Goal: Task Accomplishment & Management: Manage account settings

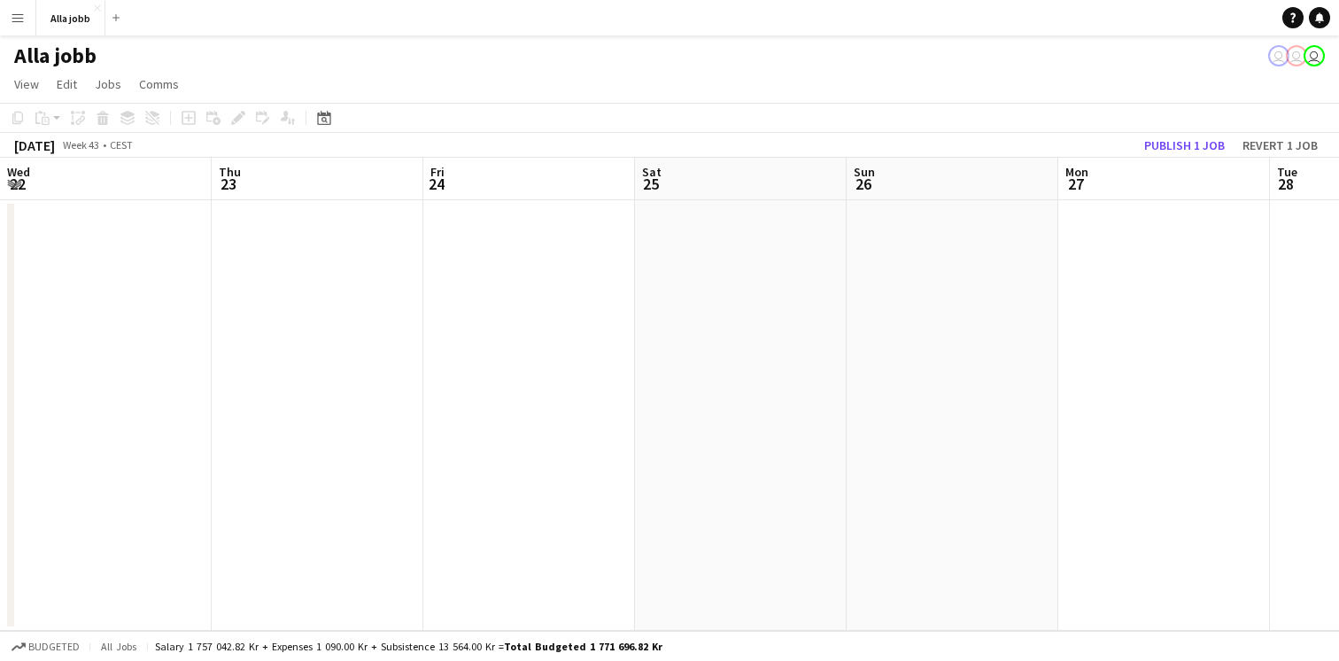
scroll to position [0, 754]
click at [462, 380] on app-date-cell at bounding box center [411, 415] width 212 height 430
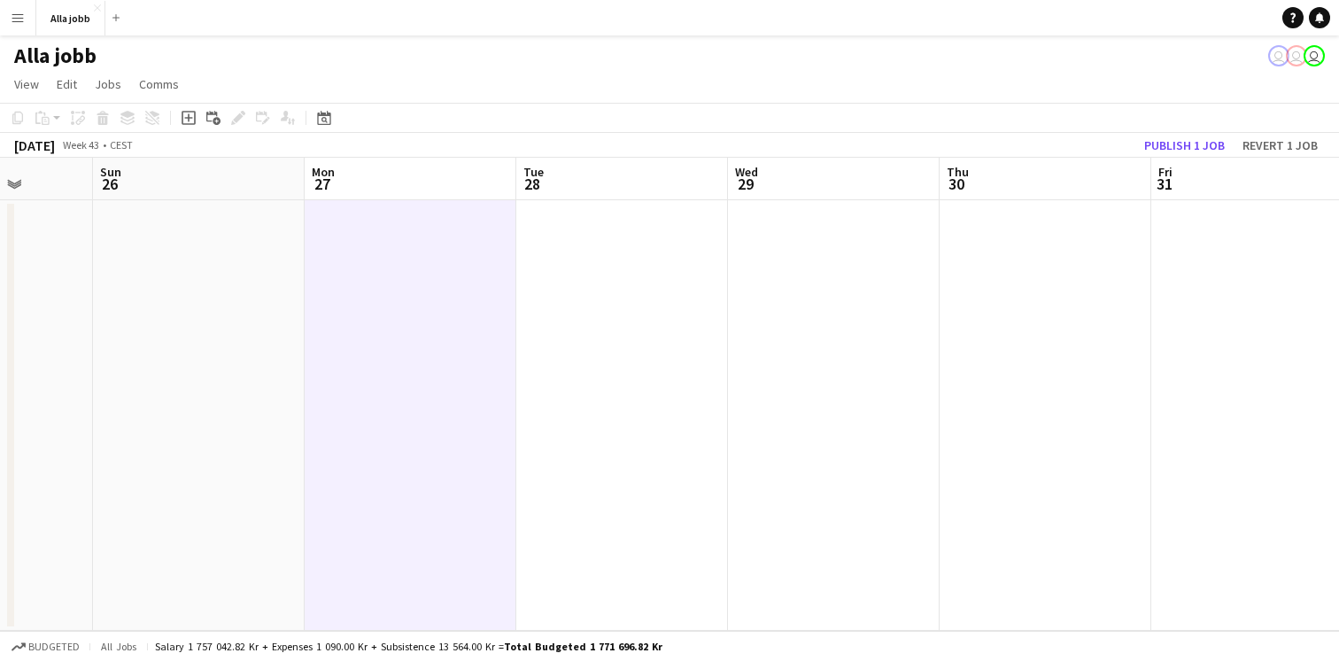
click at [462, 380] on app-date-cell at bounding box center [411, 415] width 212 height 430
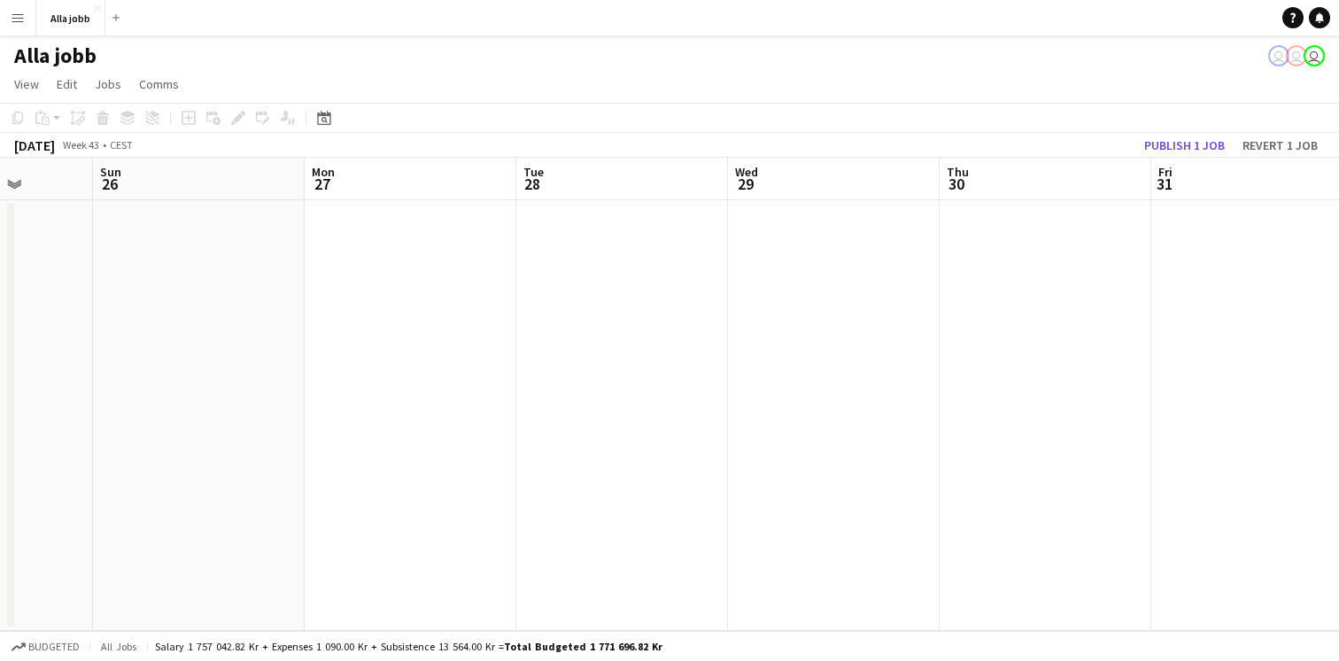
click at [619, 427] on app-date-cell at bounding box center [622, 415] width 212 height 430
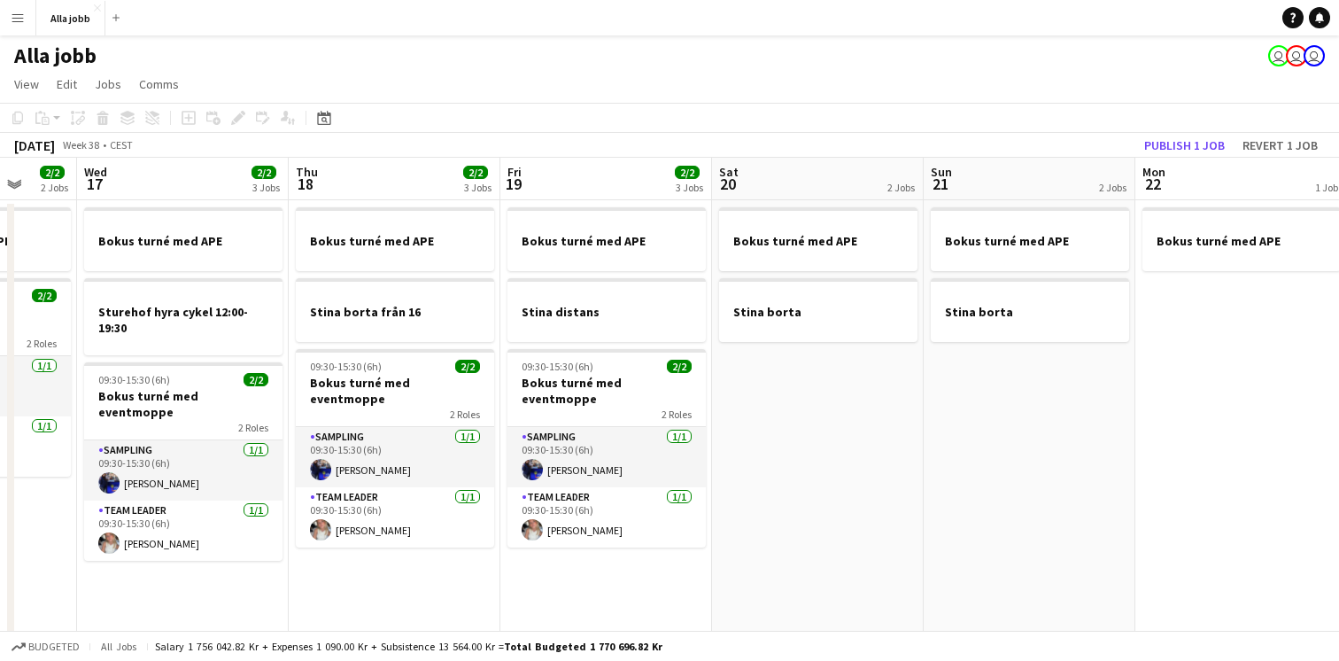
scroll to position [0, 482]
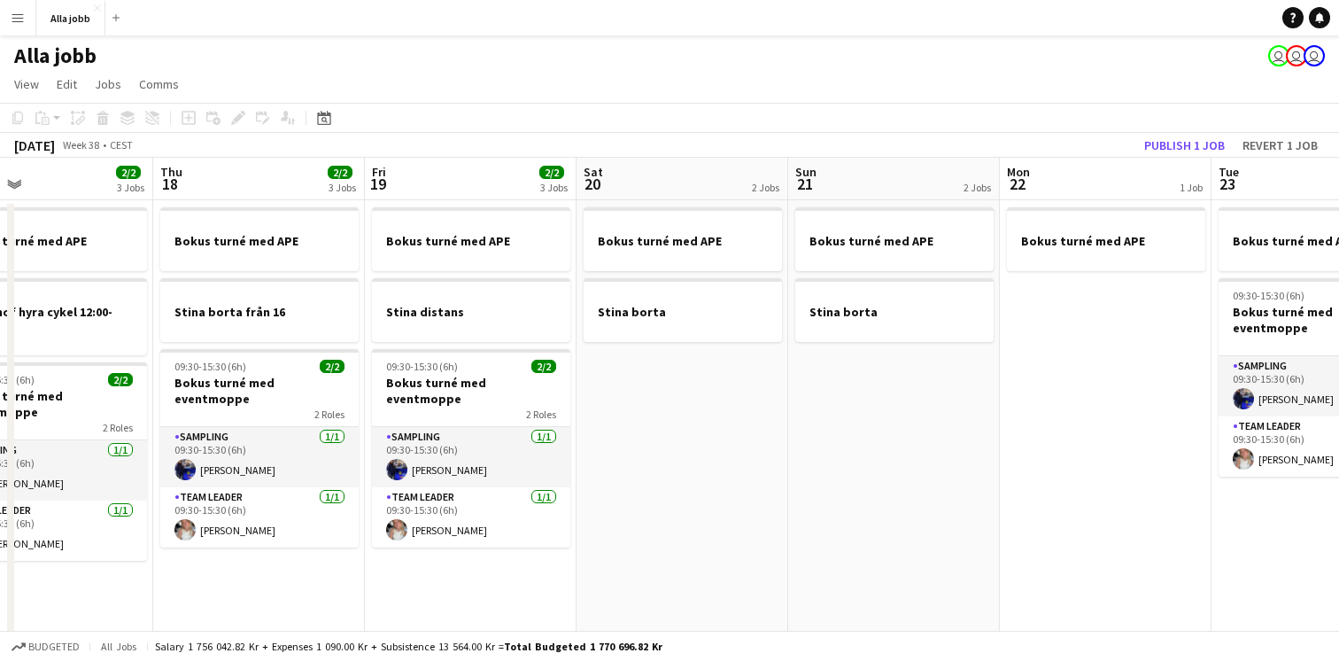
click at [803, 481] on app-date-cell "Bokus turné med APE Stina borta" at bounding box center [894, 513] width 212 height 627
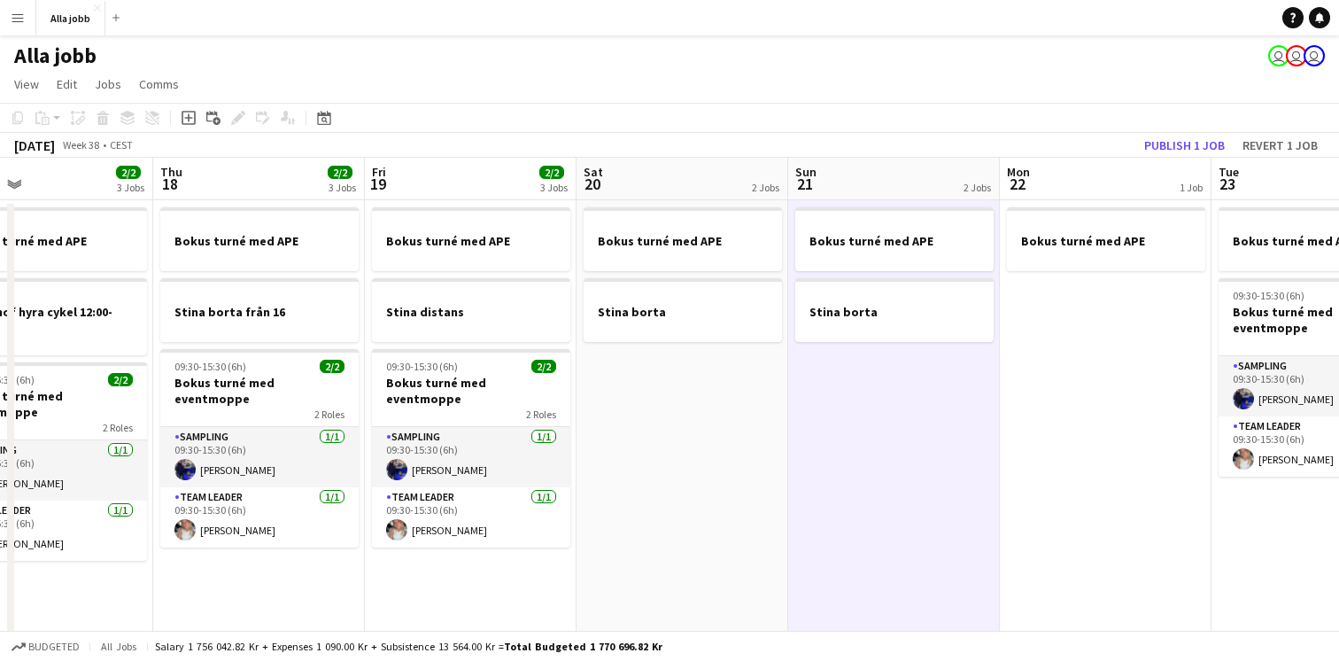
click at [721, 429] on app-date-cell "Bokus turné med APE Stina borta" at bounding box center [682, 513] width 212 height 627
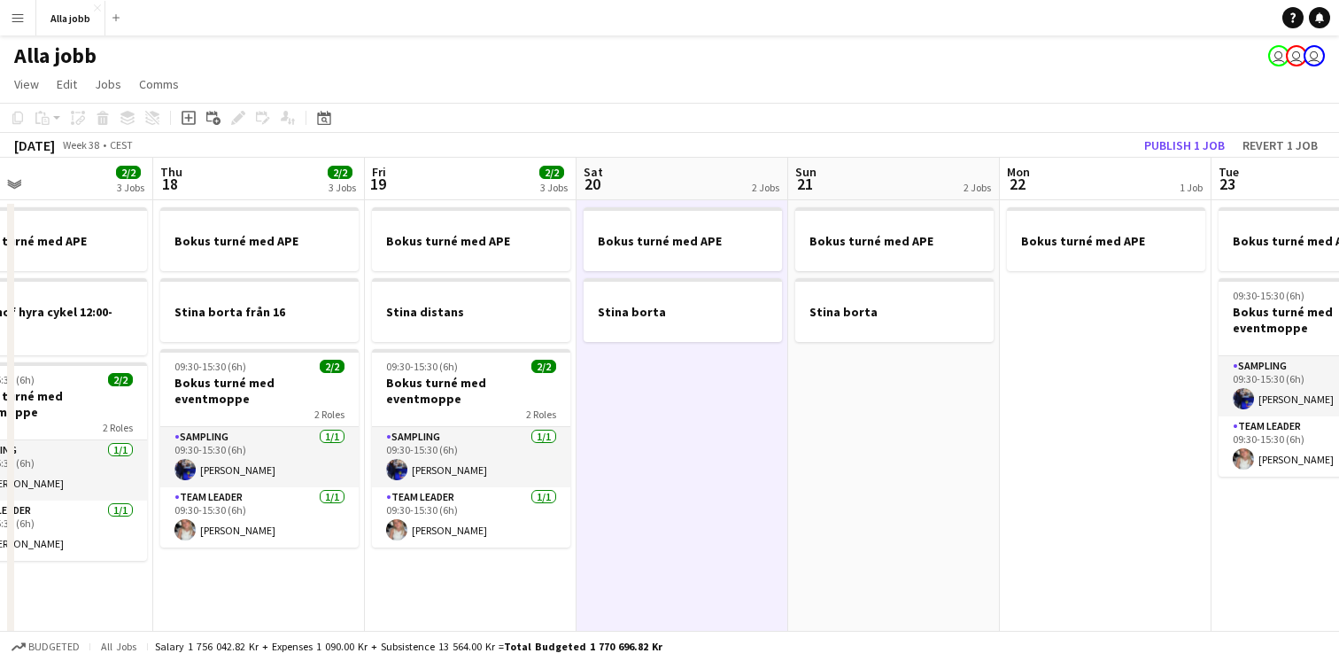
click at [721, 429] on app-date-cell "Bokus turné med APE Stina borta" at bounding box center [682, 513] width 212 height 627
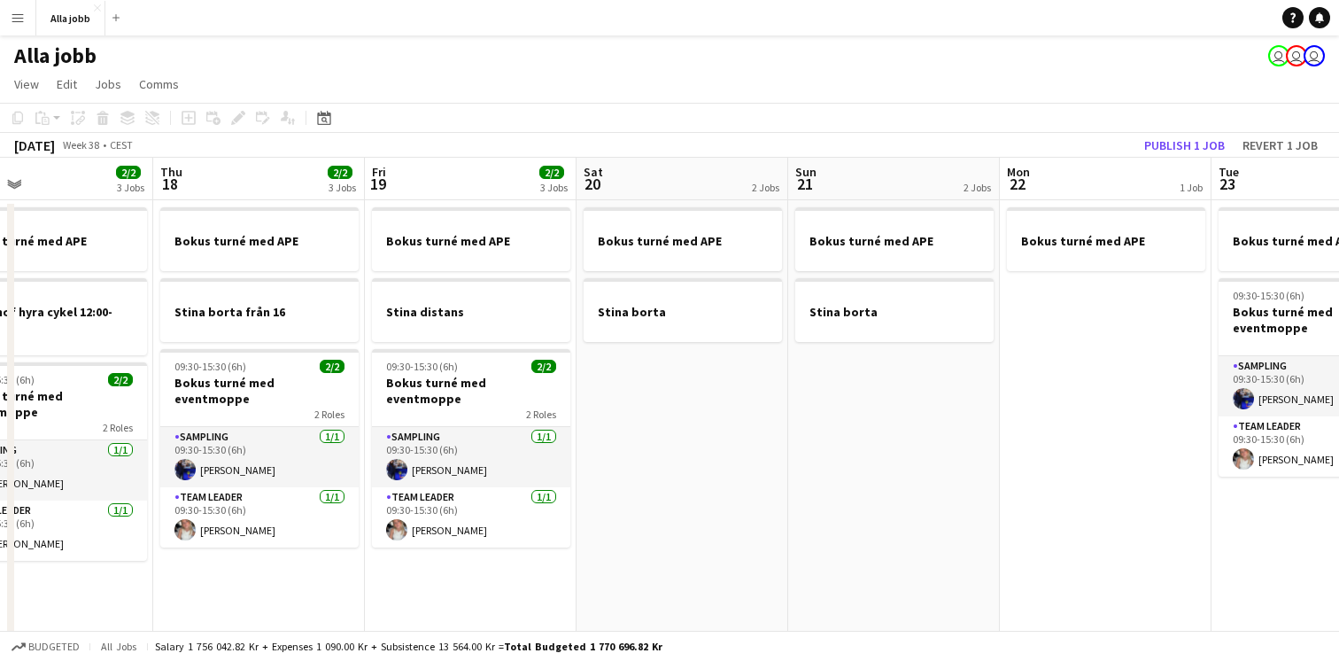
click at [721, 429] on app-date-cell "Bokus turné med APE Stina borta" at bounding box center [682, 513] width 212 height 627
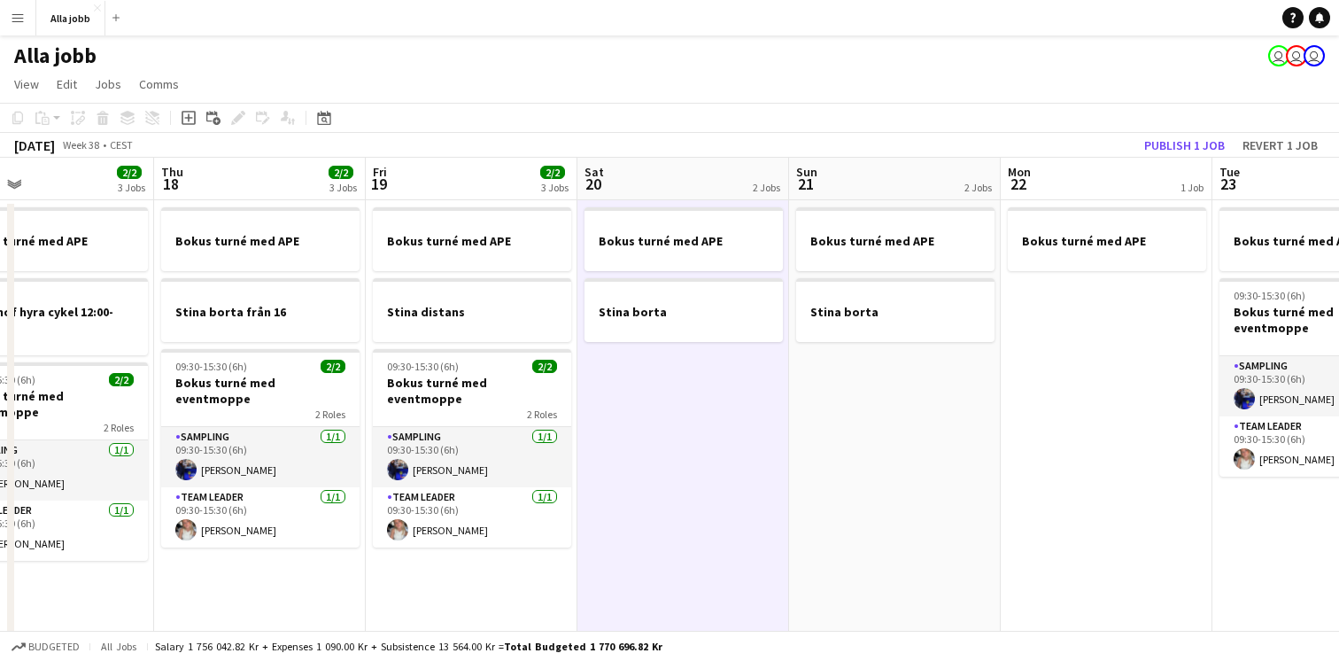
click at [723, 429] on app-date-cell "Bokus turné med APE Stina borta" at bounding box center [683, 513] width 212 height 627
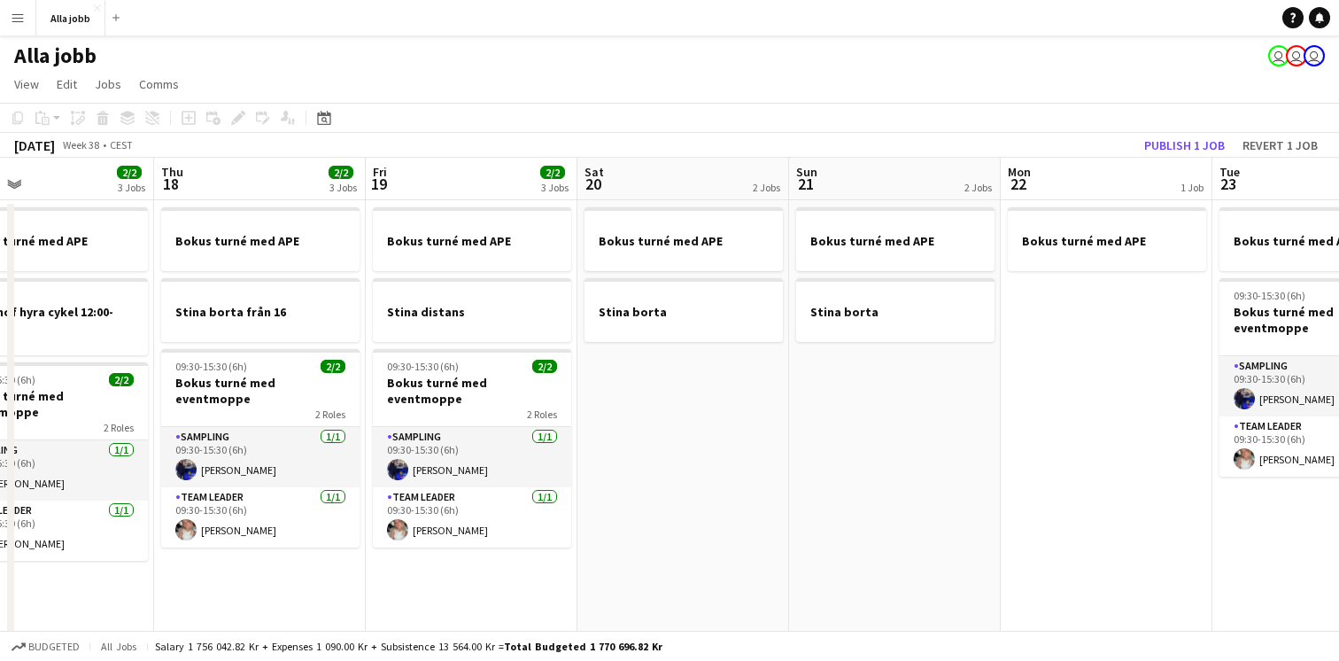
click at [723, 429] on app-date-cell "Bokus turné med APE Stina borta" at bounding box center [683, 513] width 212 height 627
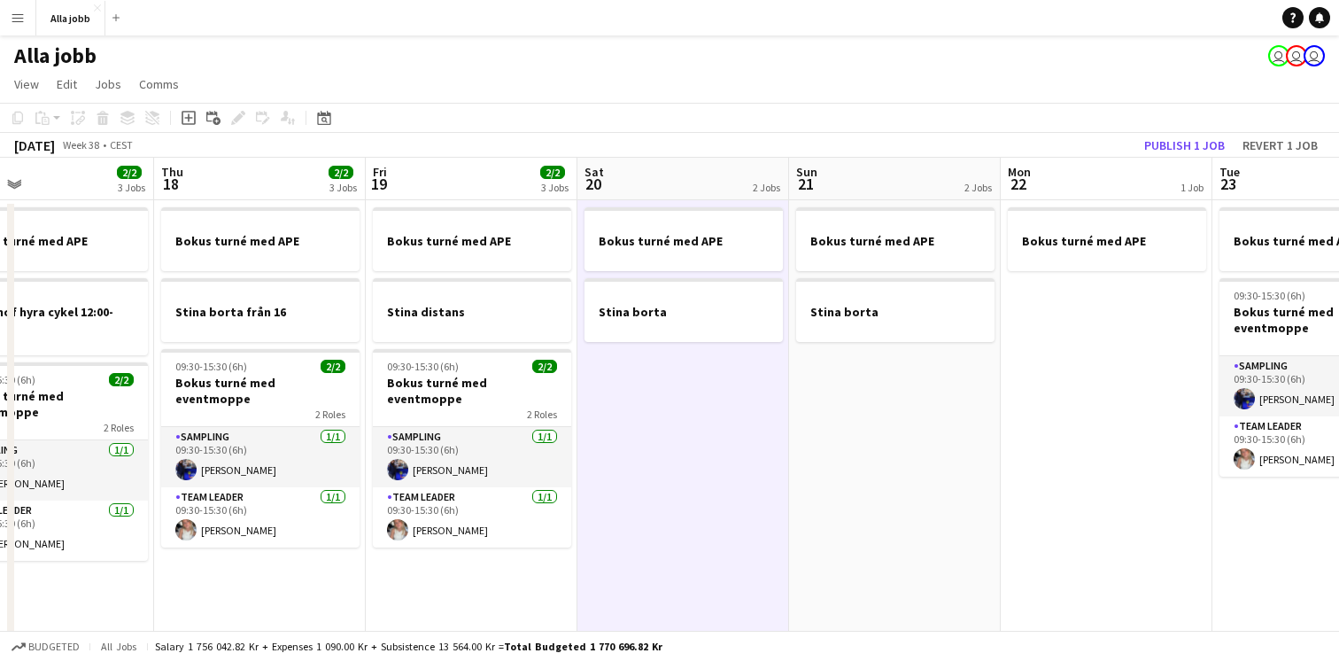
click at [723, 429] on app-date-cell "Bokus turné med APE Stina borta" at bounding box center [683, 513] width 212 height 627
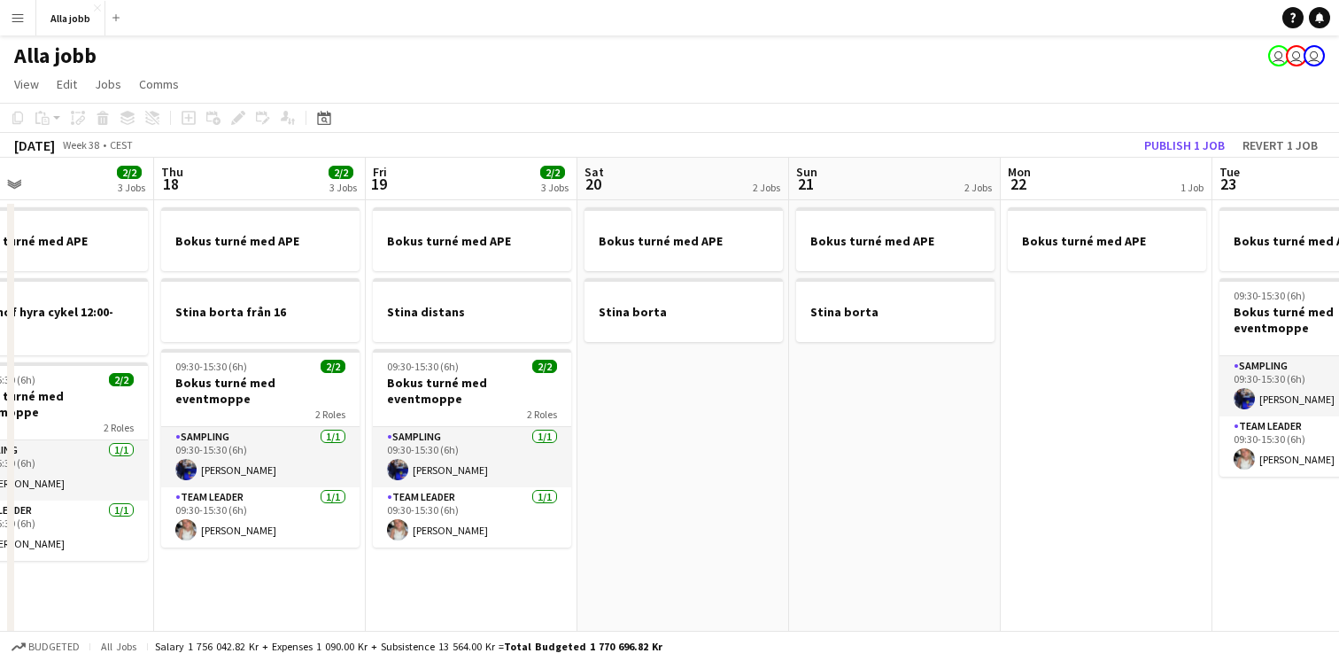
click at [708, 514] on app-date-cell "Bokus turné med APE Stina borta" at bounding box center [683, 513] width 212 height 627
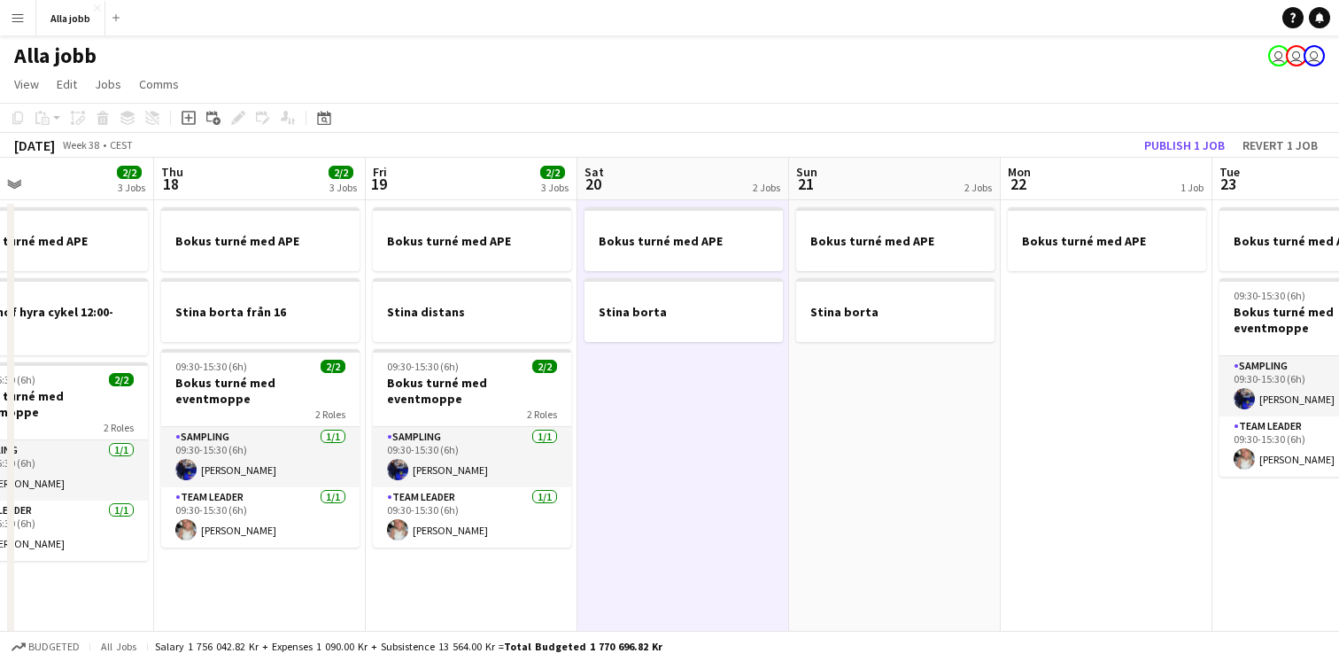
click at [556, 564] on app-date-cell "Bokus turné med APE Stina distans 09:30-15:30 (6h) 2/2 Bokus turné med eventmop…" at bounding box center [472, 513] width 212 height 627
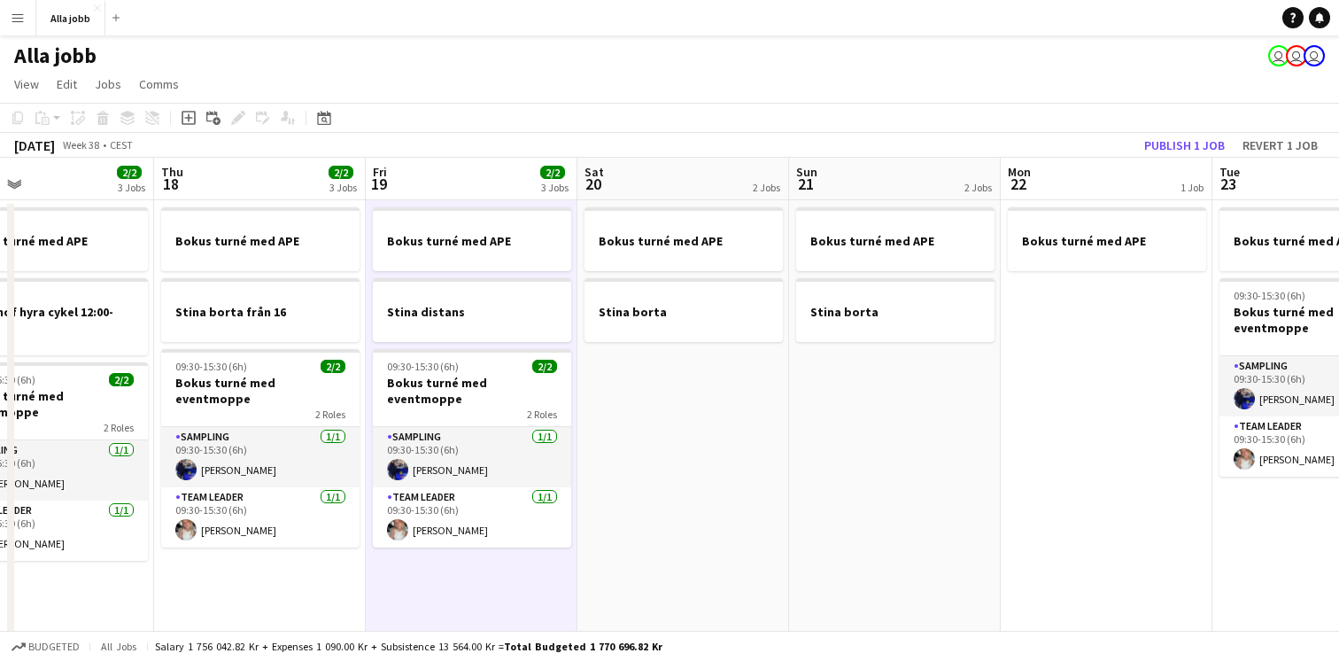
click at [540, 569] on app-date-cell "Bokus turné med APE Stina distans 09:30-15:30 (6h) 2/2 Bokus turné med eventmop…" at bounding box center [472, 513] width 212 height 627
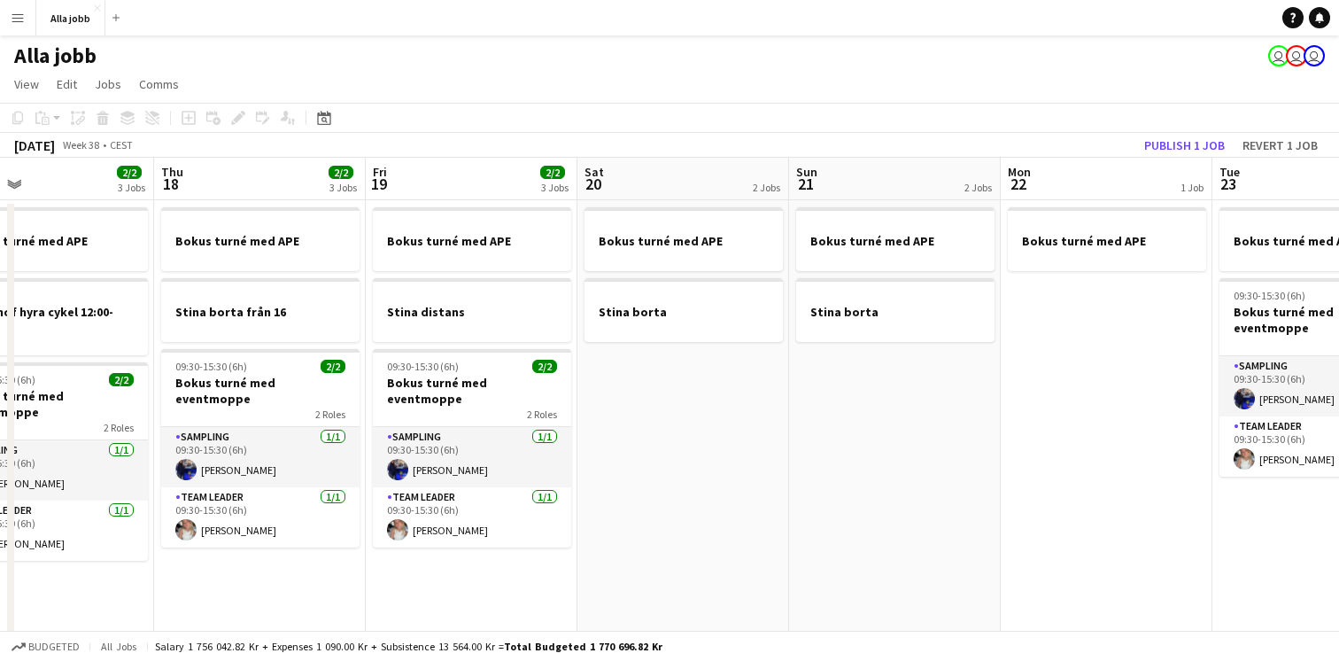
click at [632, 574] on app-date-cell "Bokus turné med APE Stina borta" at bounding box center [683, 513] width 212 height 627
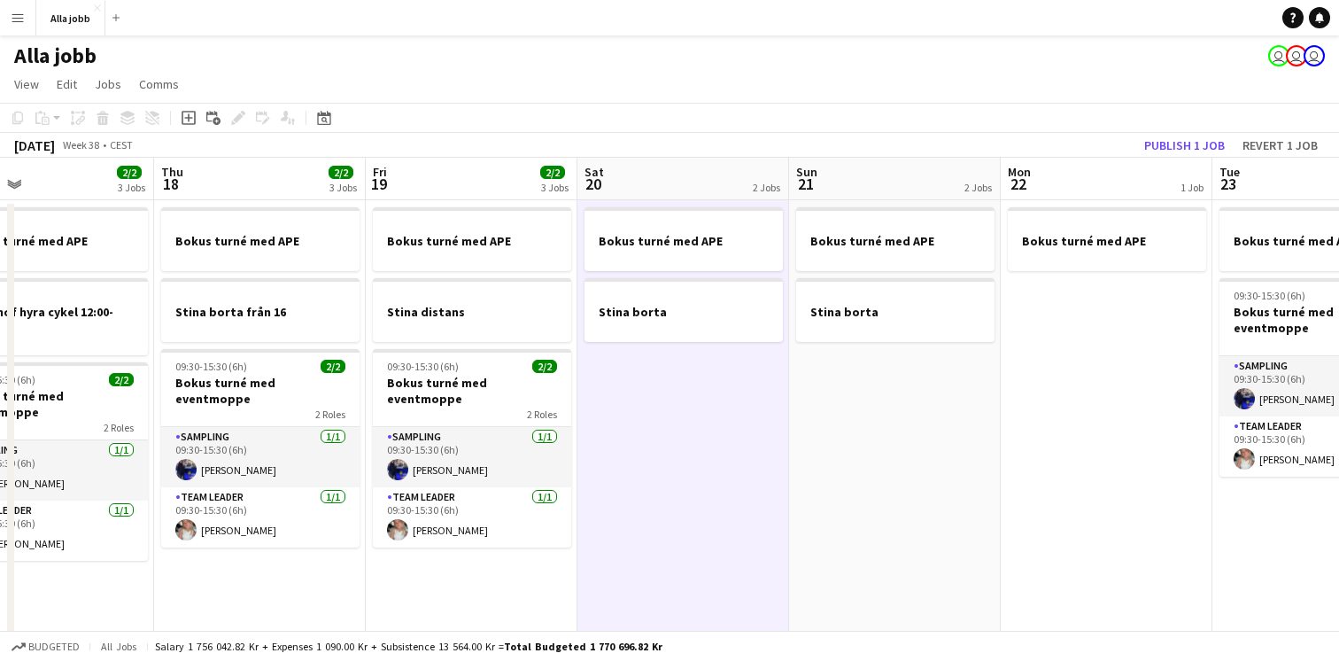
click at [524, 587] on app-date-cell "Bokus turné med APE Stina distans 09:30-15:30 (6h) 2/2 Bokus turné med eventmop…" at bounding box center [472, 513] width 212 height 627
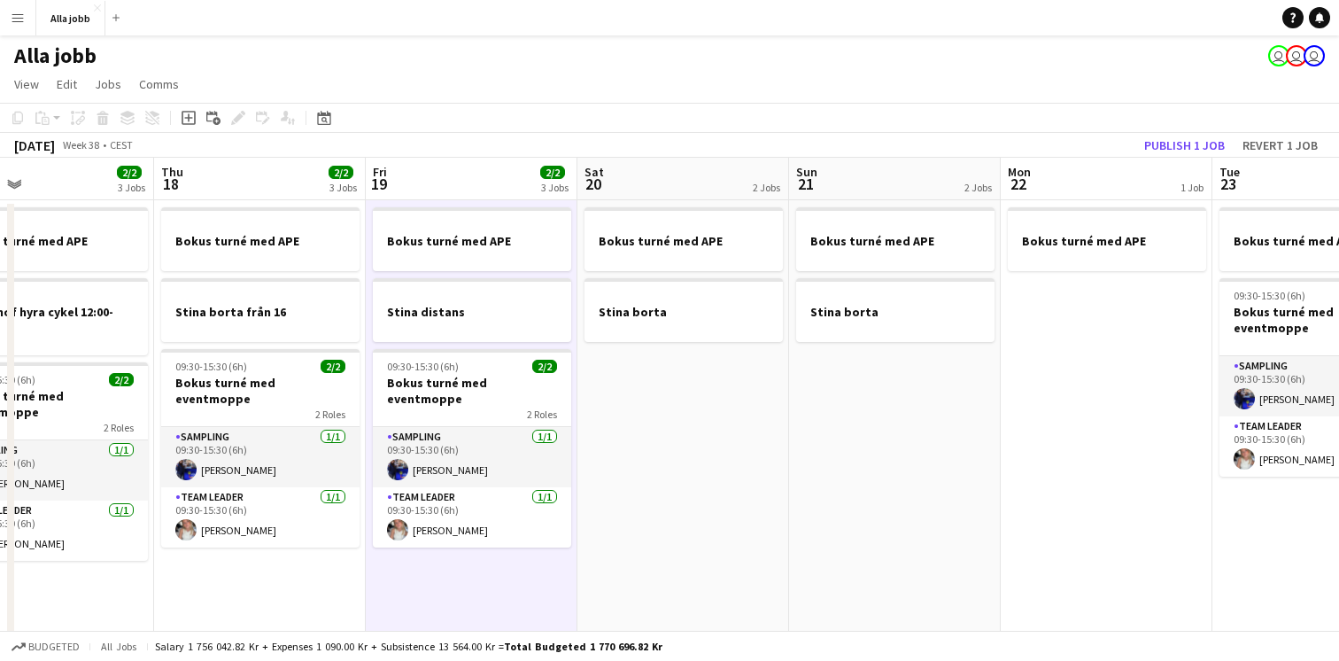
click at [720, 508] on app-date-cell "Bokus turné med APE Stina borta" at bounding box center [683, 513] width 212 height 627
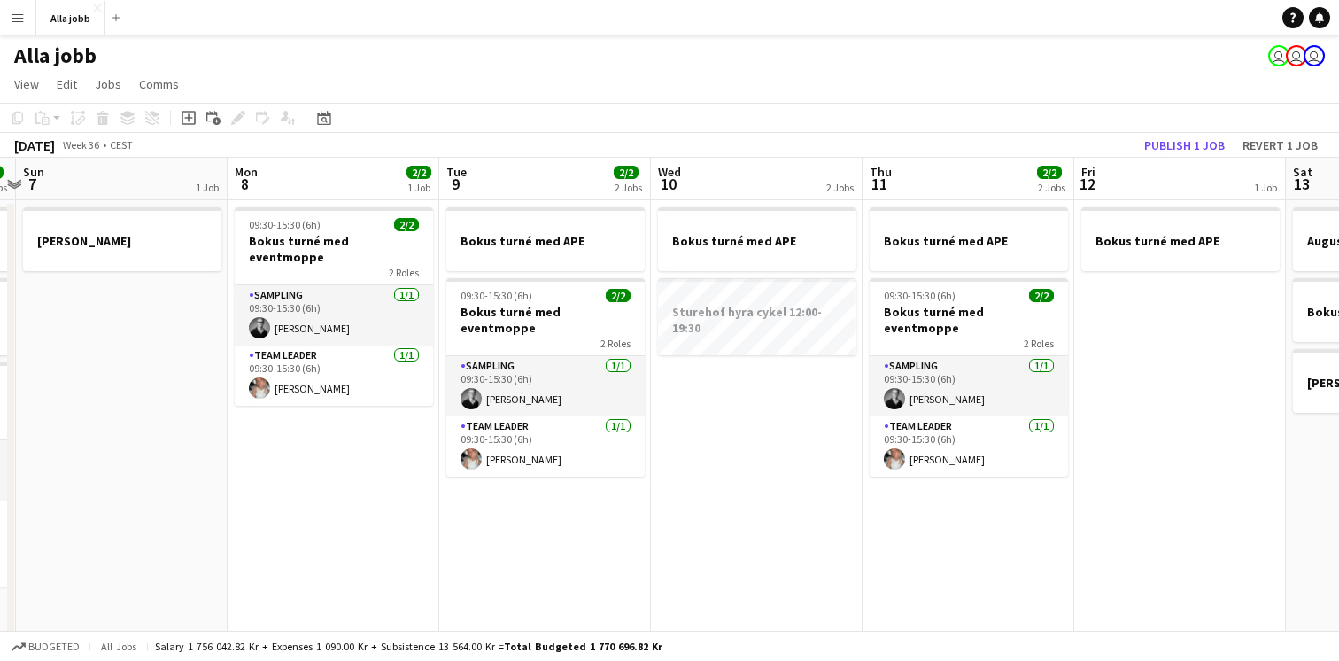
scroll to position [0, 836]
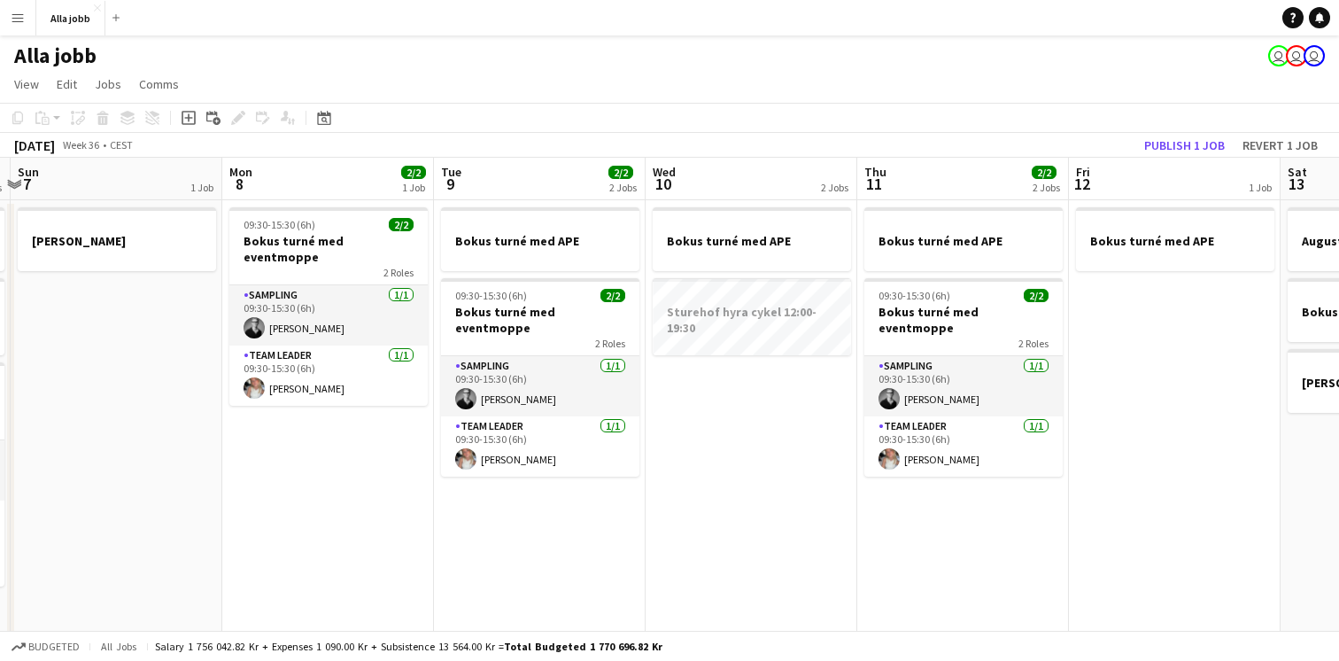
click at [1116, 490] on app-date-cell "Bokus turné med APE" at bounding box center [1175, 590] width 212 height 780
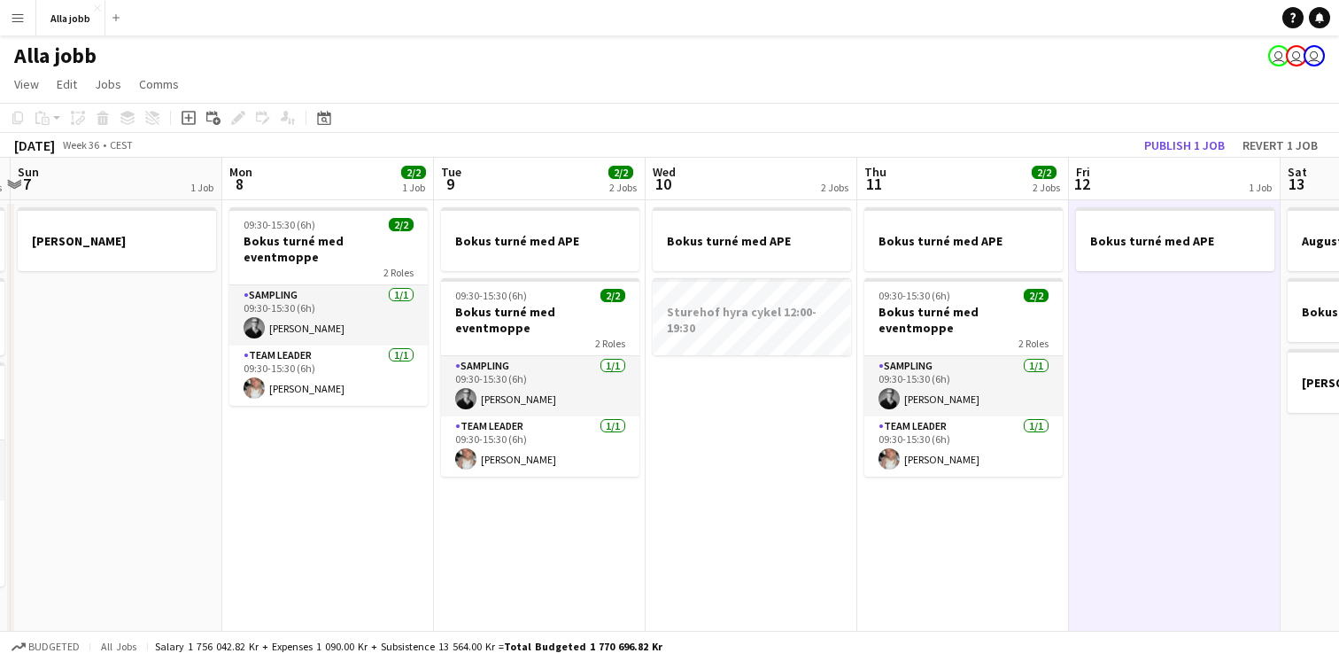
click at [1116, 490] on app-date-cell "Bokus turné med APE" at bounding box center [1175, 590] width 212 height 780
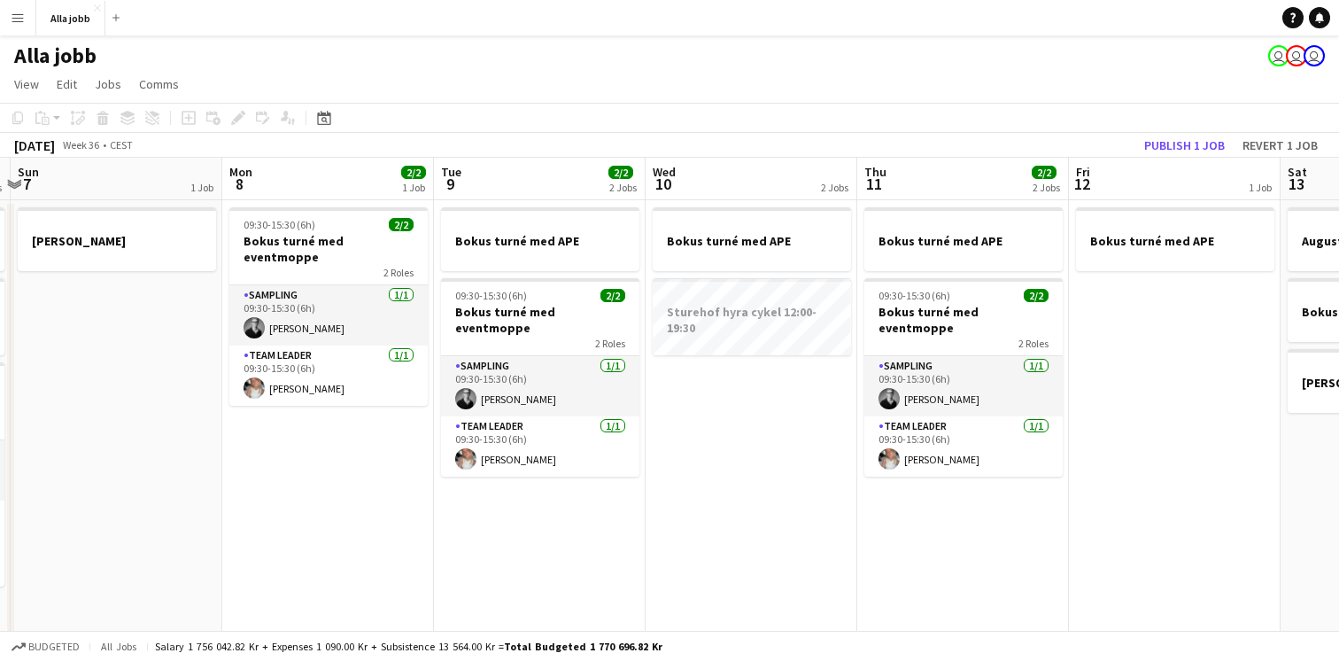
click at [1116, 490] on app-date-cell "Bokus turné med APE" at bounding box center [1175, 590] width 212 height 780
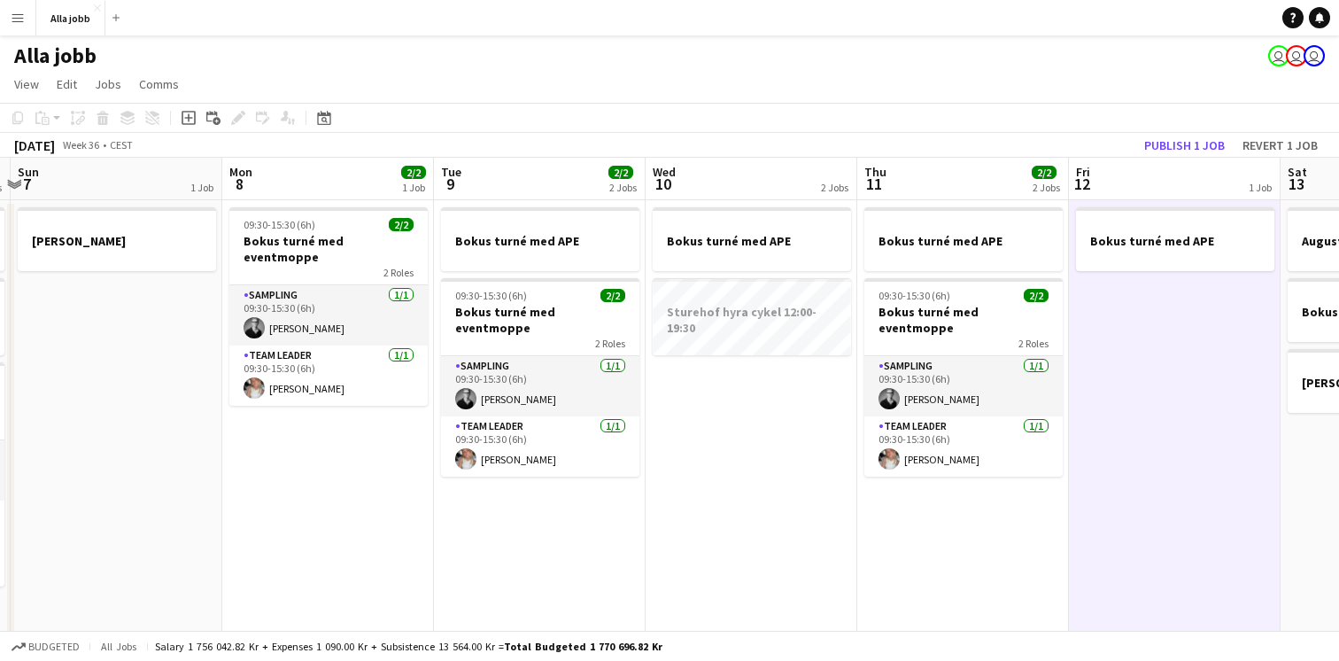
click at [1116, 490] on app-date-cell "Bokus turné med APE" at bounding box center [1175, 590] width 212 height 780
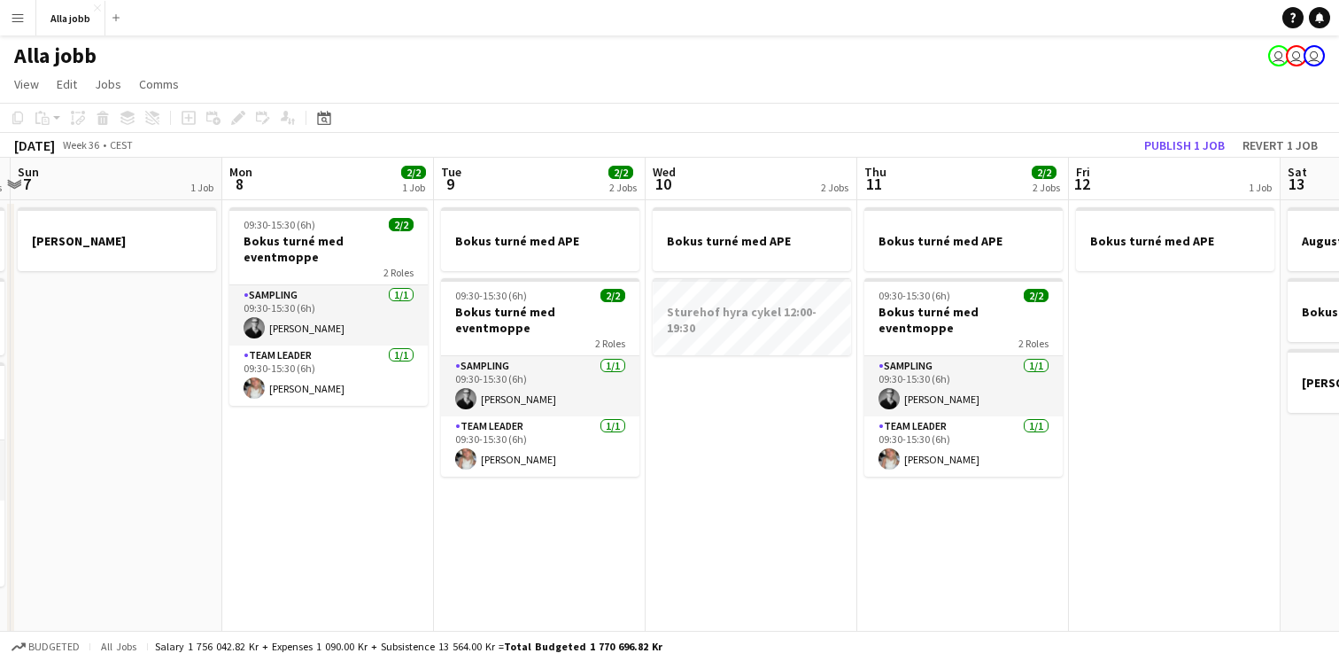
click at [777, 382] on app-date-cell "Bokus turné med APE Sturehof hyra cykel 12:00-19:30" at bounding box center [752, 590] width 212 height 780
click at [777, 380] on app-date-cell "Bokus turné med APE Sturehof hyra cykel 12:00-19:30" at bounding box center [752, 590] width 212 height 780
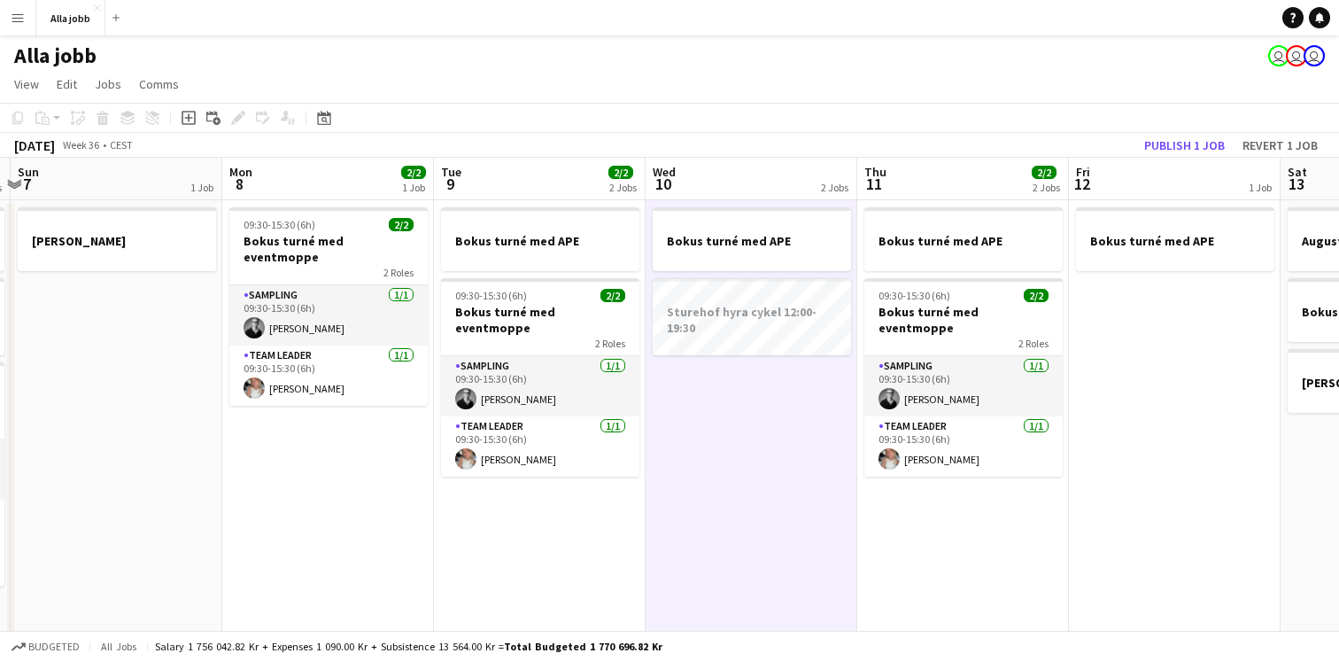
click at [777, 380] on app-date-cell "Bokus turné med APE Sturehof hyra cykel 12:00-19:30" at bounding box center [752, 590] width 212 height 780
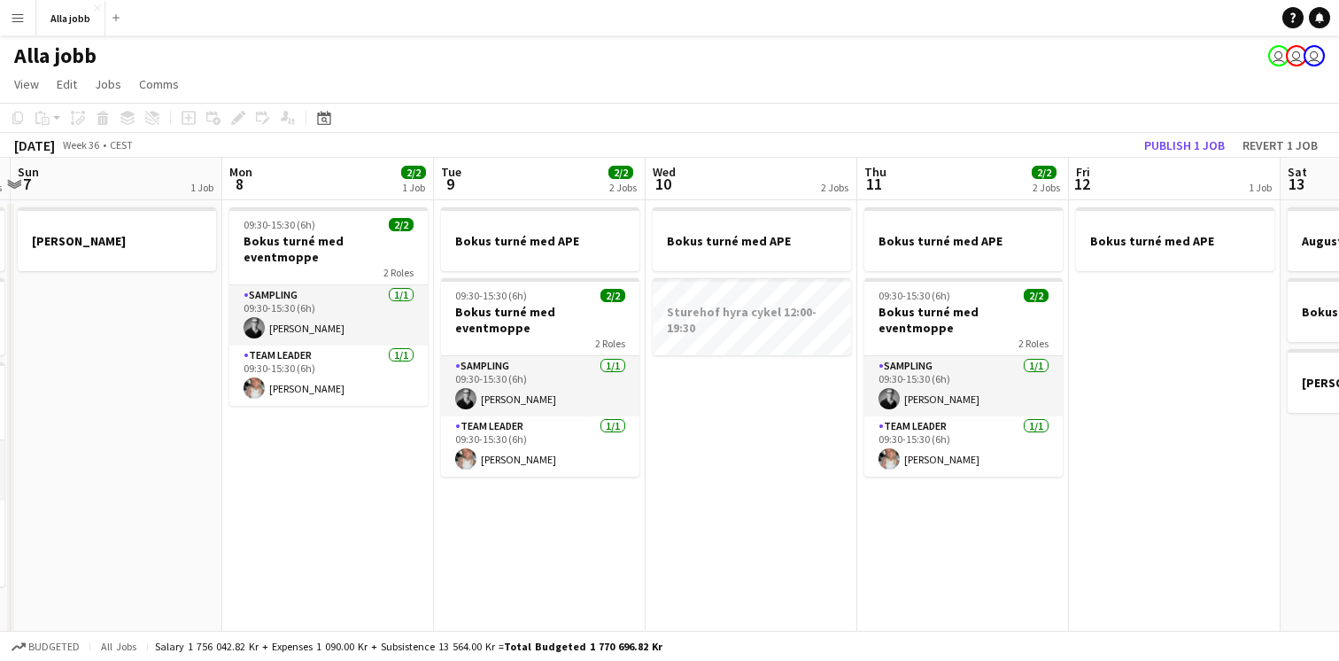
click at [777, 380] on app-date-cell "Bokus turné med APE Sturehof hyra cykel 12:00-19:30" at bounding box center [752, 590] width 212 height 780
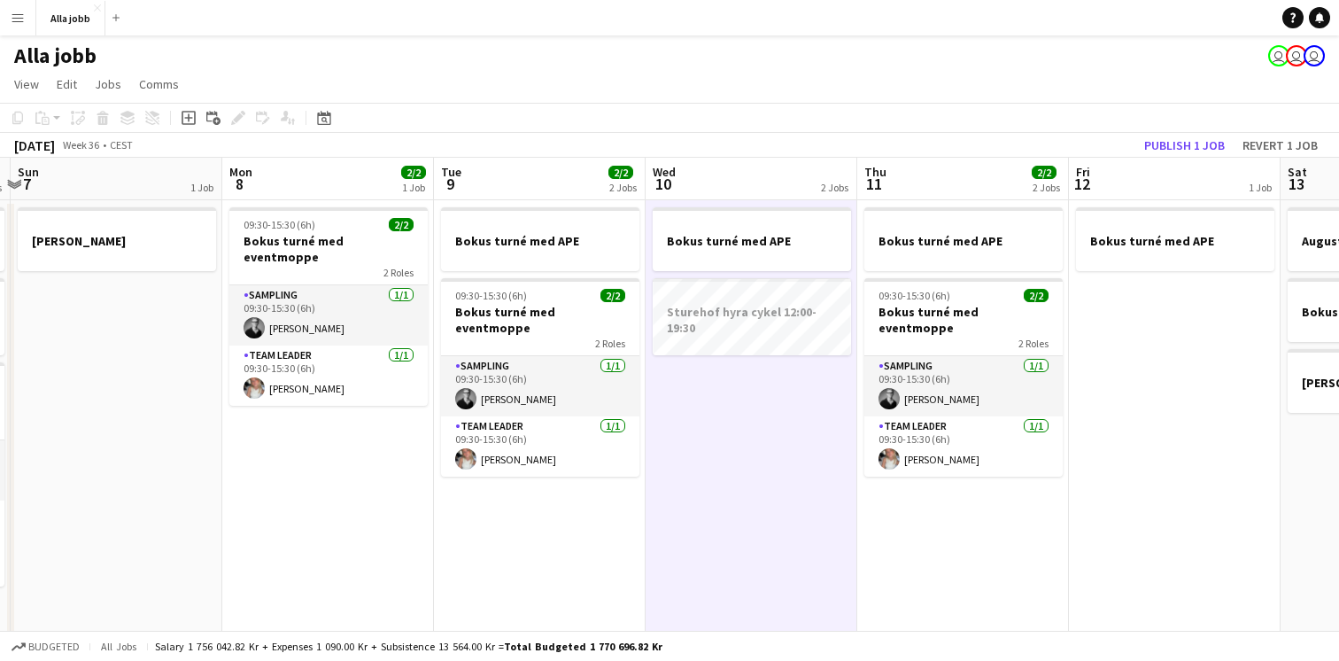
click at [777, 380] on app-date-cell "Bokus turné med APE Sturehof hyra cykel 12:00-19:30" at bounding box center [752, 590] width 212 height 780
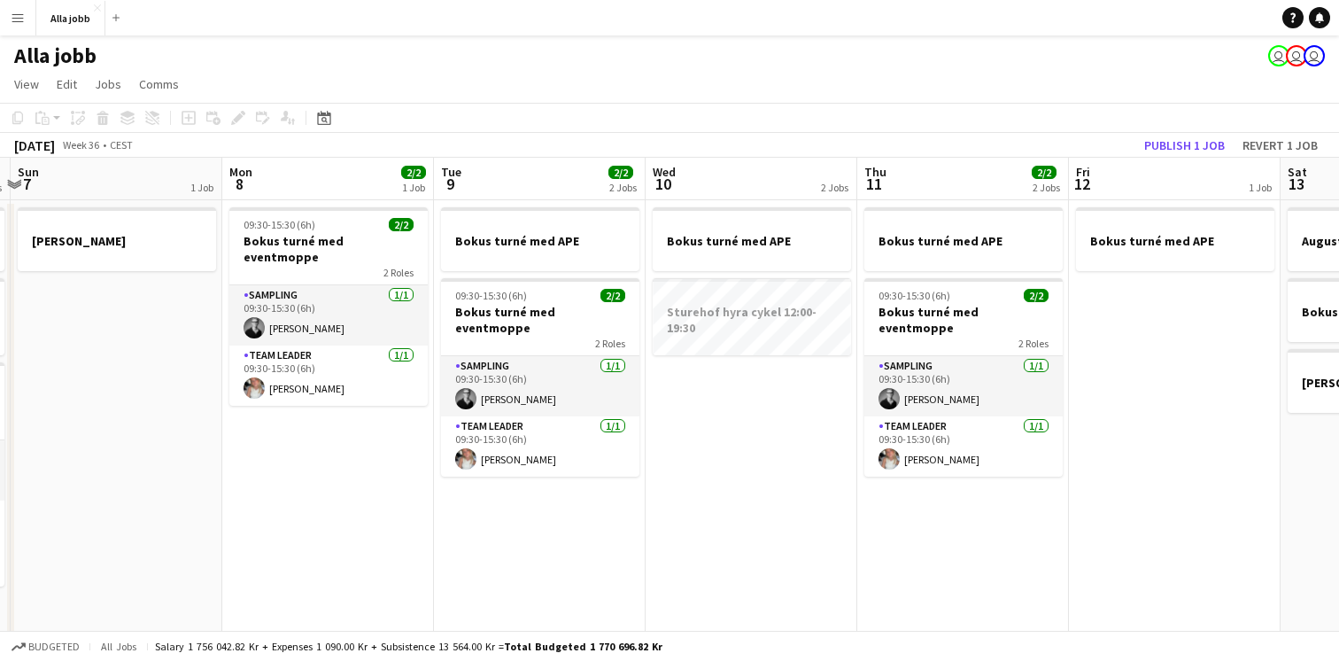
click at [760, 422] on app-date-cell "Bokus turné med APE Sturehof hyra cykel 12:00-19:30" at bounding box center [752, 590] width 212 height 780
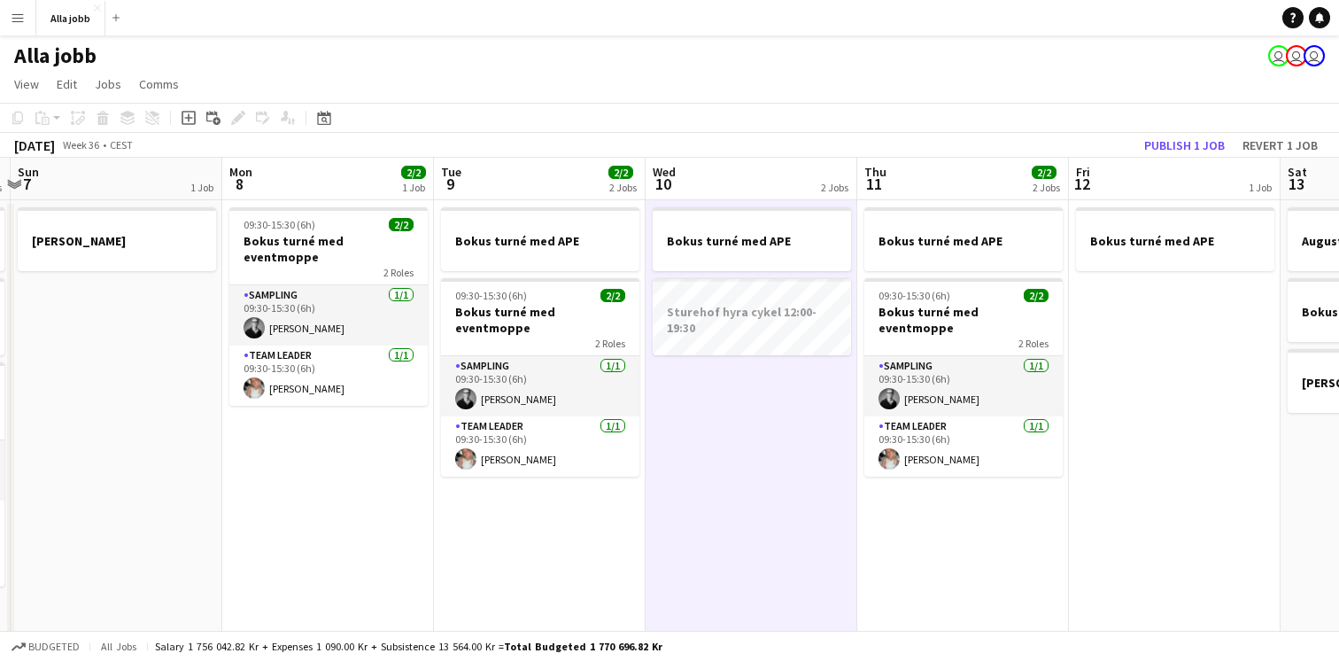
click at [760, 422] on app-date-cell "Bokus turné med APE Sturehof hyra cykel 12:00-19:30" at bounding box center [752, 590] width 212 height 780
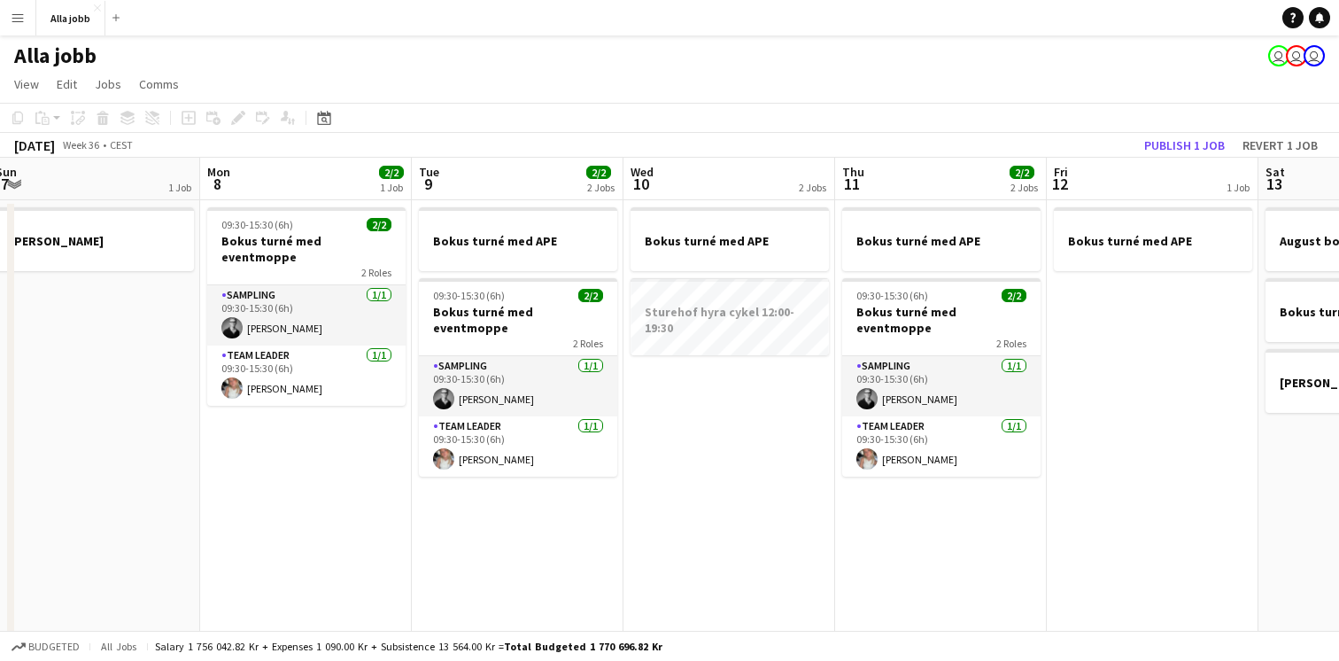
scroll to position [0, 442]
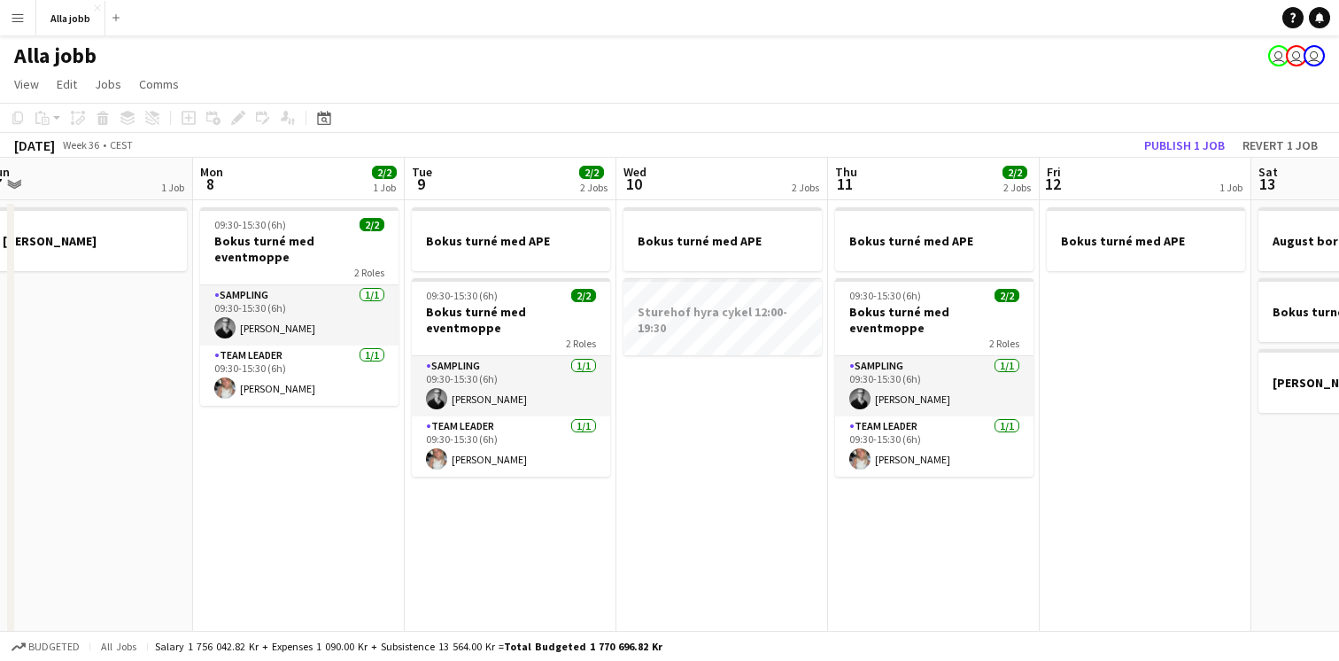
click at [760, 422] on app-date-cell "Bokus turné med APE Sturehof hyra cykel 12:00-19:30" at bounding box center [722, 590] width 212 height 780
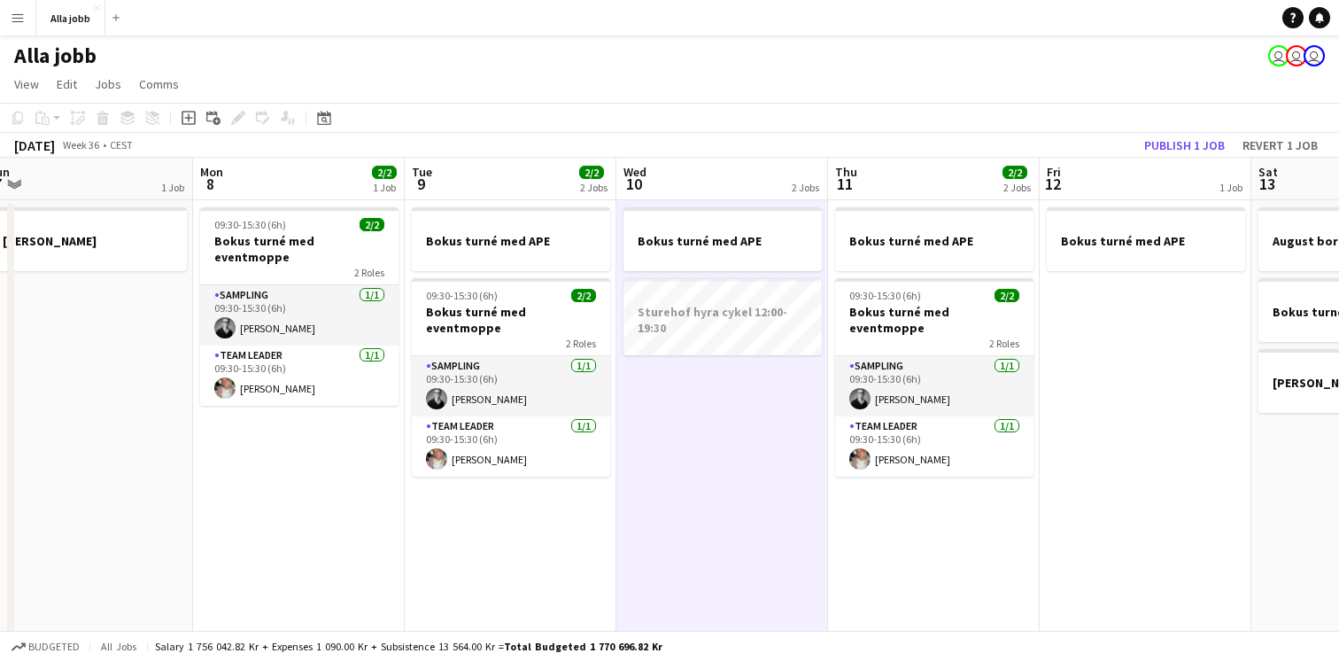
click at [760, 422] on app-date-cell "Bokus turné med APE Sturehof hyra cykel 12:00-19:30" at bounding box center [722, 590] width 212 height 780
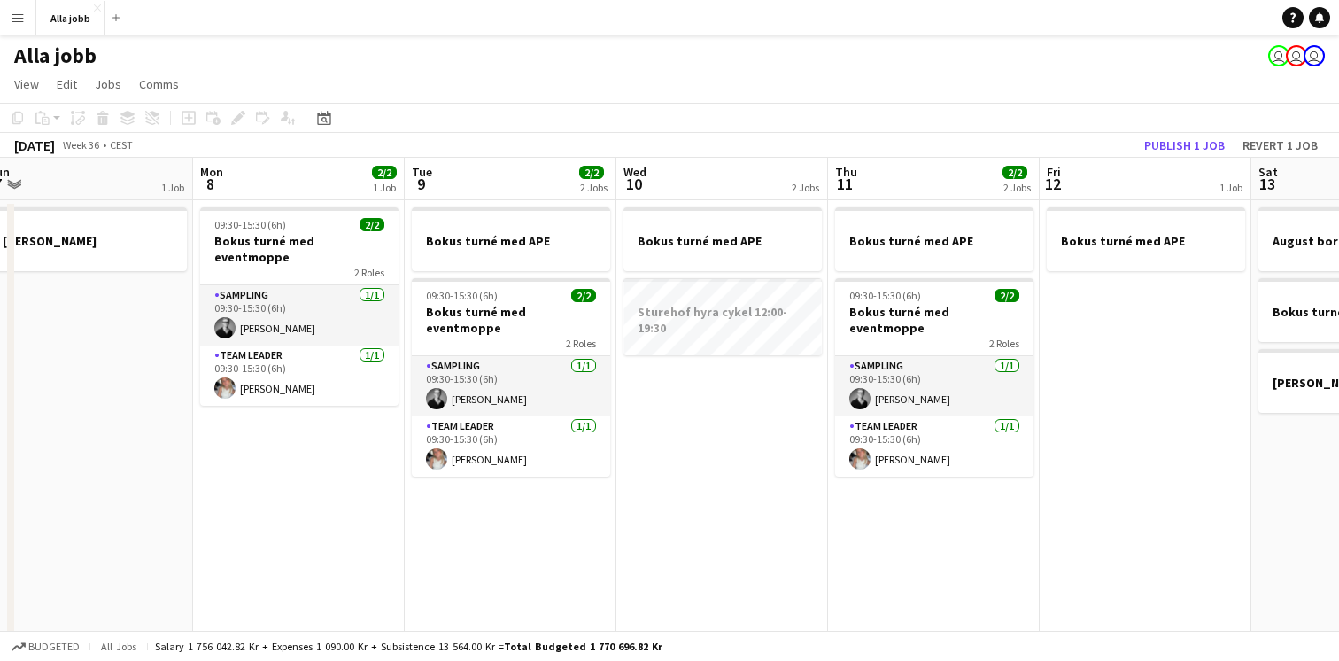
click at [760, 422] on app-date-cell "Bokus turné med APE Sturehof hyra cykel 12:00-19:30" at bounding box center [722, 590] width 212 height 780
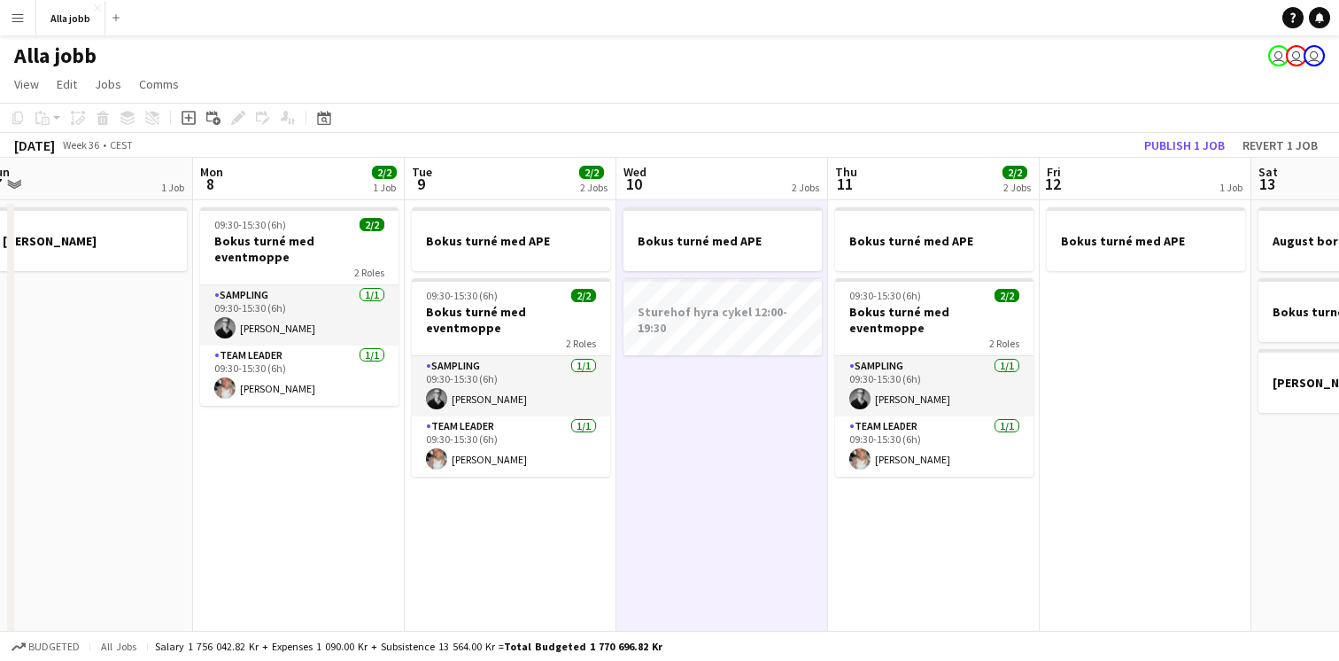
click at [924, 567] on app-date-cell "Bokus turné med APE 09:30-15:30 (6h) 2/2 Bokus turné med eventmoppe 2 Roles Sam…" at bounding box center [934, 590] width 212 height 780
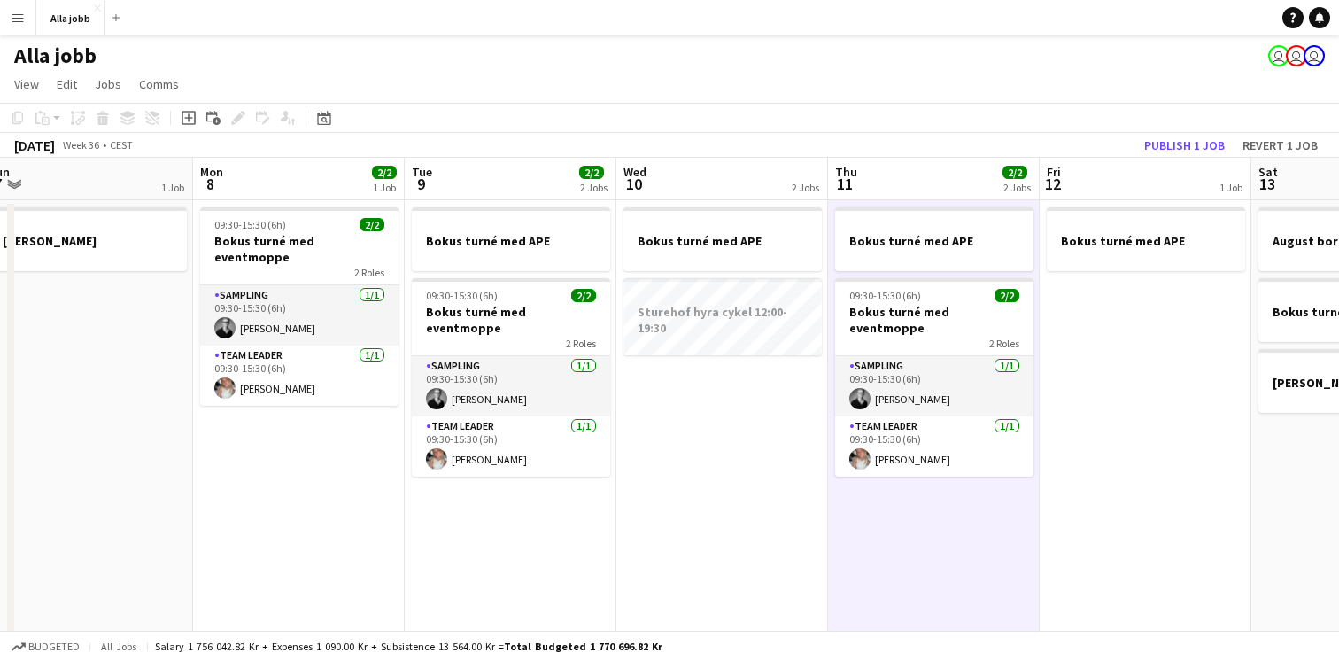
click at [924, 567] on app-date-cell "Bokus turné med APE 09:30-15:30 (6h) 2/2 Bokus turné med eventmoppe 2 Roles Sam…" at bounding box center [934, 590] width 212 height 780
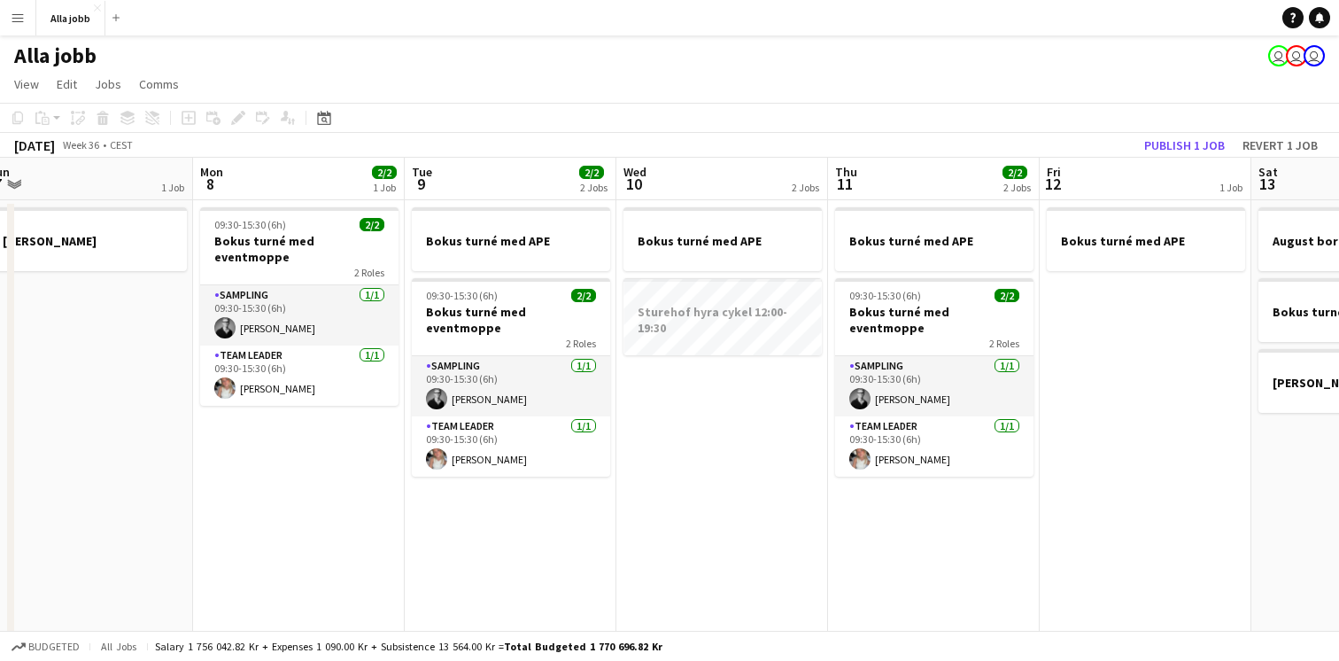
click at [924, 567] on app-date-cell "Bokus turné med APE 09:30-15:30 (6h) 2/2 Bokus turné med eventmoppe 2 Roles Sam…" at bounding box center [934, 590] width 212 height 780
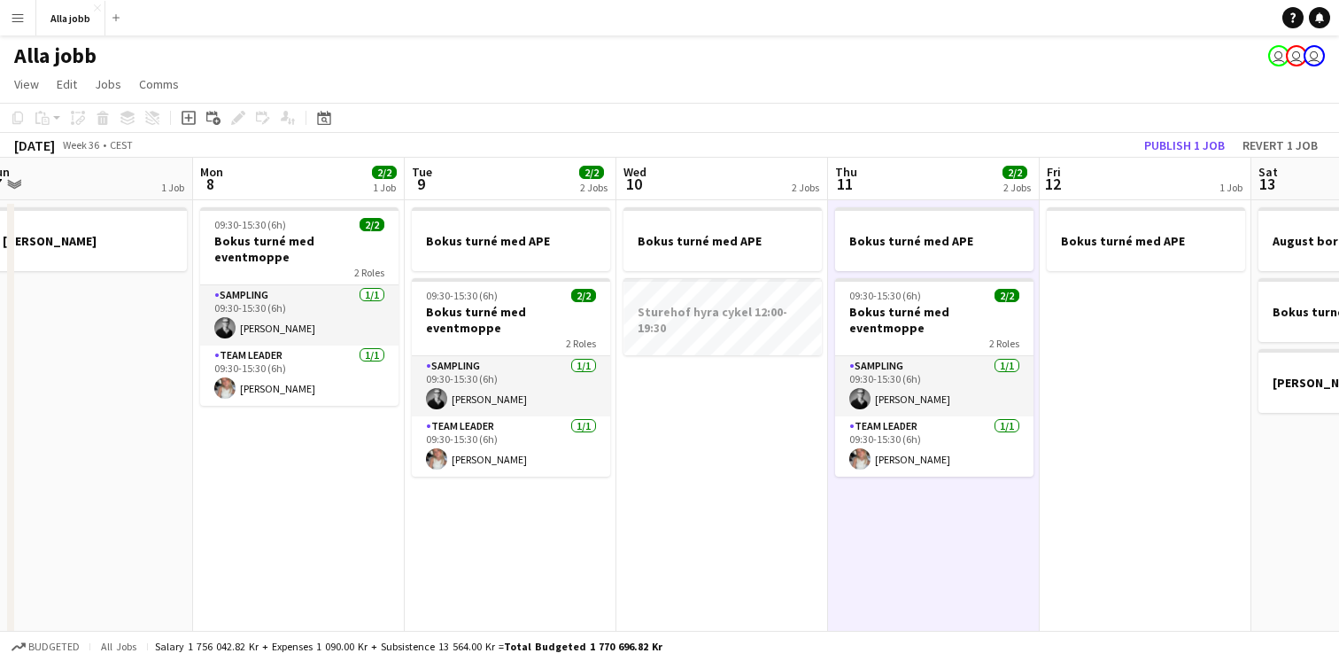
click at [924, 567] on app-date-cell "Bokus turné med APE 09:30-15:30 (6h) 2/2 Bokus turné med eventmoppe 2 Roles Sam…" at bounding box center [934, 590] width 212 height 780
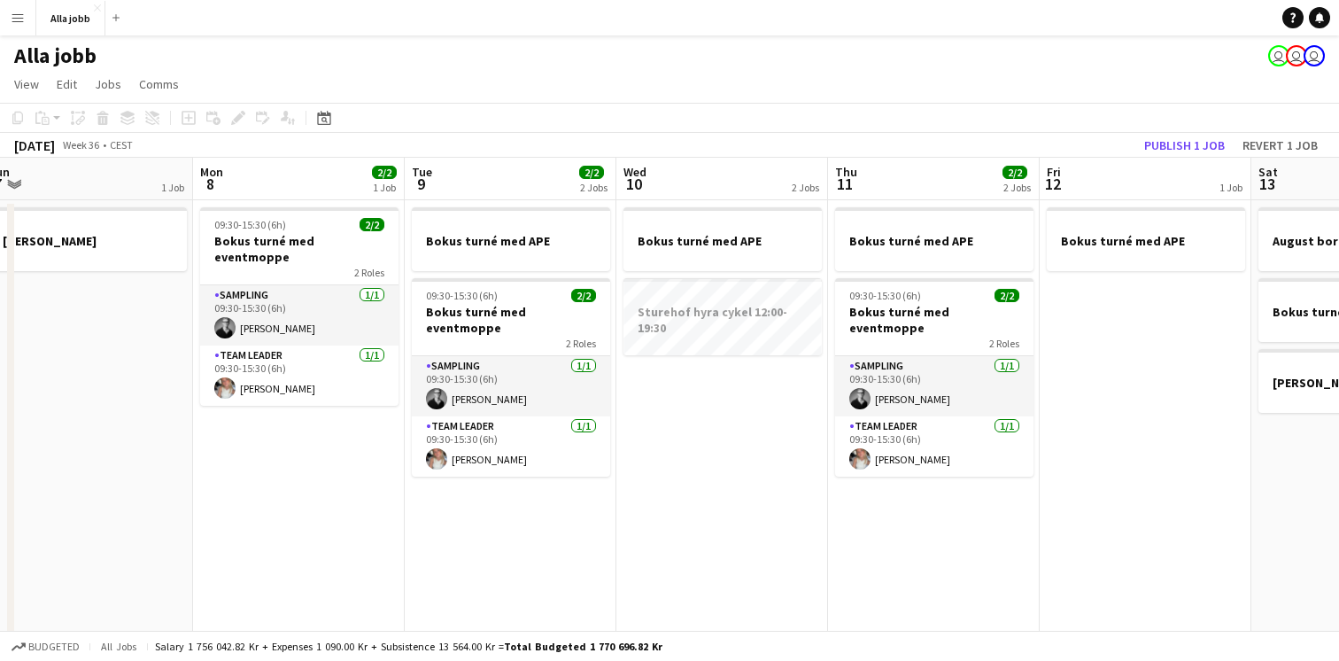
click at [924, 567] on app-date-cell "Bokus turné med APE 09:30-15:30 (6h) 2/2 Bokus turné med eventmoppe 2 Roles Sam…" at bounding box center [934, 590] width 212 height 780
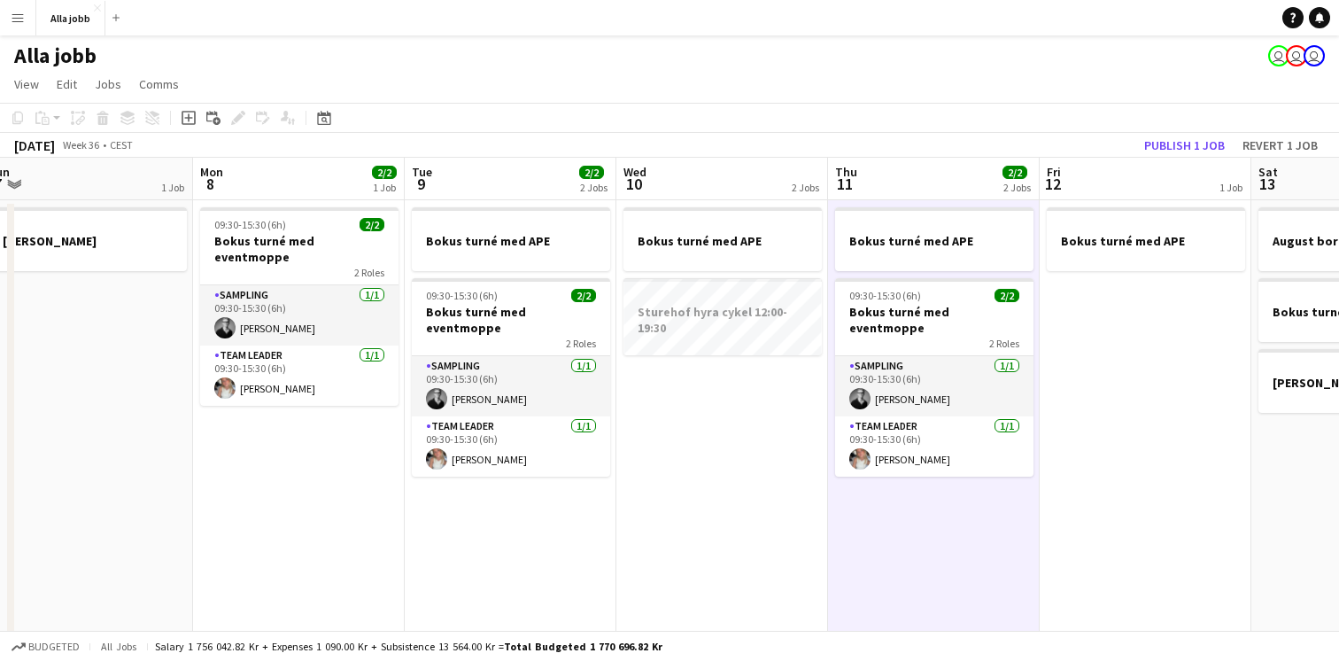
click at [924, 567] on app-date-cell "Bokus turné med APE 09:30-15:30 (6h) 2/2 Bokus turné med eventmoppe 2 Roles Sam…" at bounding box center [934, 590] width 212 height 780
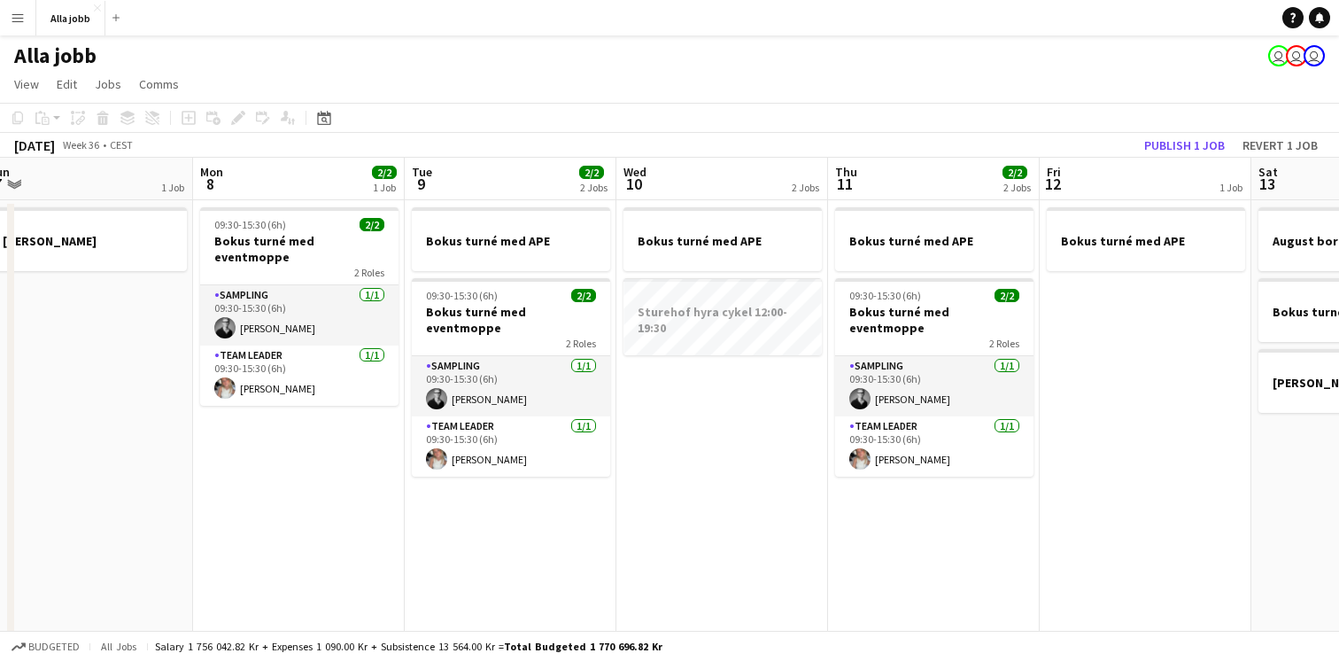
click at [924, 567] on app-date-cell "Bokus turné med APE 09:30-15:30 (6h) 2/2 Bokus turné med eventmoppe 2 Roles Sam…" at bounding box center [934, 590] width 212 height 780
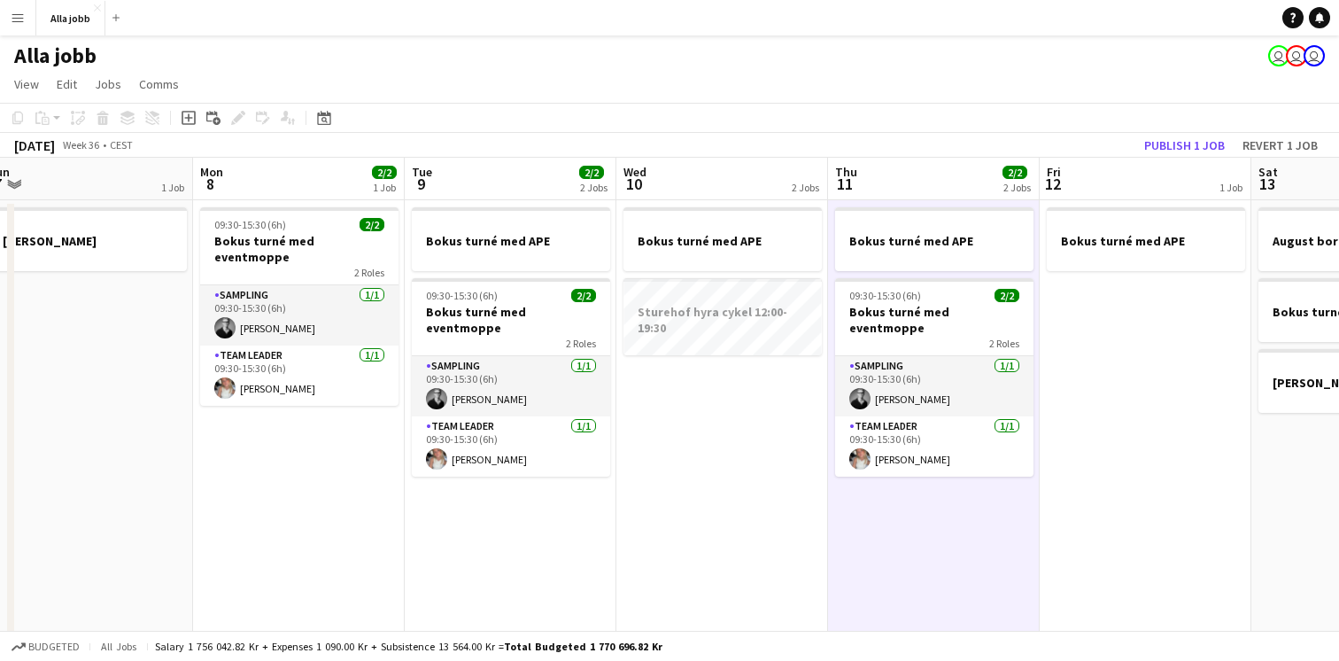
click at [924, 567] on app-date-cell "Bokus turné med APE 09:30-15:30 (6h) 2/2 Bokus turné med eventmoppe 2 Roles Sam…" at bounding box center [934, 590] width 212 height 780
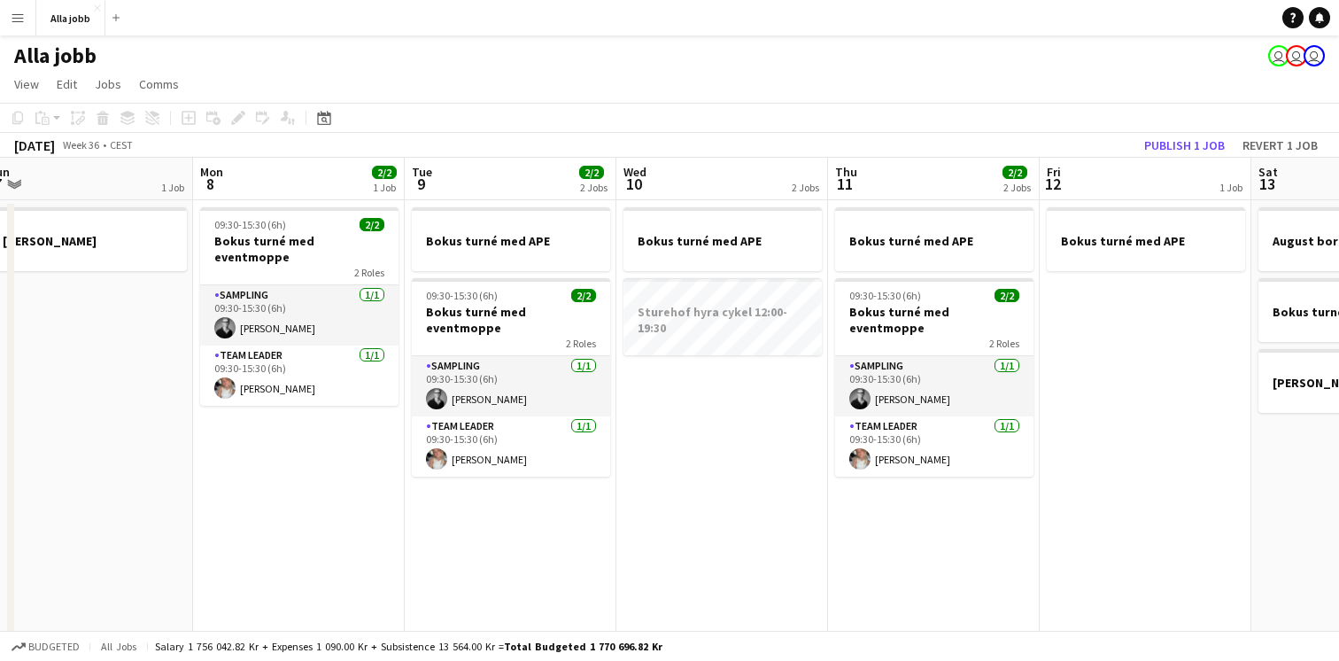
click at [924, 567] on app-date-cell "Bokus turné med APE 09:30-15:30 (6h) 2/2 Bokus turné med eventmoppe 2 Roles Sam…" at bounding box center [934, 590] width 212 height 780
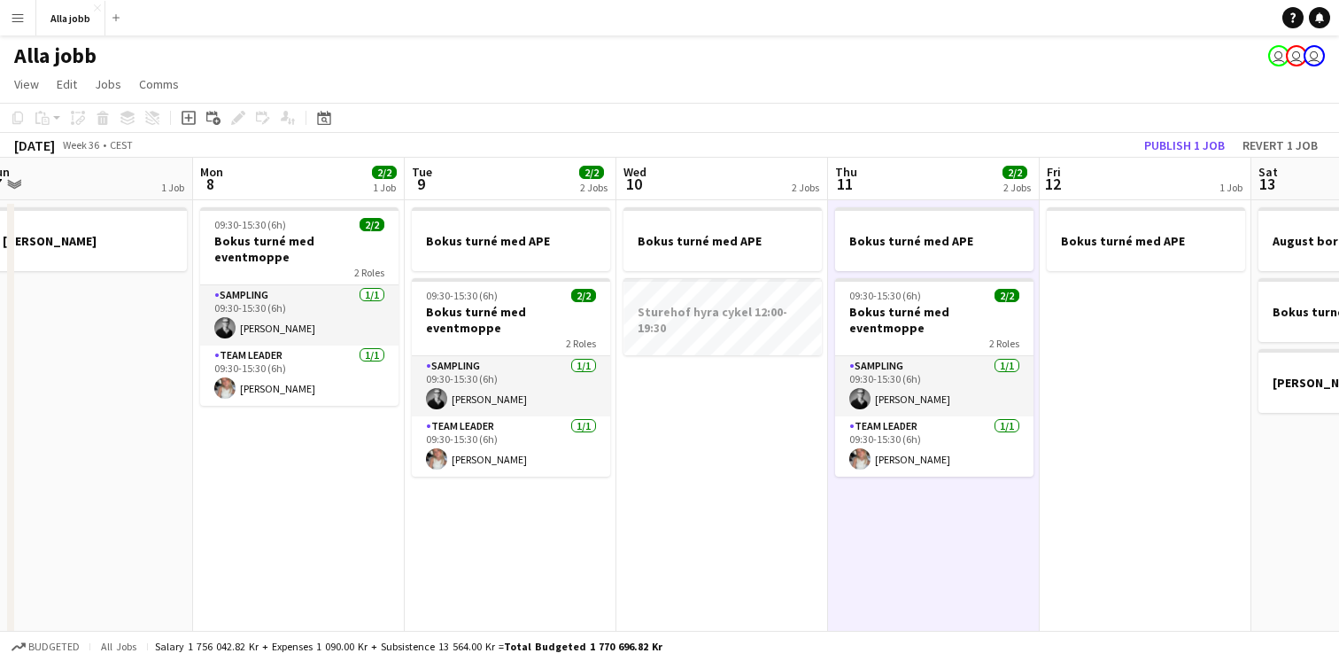
click at [924, 567] on app-date-cell "Bokus turné med APE 09:30-15:30 (6h) 2/2 Bokus turné med eventmoppe 2 Roles Sam…" at bounding box center [934, 590] width 212 height 780
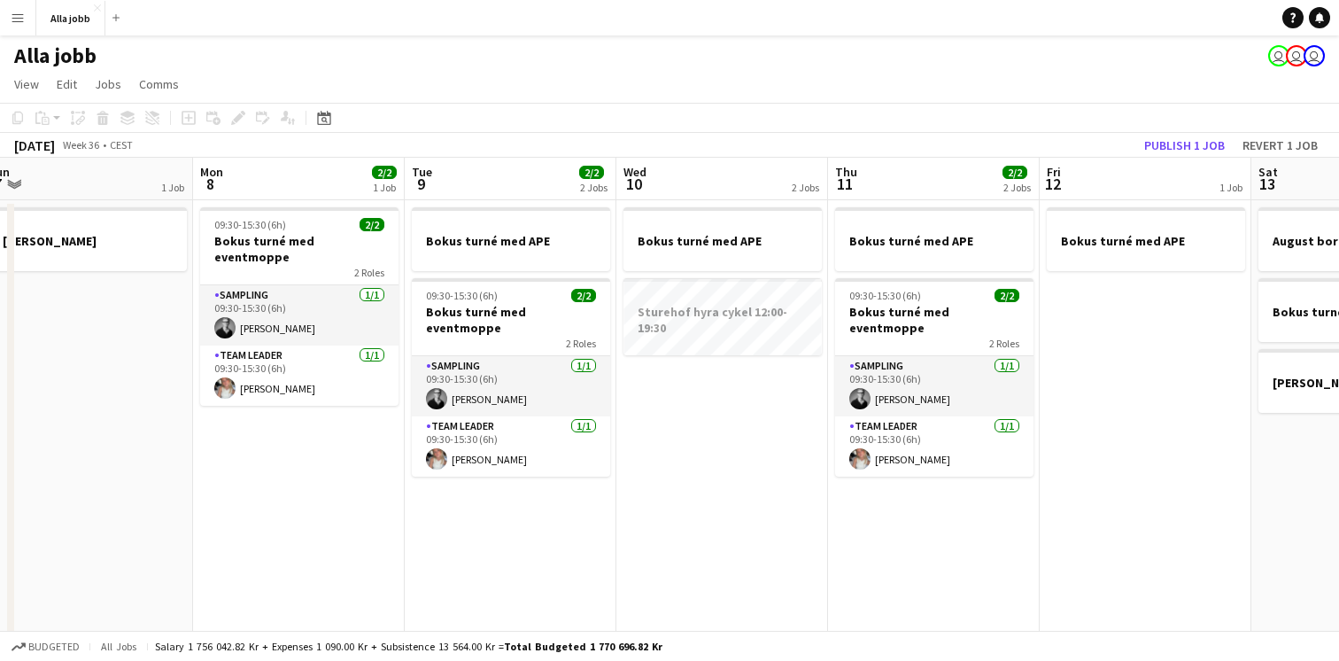
click at [924, 567] on app-date-cell "Bokus turné med APE 09:30-15:30 (6h) 2/2 Bokus turné med eventmoppe 2 Roles Sam…" at bounding box center [934, 590] width 212 height 780
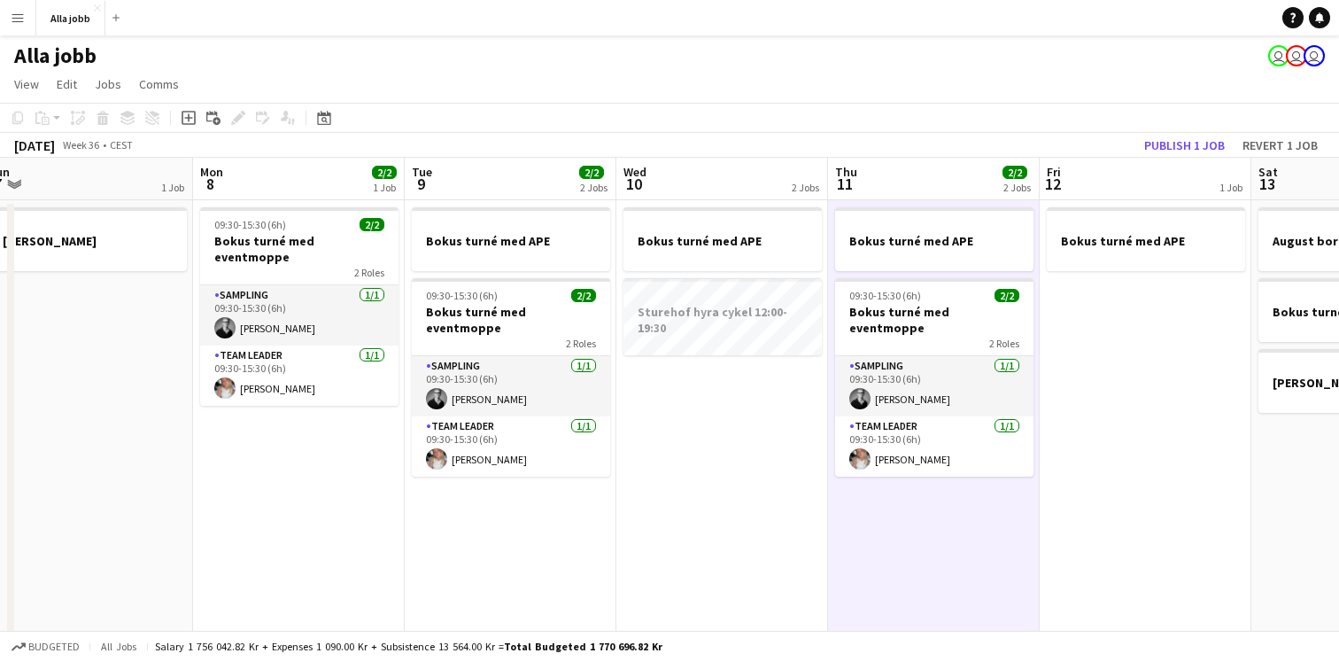
click at [924, 567] on app-date-cell "Bokus turné med APE 09:30-15:30 (6h) 2/2 Bokus turné med eventmoppe 2 Roles Sam…" at bounding box center [934, 590] width 212 height 780
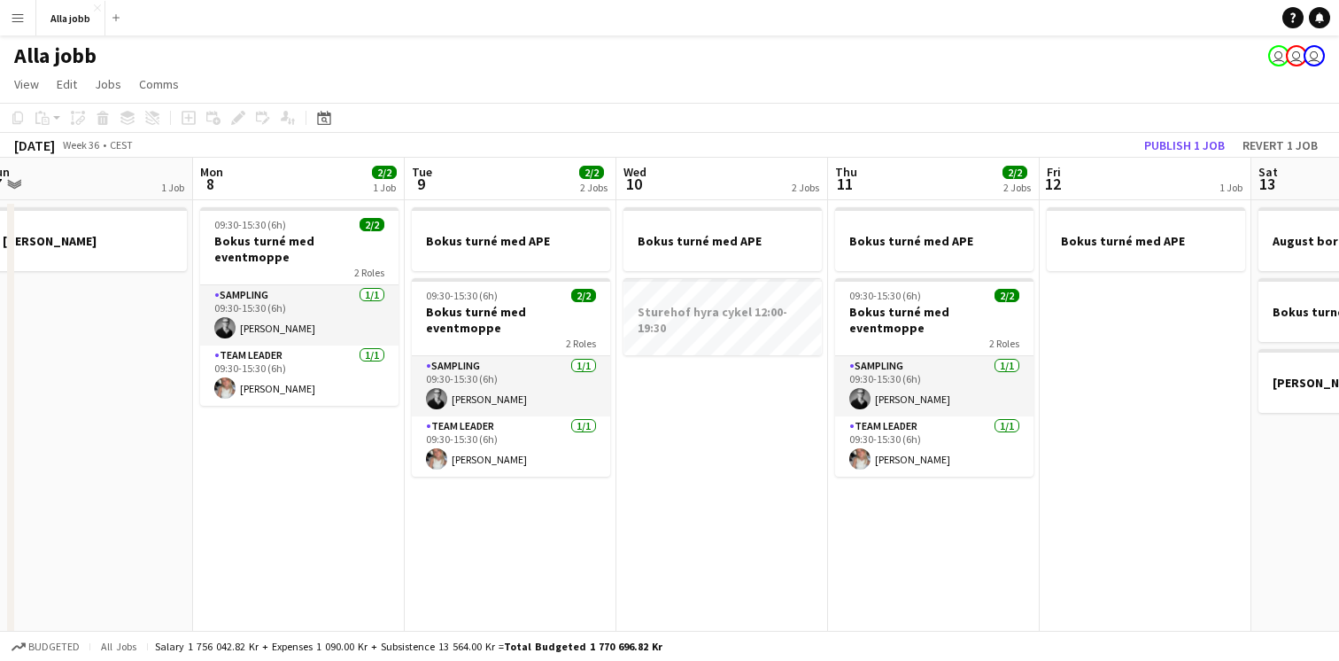
click at [924, 567] on app-date-cell "Bokus turné med APE 09:30-15:30 (6h) 2/2 Bokus turné med eventmoppe 2 Roles Sam…" at bounding box center [934, 590] width 212 height 780
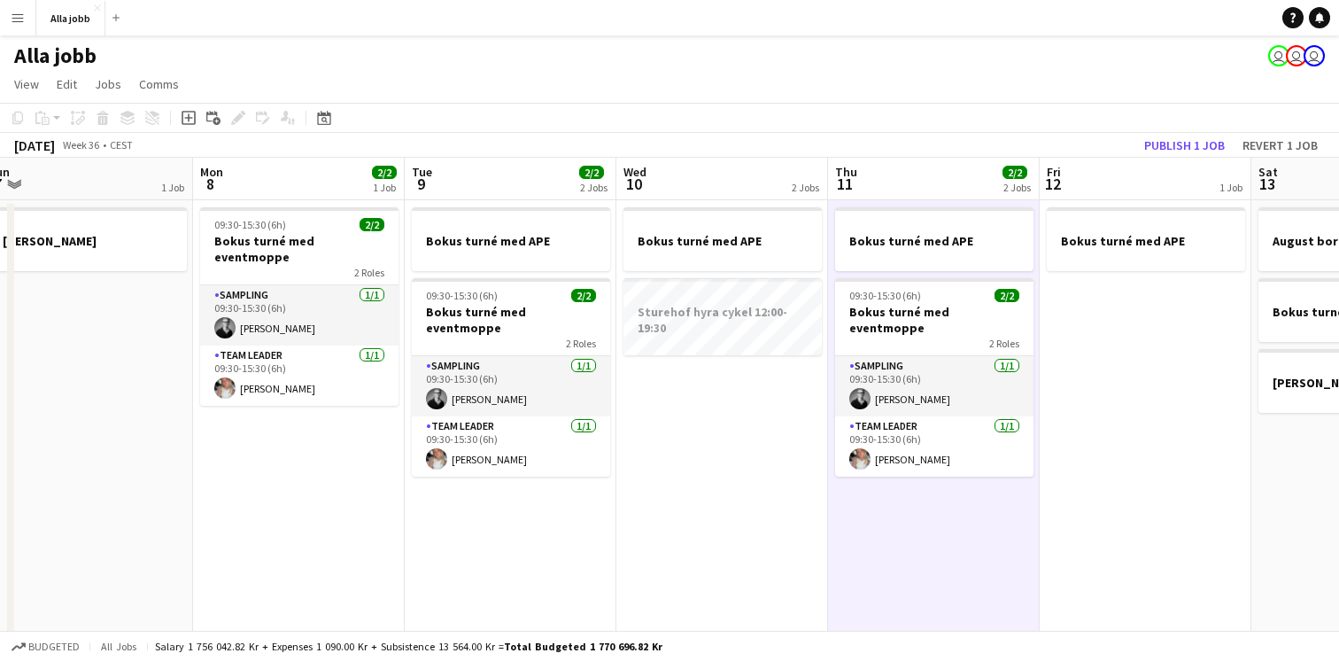
click at [924, 567] on app-date-cell "Bokus turné med APE 09:30-15:30 (6h) 2/2 Bokus turné med eventmoppe 2 Roles Sam…" at bounding box center [934, 590] width 212 height 780
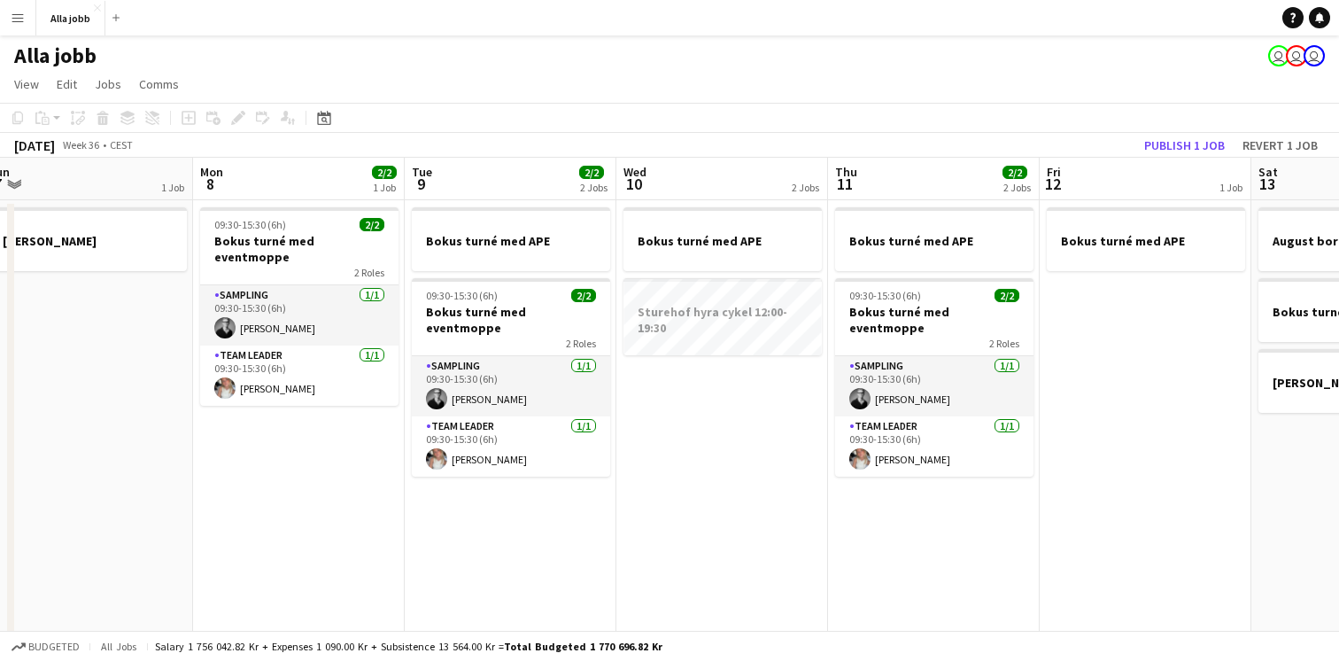
click at [924, 567] on app-date-cell "Bokus turné med APE 09:30-15:30 (6h) 2/2 Bokus turné med eventmoppe 2 Roles Sam…" at bounding box center [934, 590] width 212 height 780
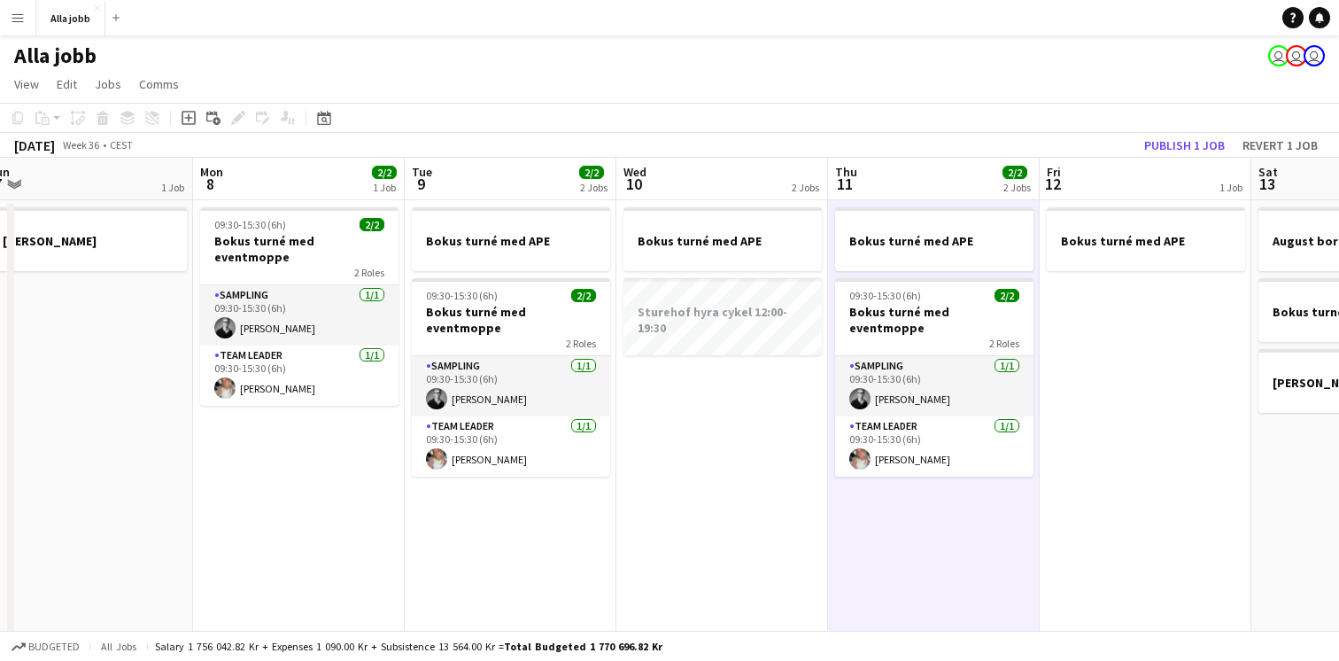
click at [924, 567] on app-date-cell "Bokus turné med APE 09:30-15:30 (6h) 2/2 Bokus turné med eventmoppe 2 Roles Sam…" at bounding box center [934, 590] width 212 height 780
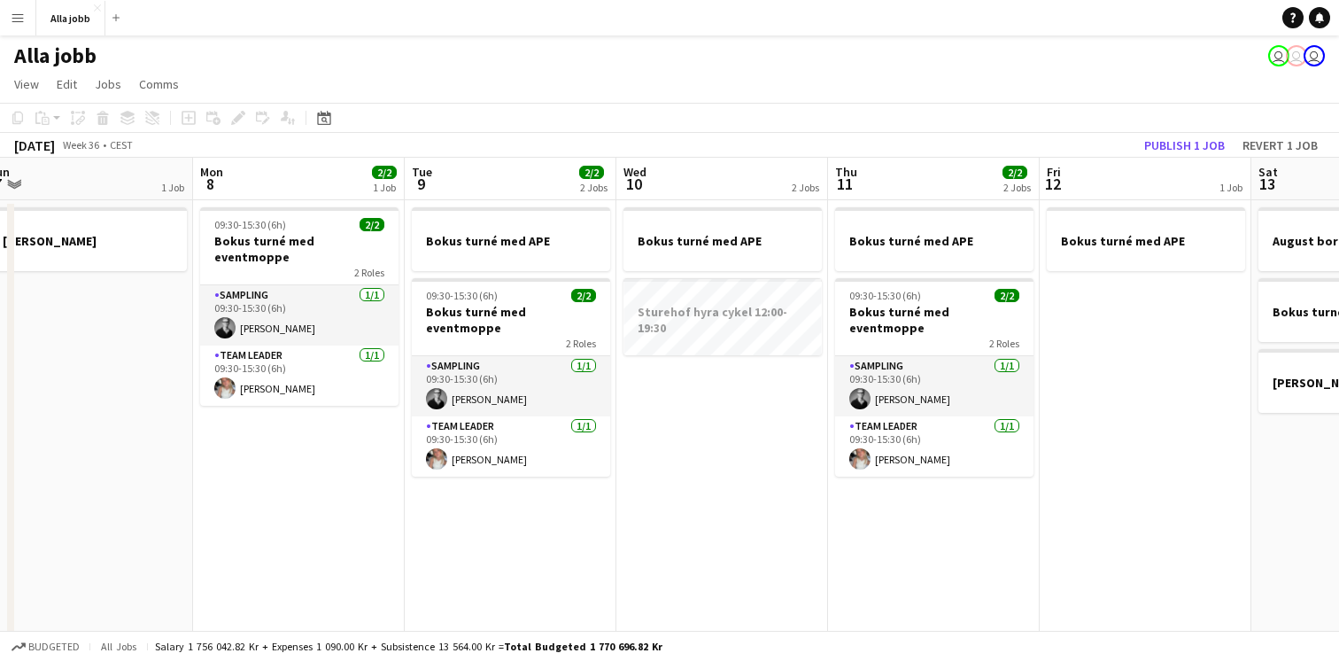
click at [924, 567] on app-date-cell "Bokus turné med APE 09:30-15:30 (6h) 2/2 Bokus turné med eventmoppe 2 Roles Sam…" at bounding box center [934, 590] width 212 height 780
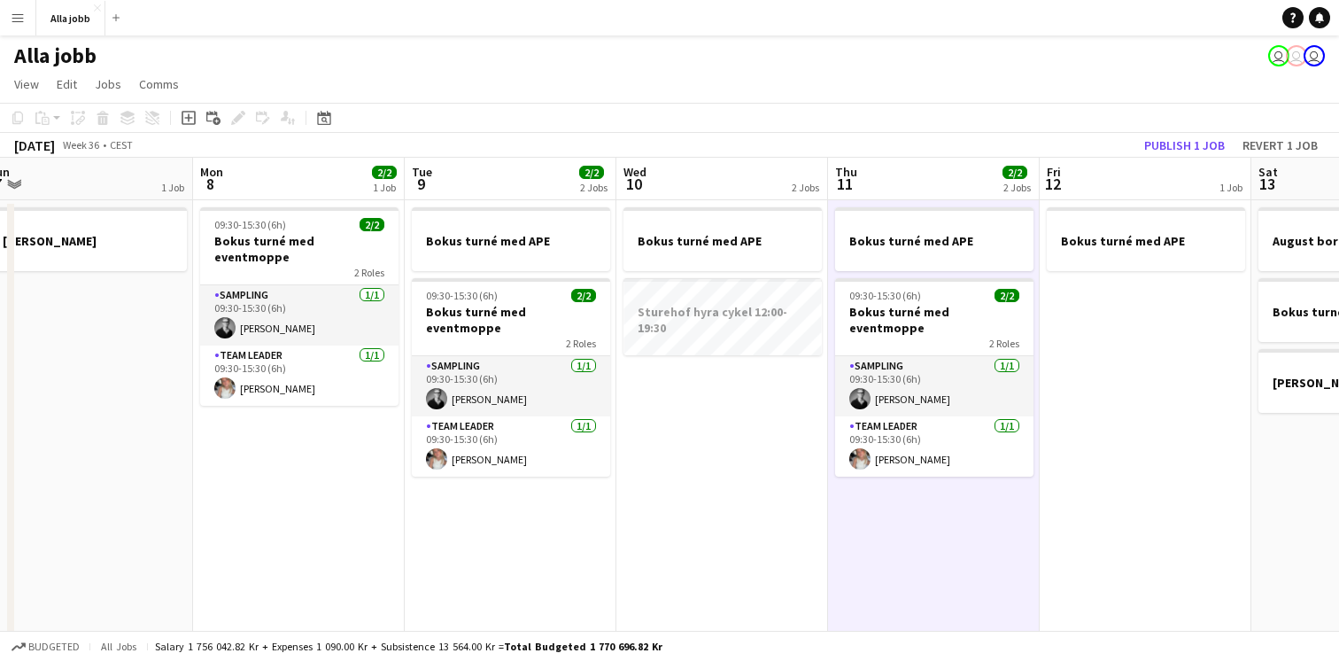
click at [924, 567] on app-date-cell "Bokus turné med APE 09:30-15:30 (6h) 2/2 Bokus turné med eventmoppe 2 Roles Sam…" at bounding box center [934, 590] width 212 height 780
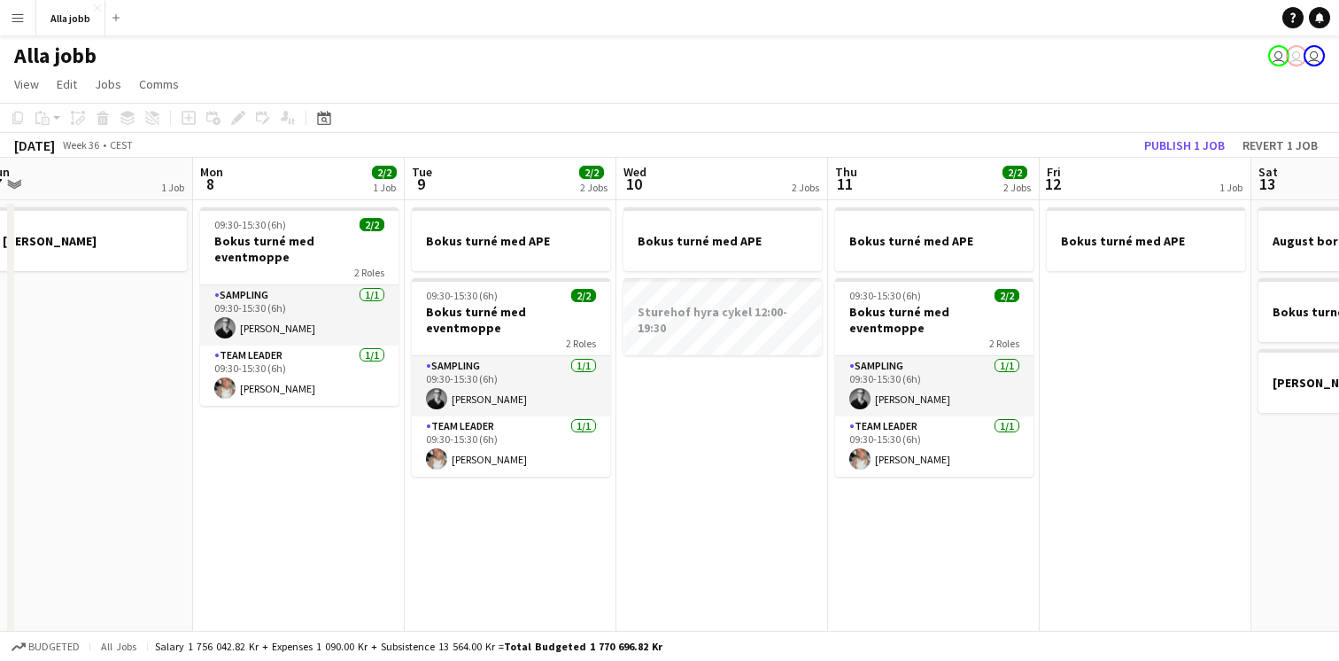
click at [678, 479] on app-date-cell "Bokus turné med APE Sturehof hyra cykel 12:00-19:30" at bounding box center [722, 590] width 212 height 780
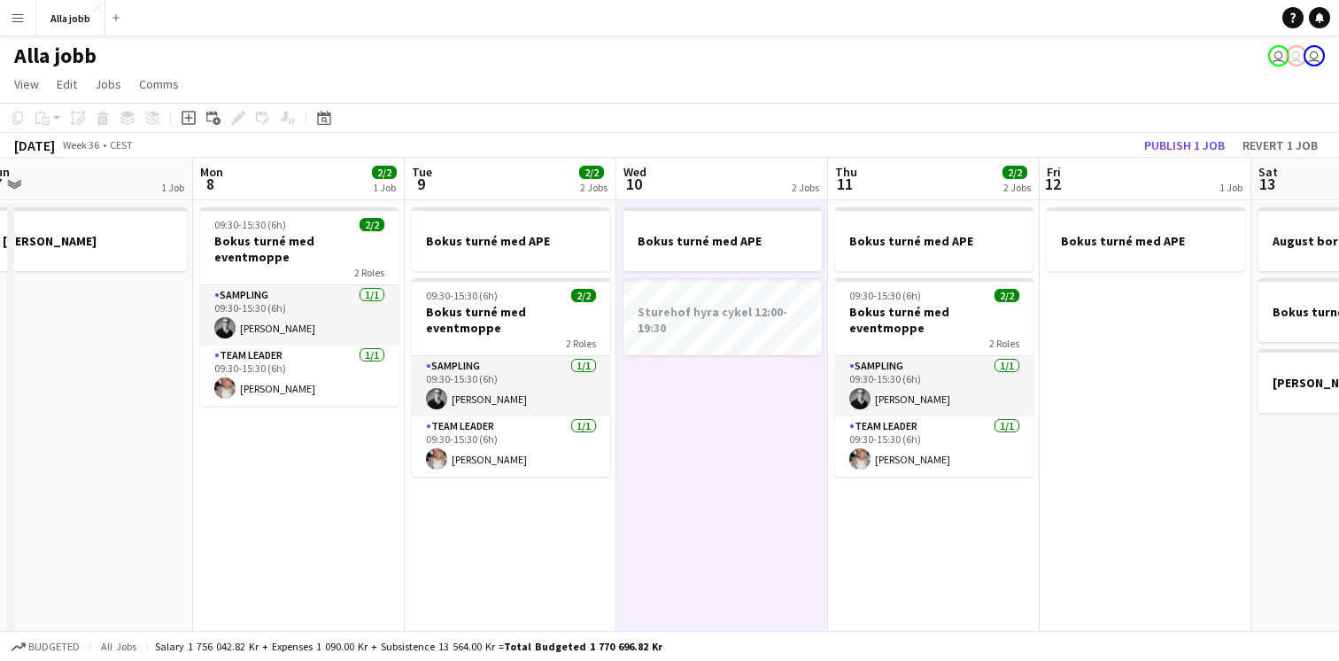
click at [878, 545] on app-date-cell "Bokus turné med APE 09:30-15:30 (6h) 2/2 Bokus turné med eventmoppe 2 Roles Sam…" at bounding box center [934, 590] width 212 height 780
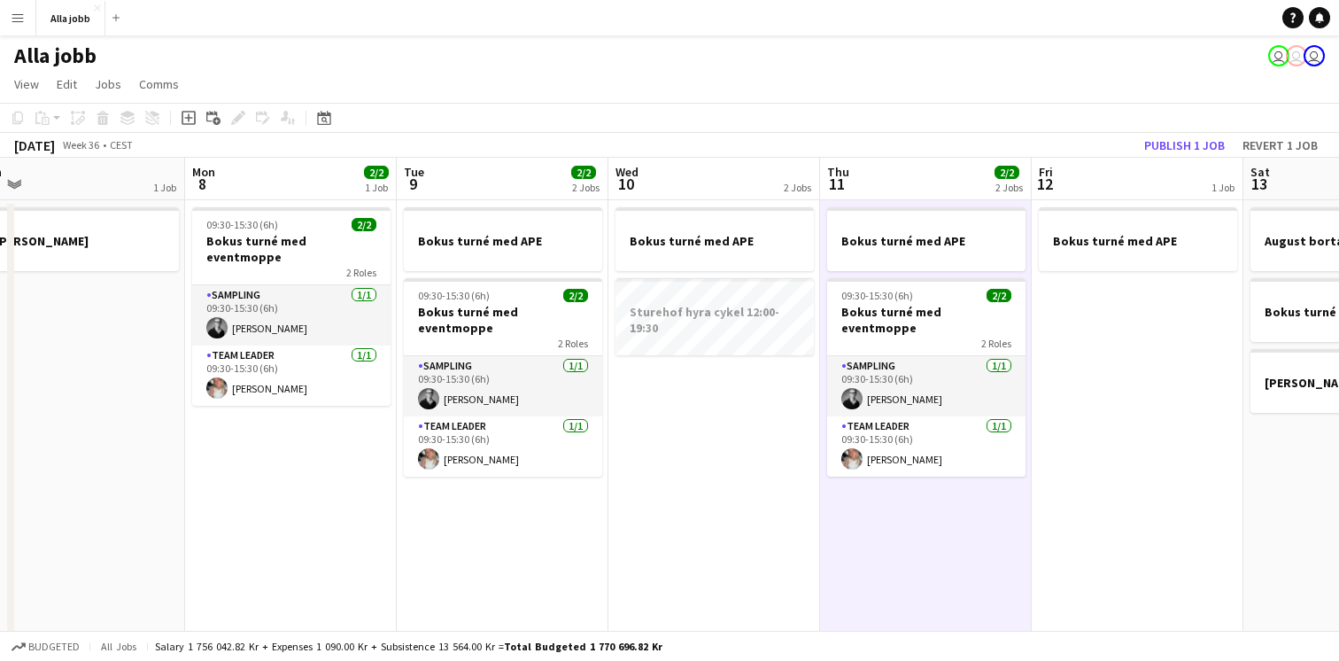
scroll to position [0, 449]
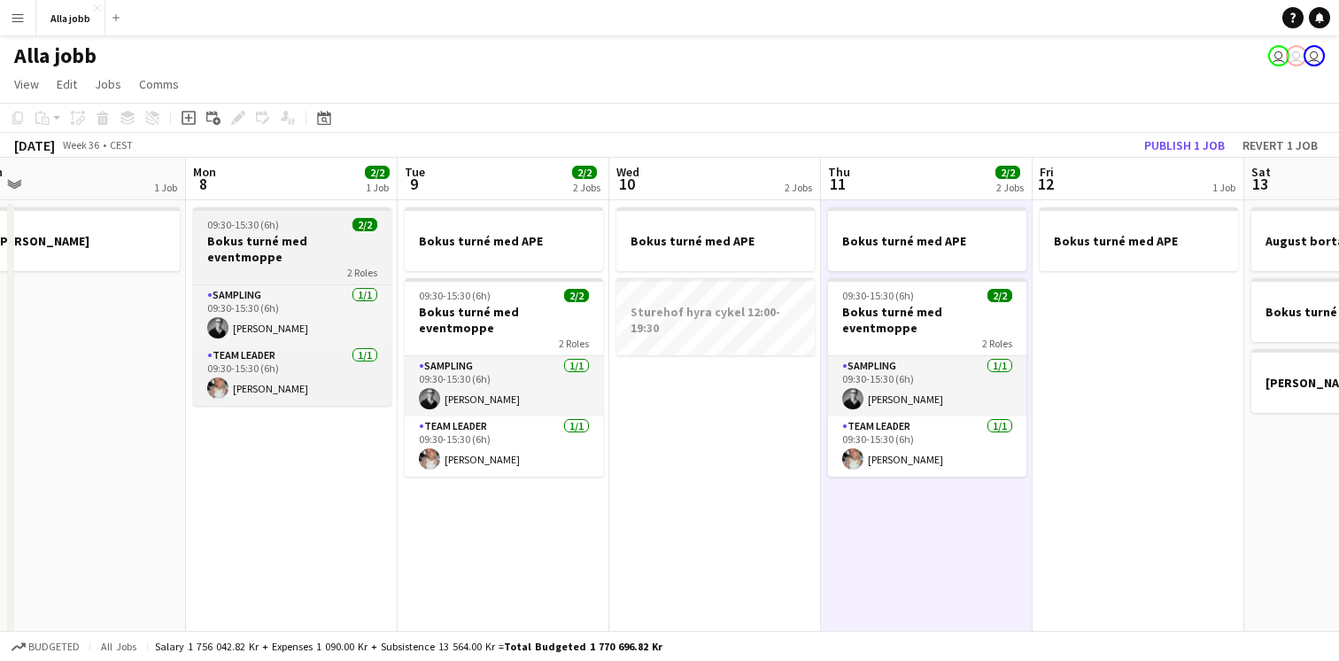
click at [292, 245] on h3 "Bokus turné med eventmoppe" at bounding box center [292, 249] width 198 height 32
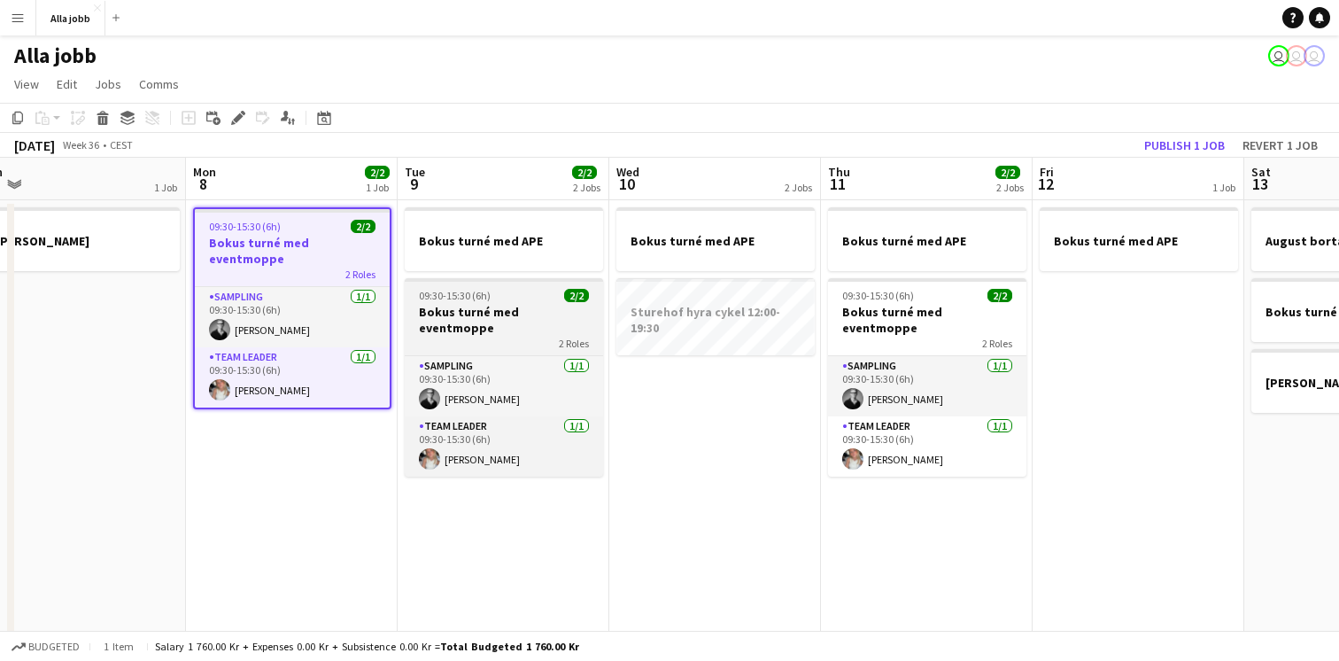
click at [523, 312] on h3 "Bokus turné med eventmoppe" at bounding box center [504, 320] width 198 height 32
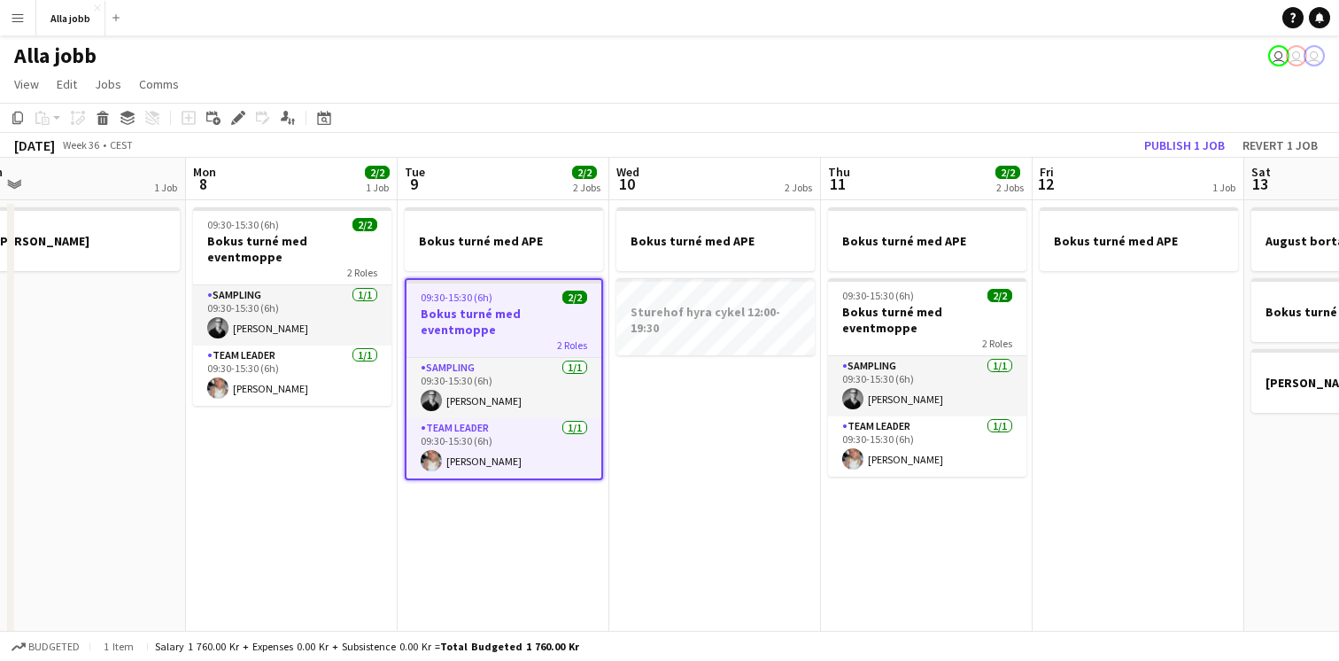
click at [705, 462] on app-date-cell "Bokus turné med APE Sturehof hyra cykel 12:00-19:30" at bounding box center [715, 590] width 212 height 780
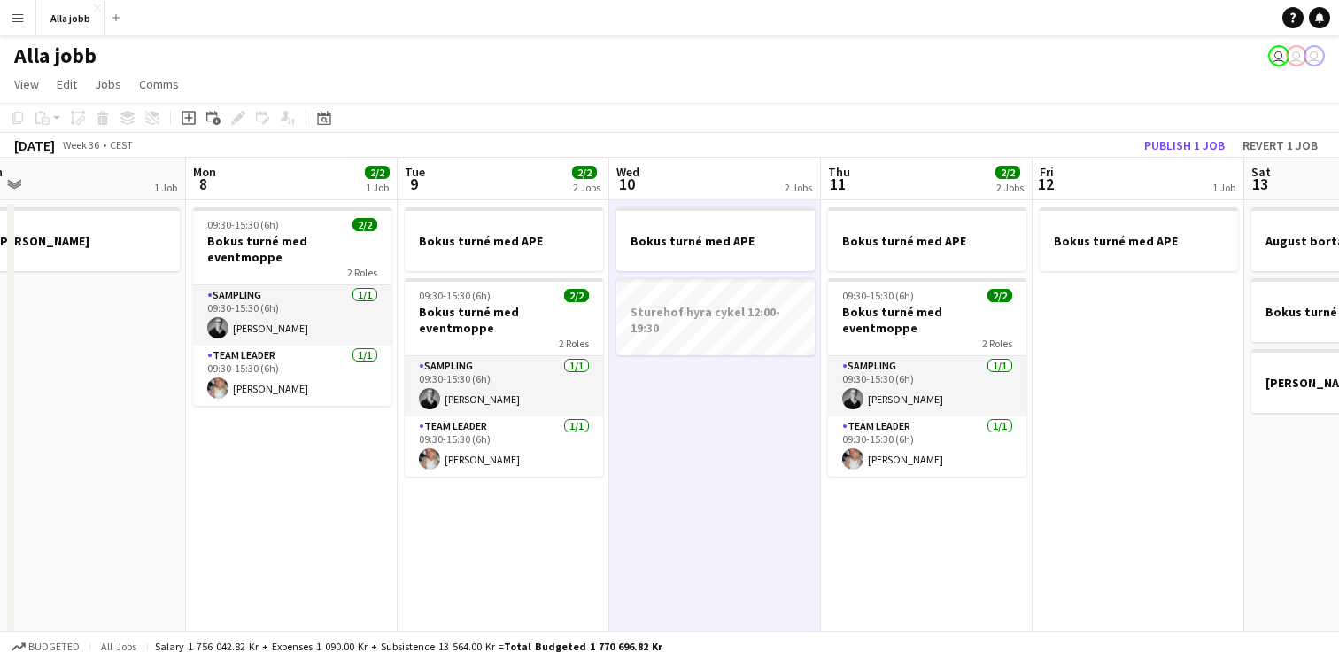
click at [705, 462] on app-date-cell "Bokus turné med APE Sturehof hyra cykel 12:00-19:30" at bounding box center [715, 590] width 212 height 780
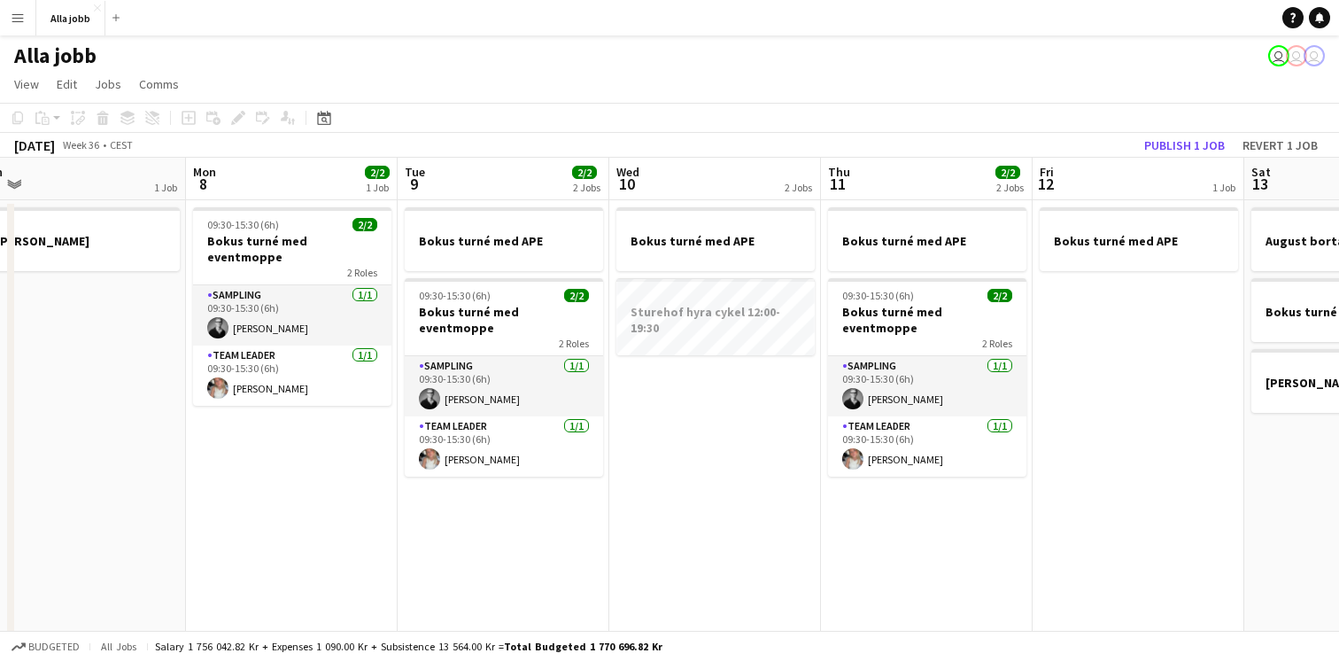
click at [708, 462] on app-date-cell "Bokus turné med APE Sturehof hyra cykel 12:00-19:30" at bounding box center [715, 590] width 212 height 780
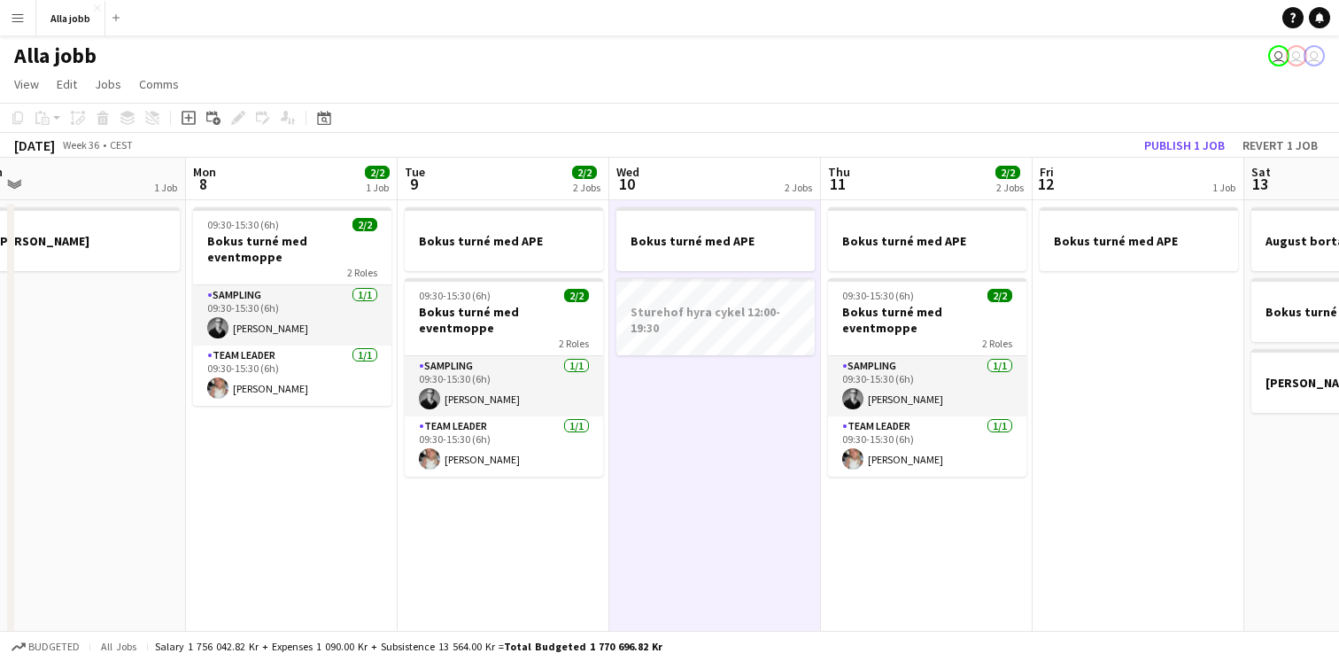
click at [708, 462] on app-date-cell "Bokus turné med APE Sturehof hyra cykel 12:00-19:30" at bounding box center [715, 590] width 212 height 780
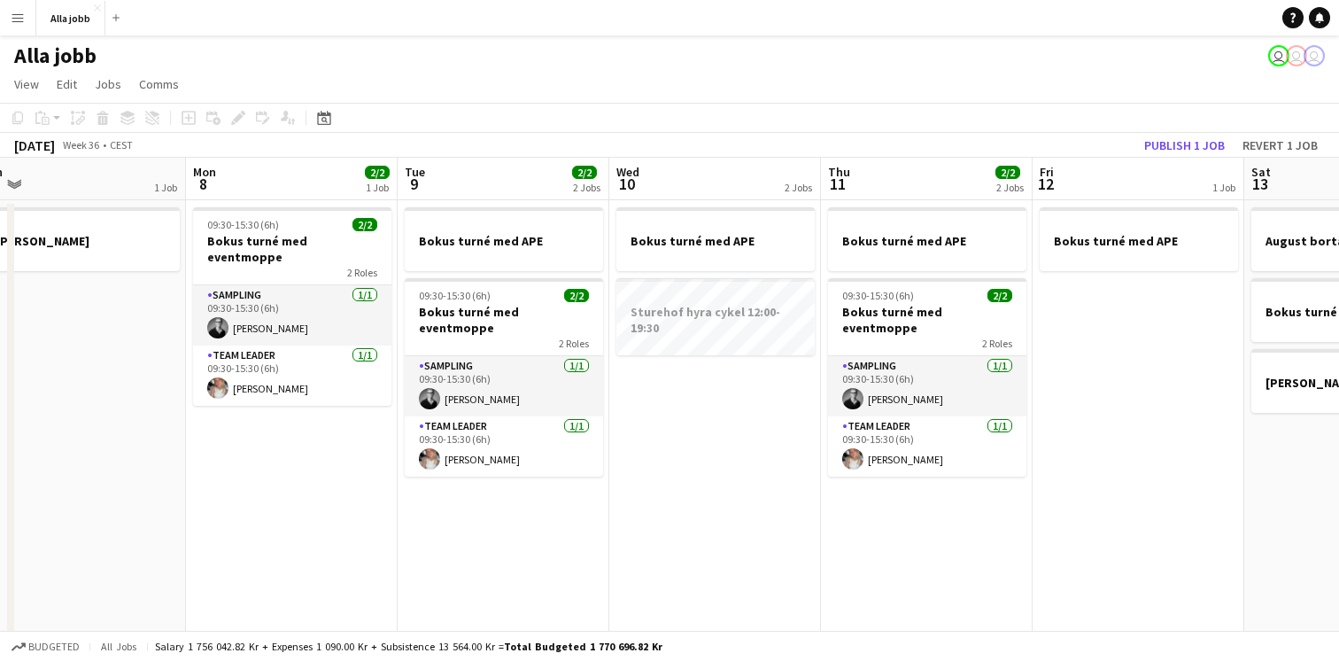
click at [847, 588] on app-date-cell "Bokus turné med APE 09:30-15:30 (6h) 2/2 Bokus turné med eventmoppe 2 Roles Sam…" at bounding box center [927, 590] width 212 height 780
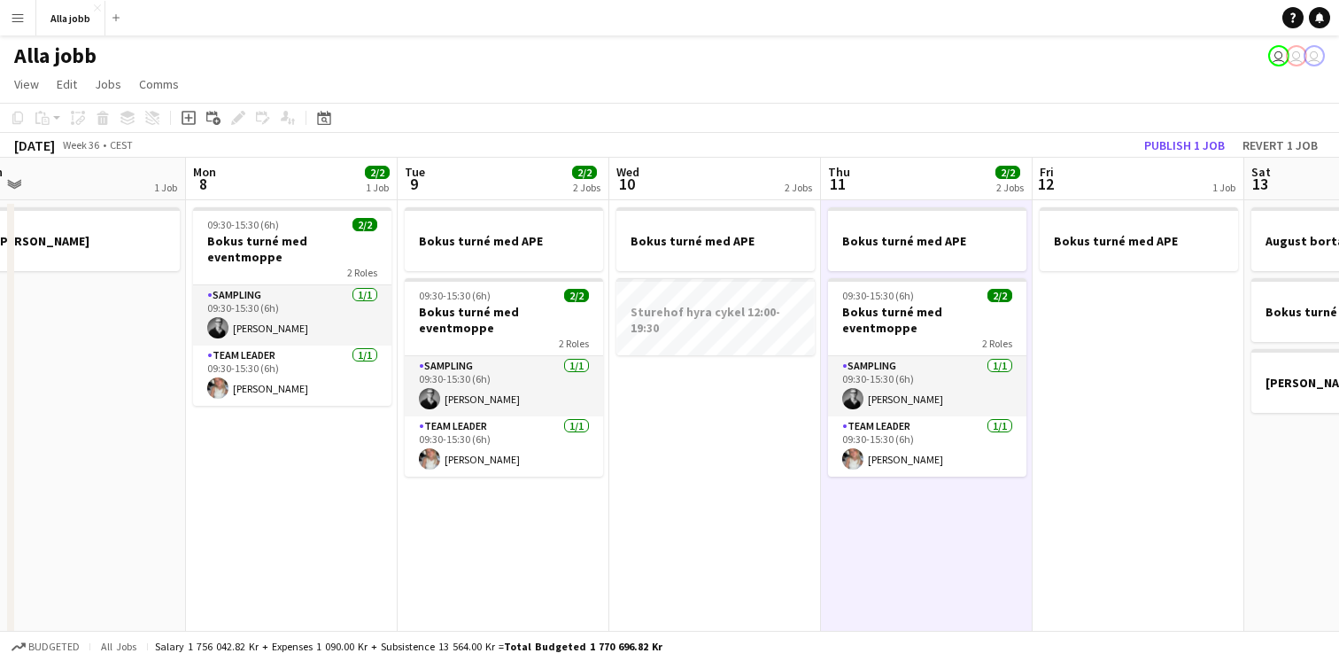
click at [1095, 394] on app-date-cell "Bokus turné med APE" at bounding box center [1139, 590] width 212 height 780
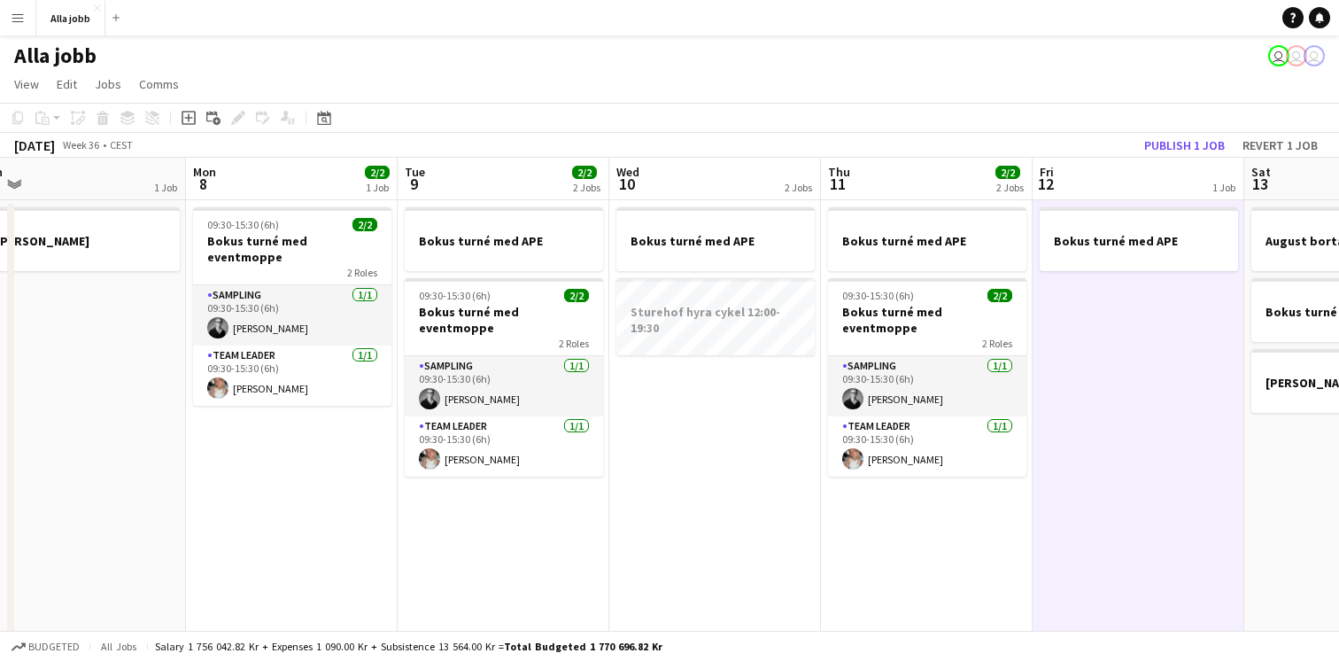
click at [1095, 394] on app-date-cell "Bokus turné med APE" at bounding box center [1139, 590] width 212 height 780
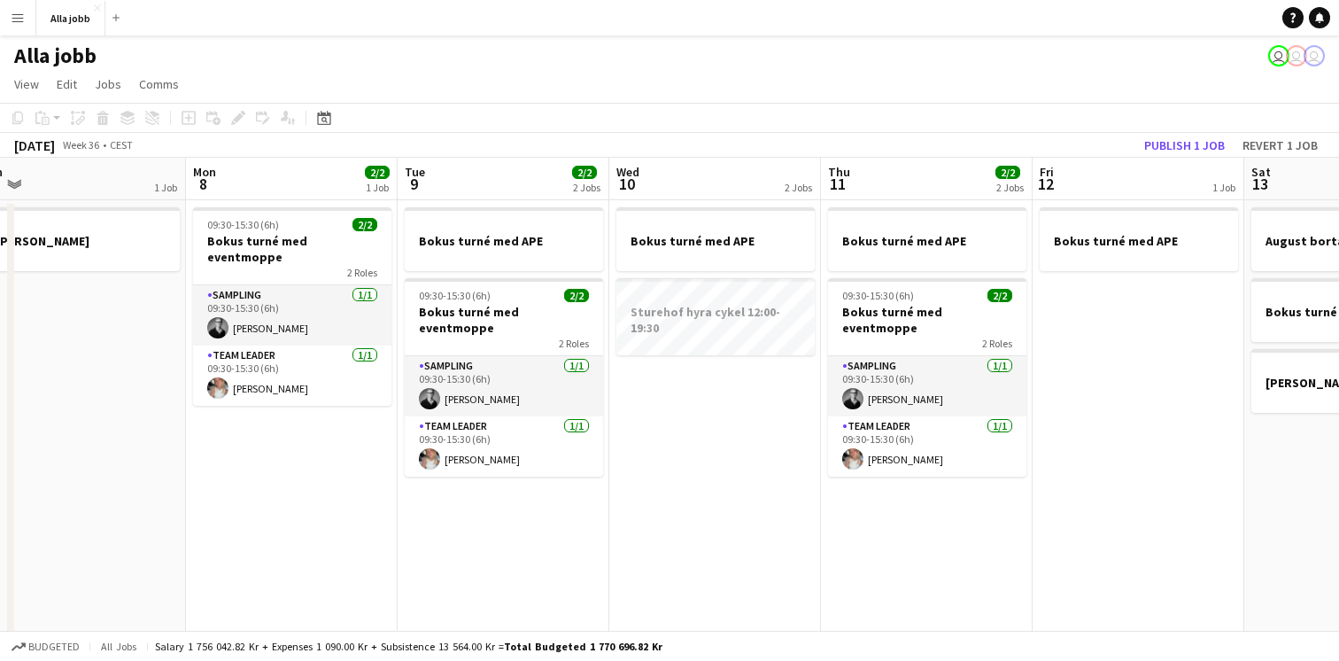
click at [1095, 394] on app-date-cell "Bokus turné med APE" at bounding box center [1139, 590] width 212 height 780
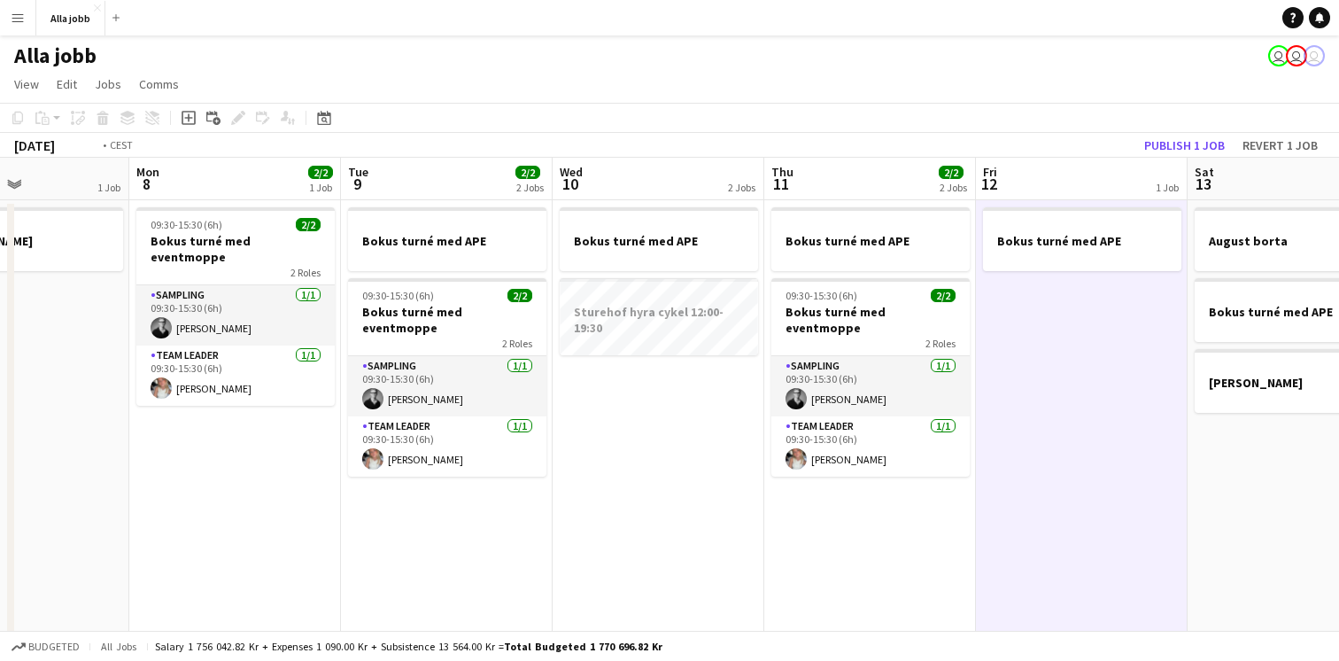
scroll to position [0, 527]
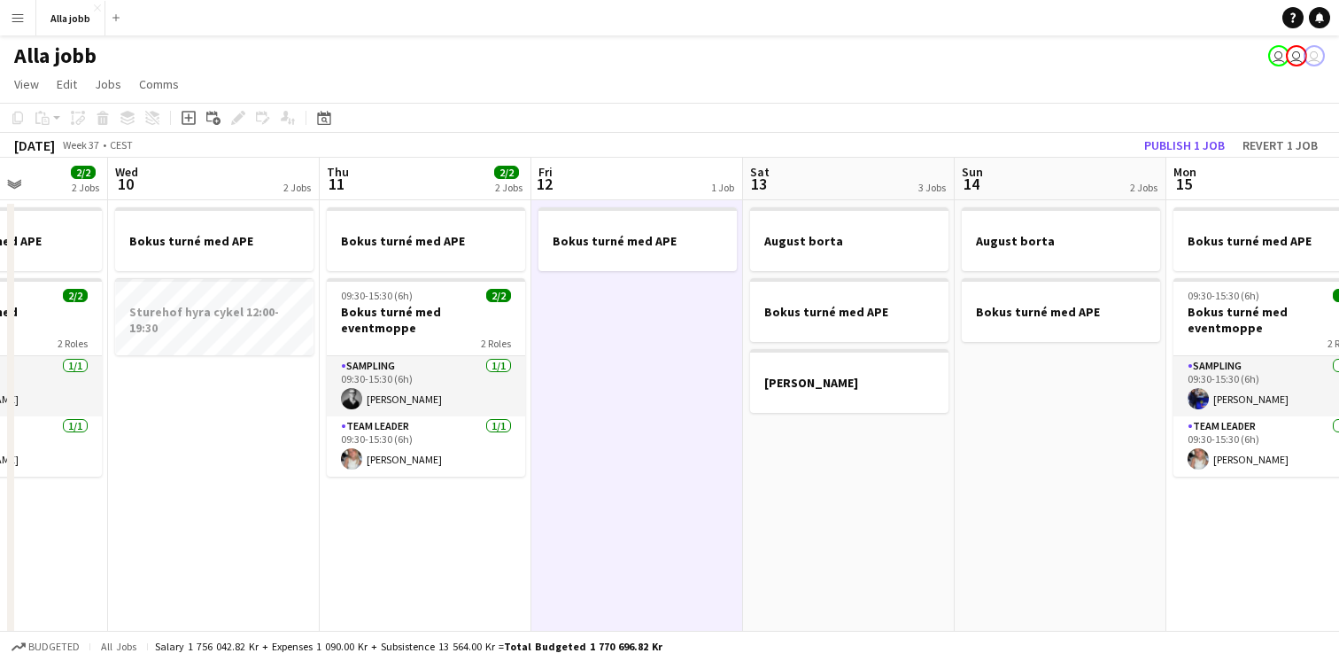
click at [774, 440] on app-date-cell "August borta Bokus turné med APE Emil borta" at bounding box center [849, 590] width 212 height 780
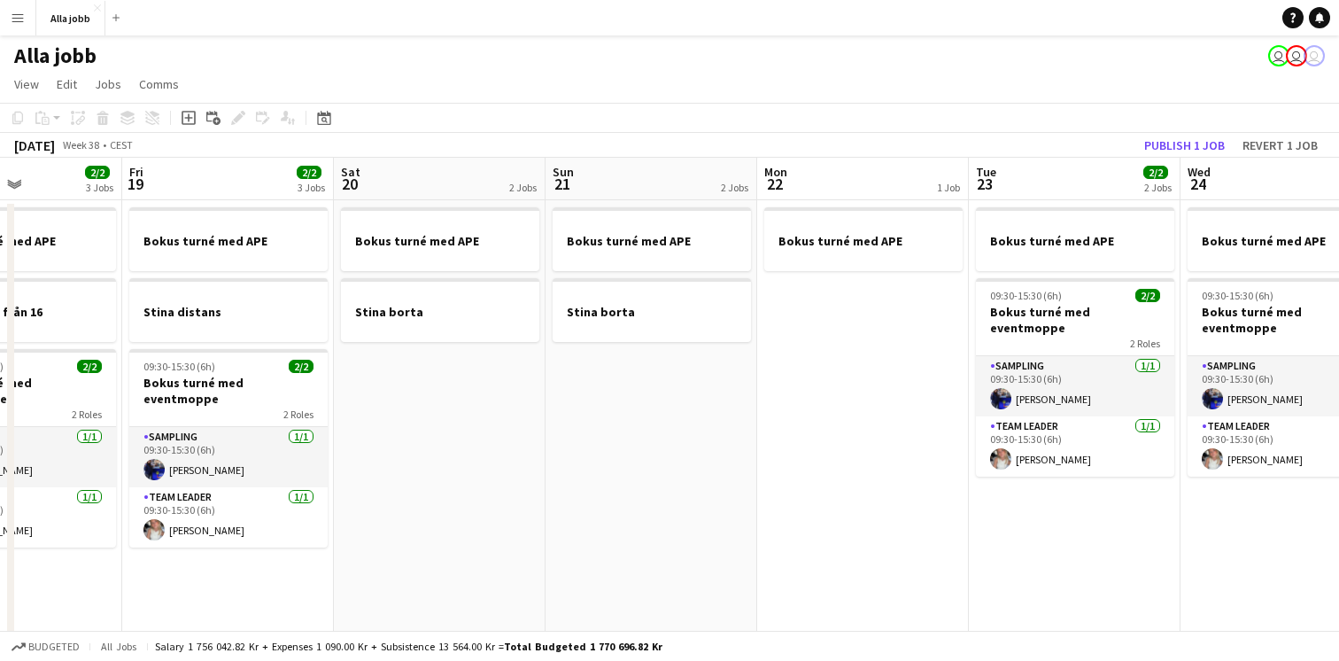
scroll to position [0, 520]
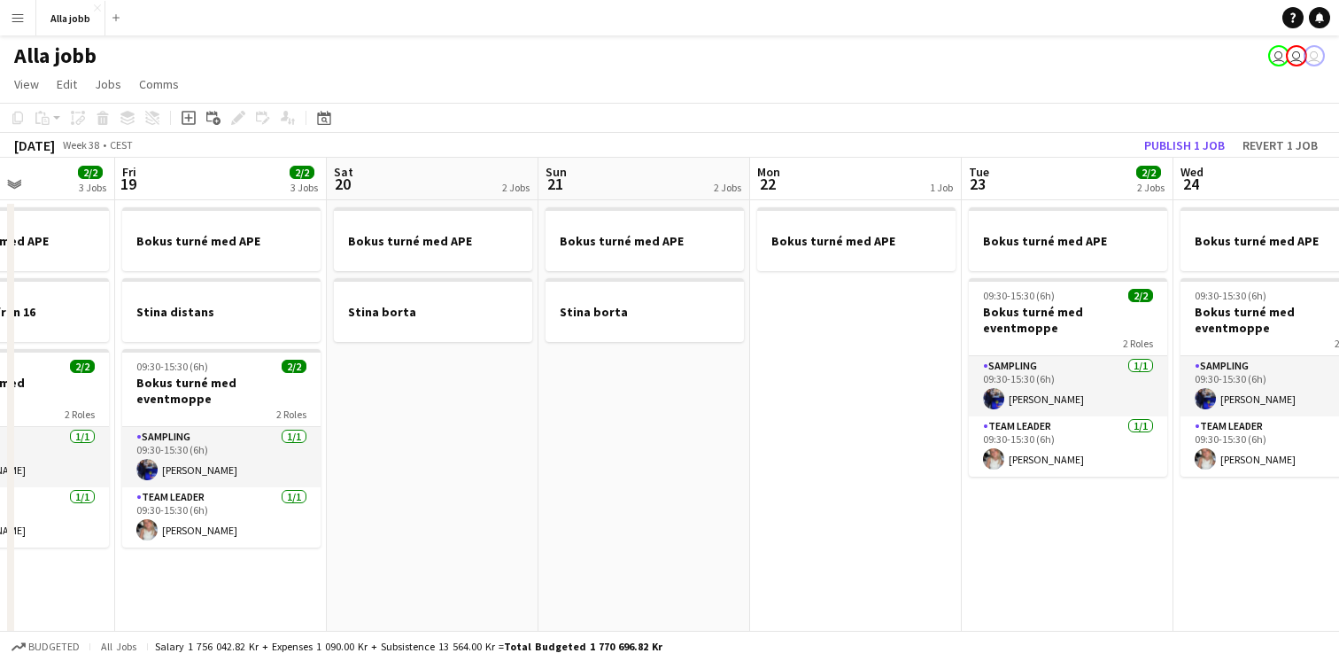
click at [455, 485] on app-date-cell "Bokus turné med APE Stina borta" at bounding box center [433, 590] width 212 height 780
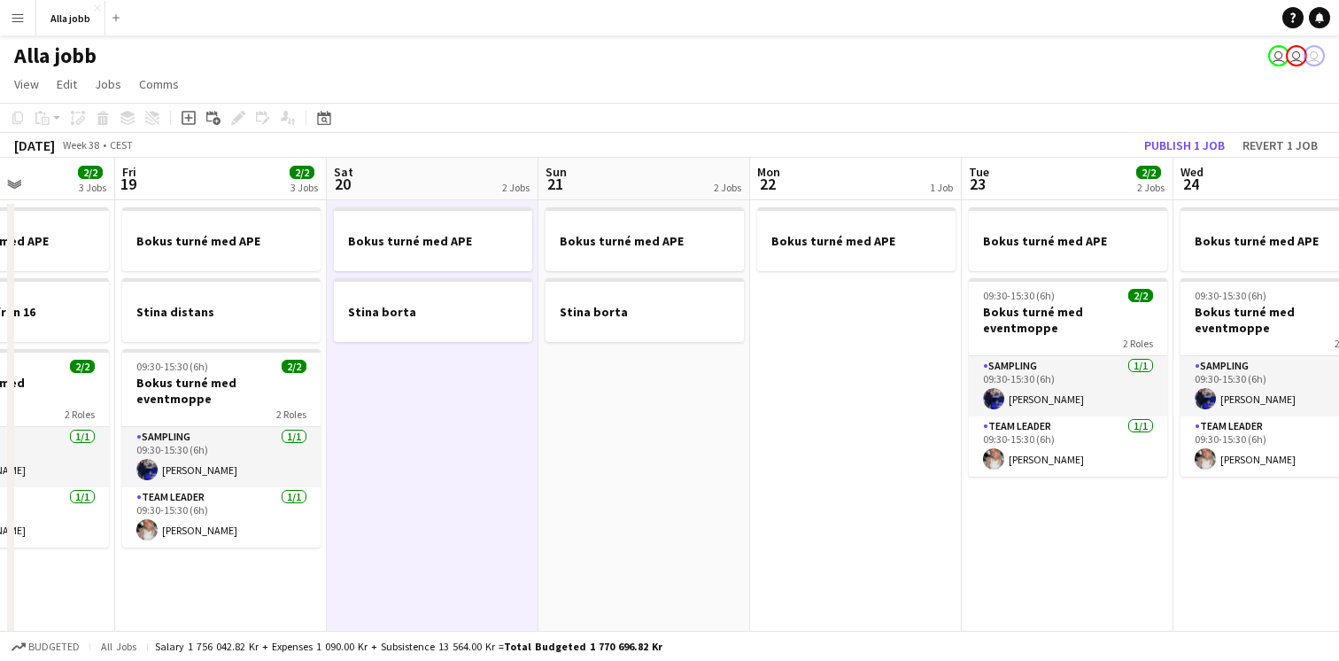
click at [581, 485] on app-date-cell "Bokus turné med APE Stina borta" at bounding box center [644, 590] width 212 height 780
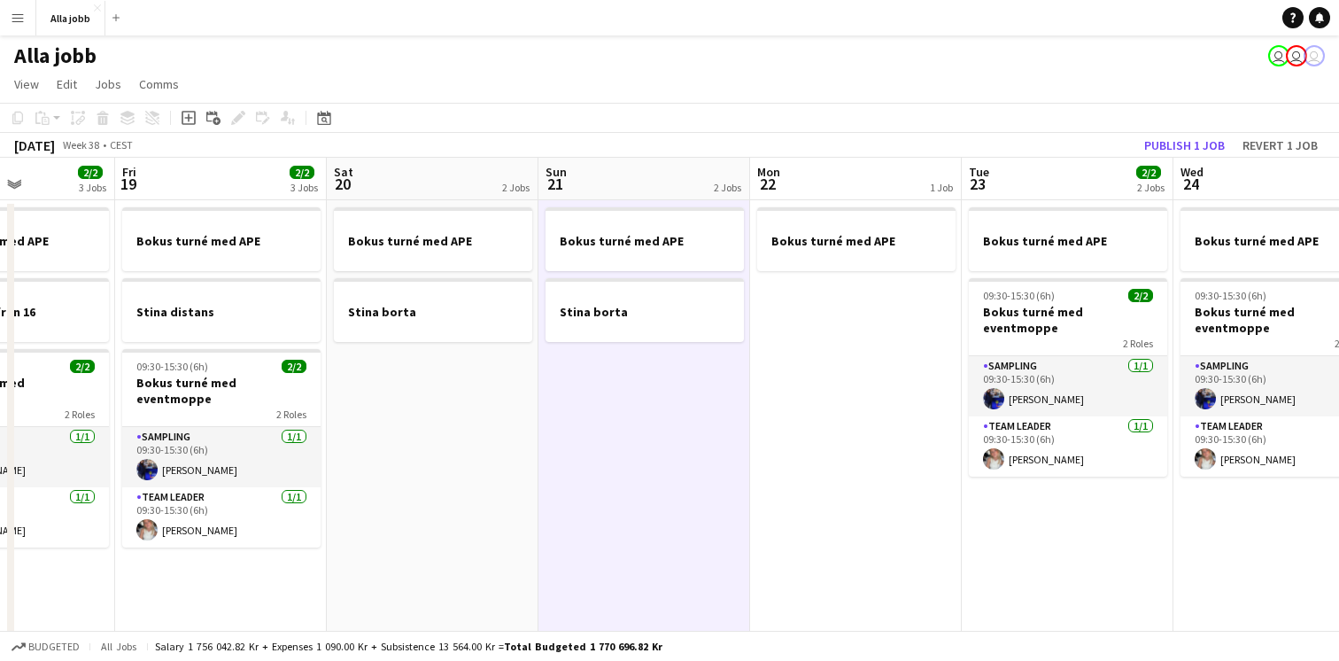
click at [839, 499] on app-date-cell "Bokus turné med APE" at bounding box center [856, 590] width 212 height 780
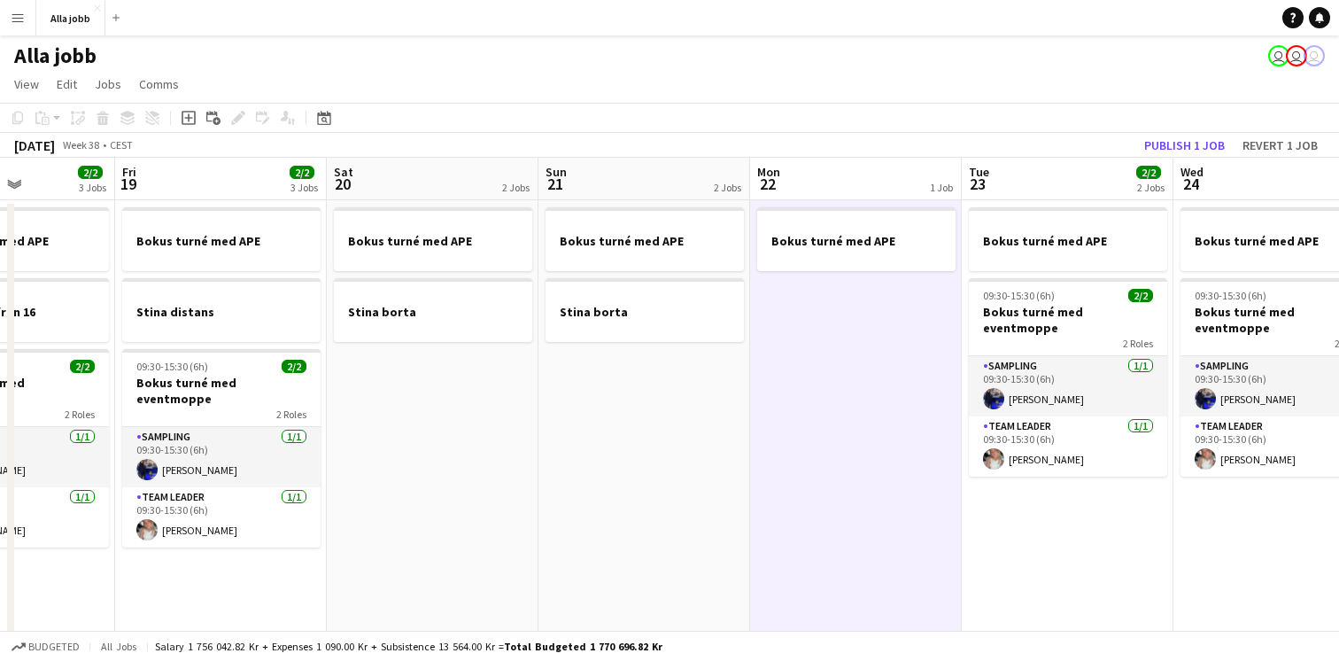
scroll to position [0, 519]
click at [602, 517] on app-date-cell "Bokus turné med APE Stina borta" at bounding box center [645, 590] width 212 height 780
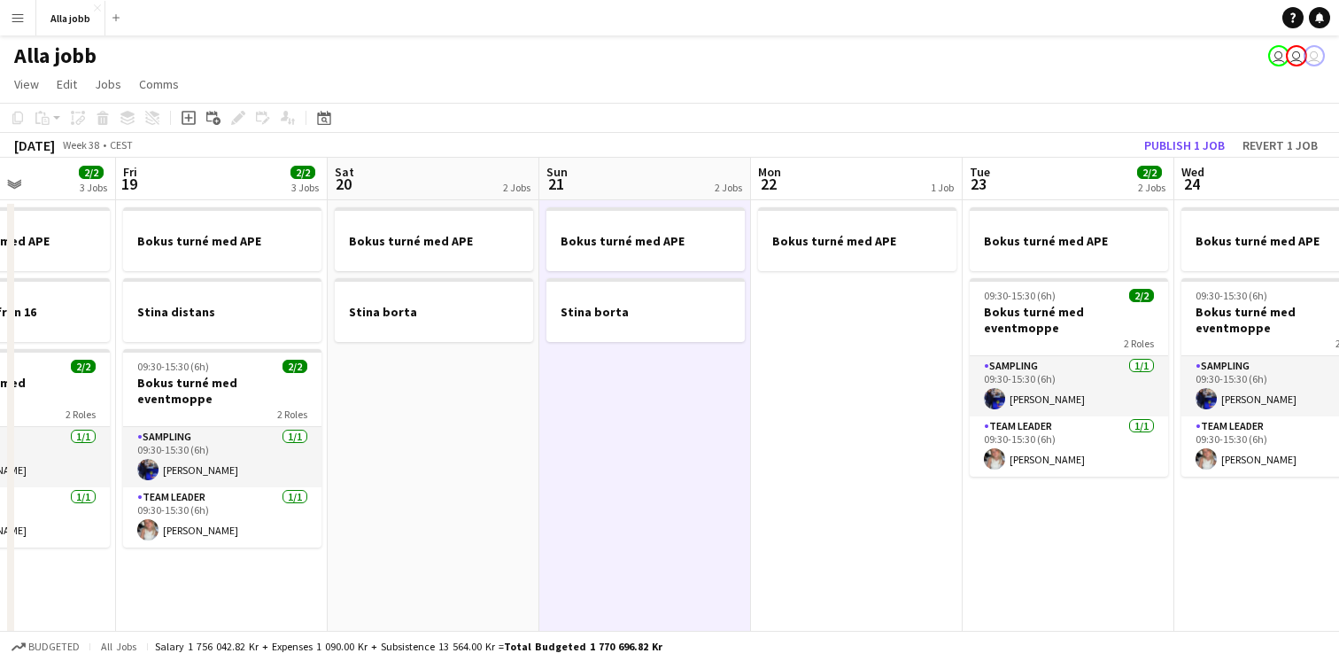
click at [490, 486] on app-date-cell "Bokus turné med APE Stina borta" at bounding box center [434, 590] width 212 height 780
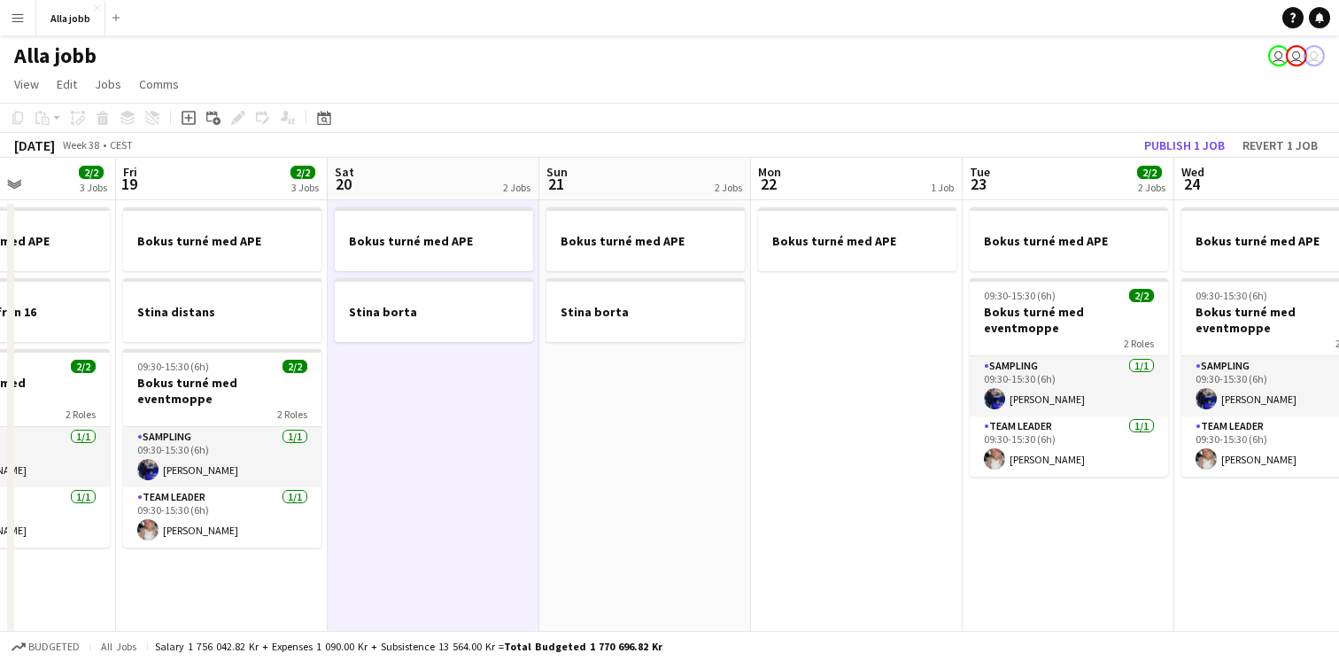
scroll to position [0, 554]
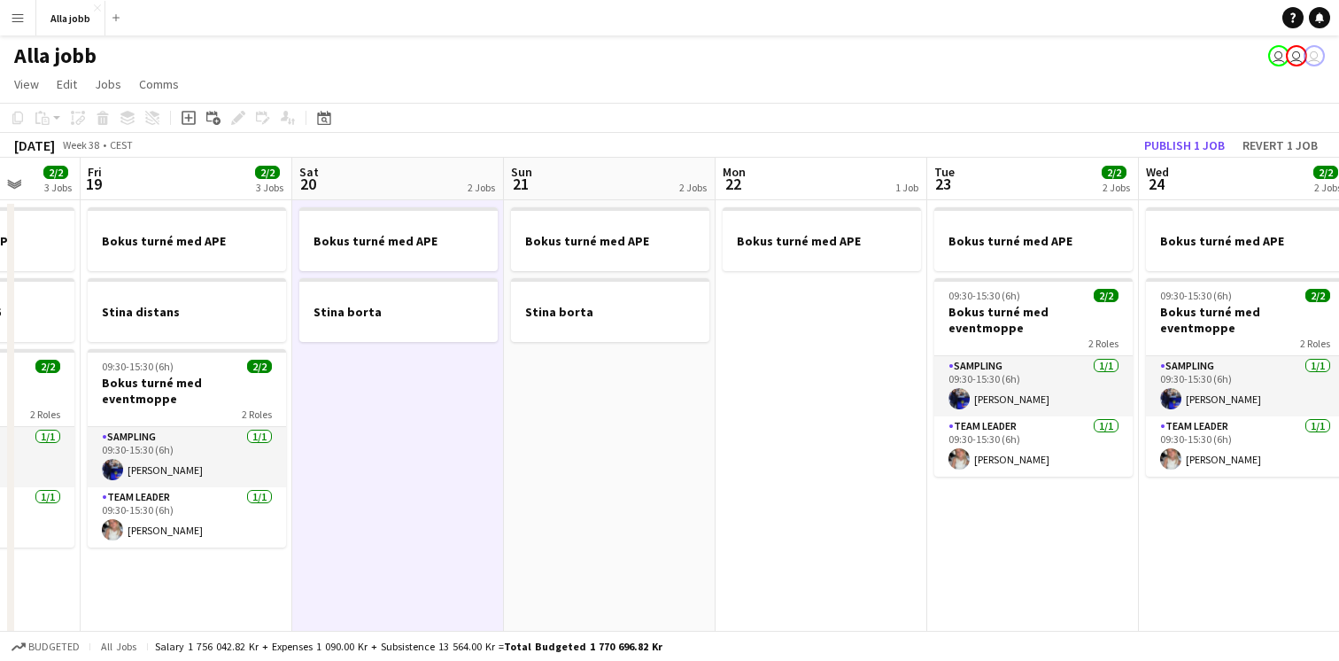
click at [658, 449] on app-date-cell "Bokus turné med APE Stina borta" at bounding box center [610, 590] width 212 height 780
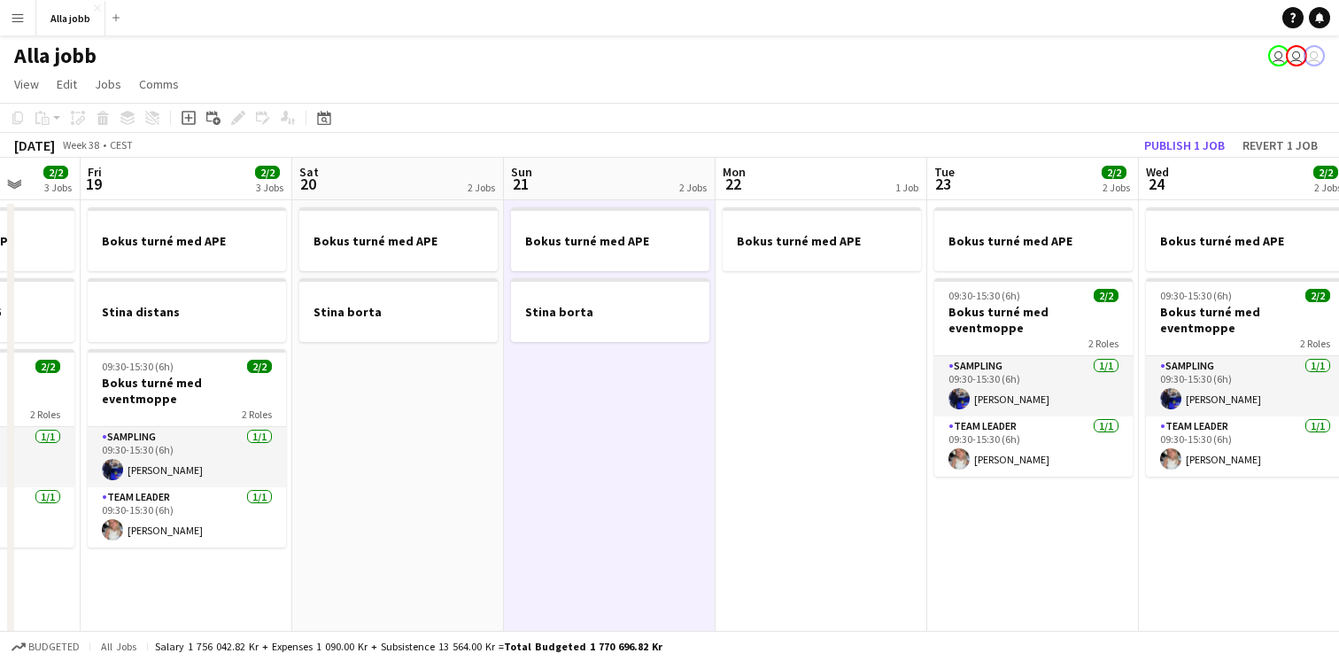
scroll to position [0, 519]
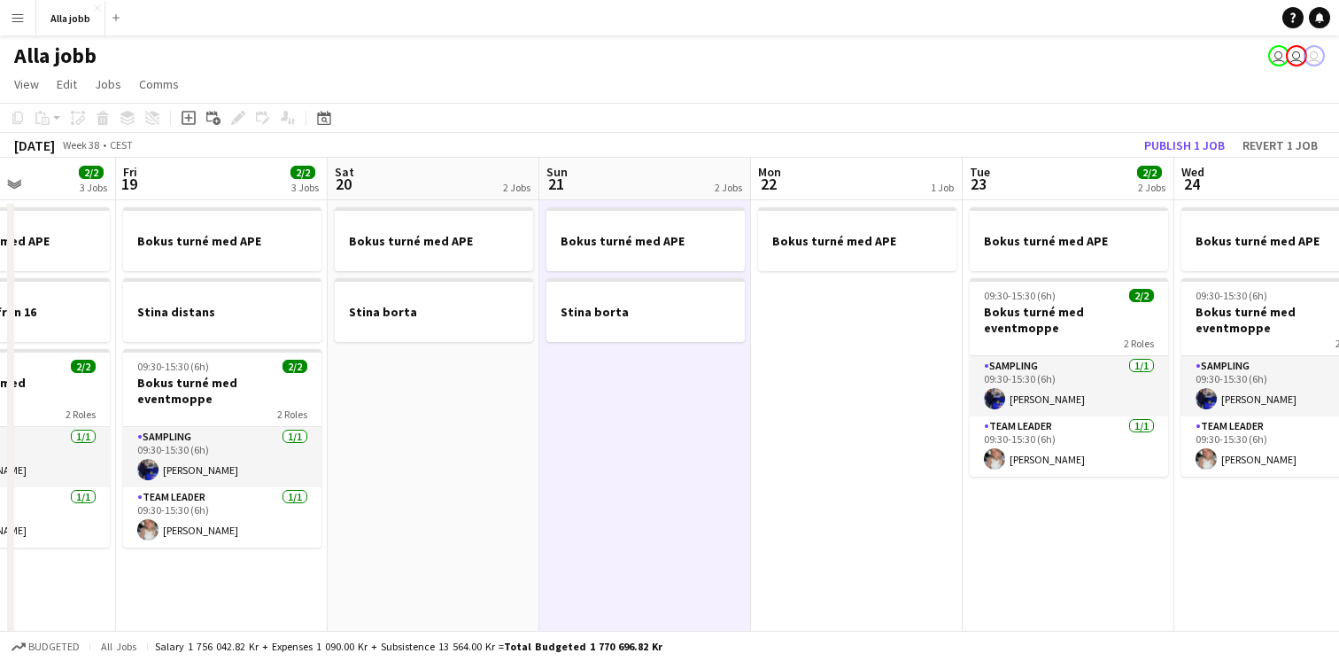
click at [519, 466] on app-date-cell "Bokus turné med APE Stina borta" at bounding box center [434, 590] width 212 height 780
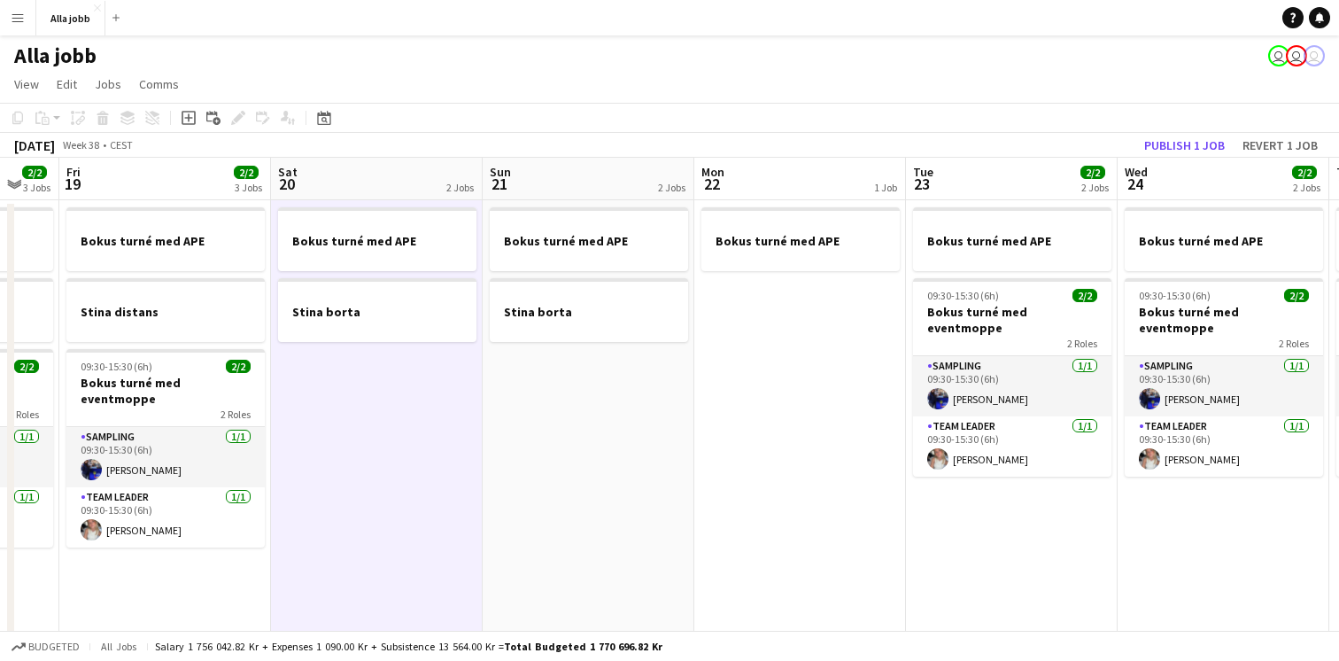
scroll to position [0, 590]
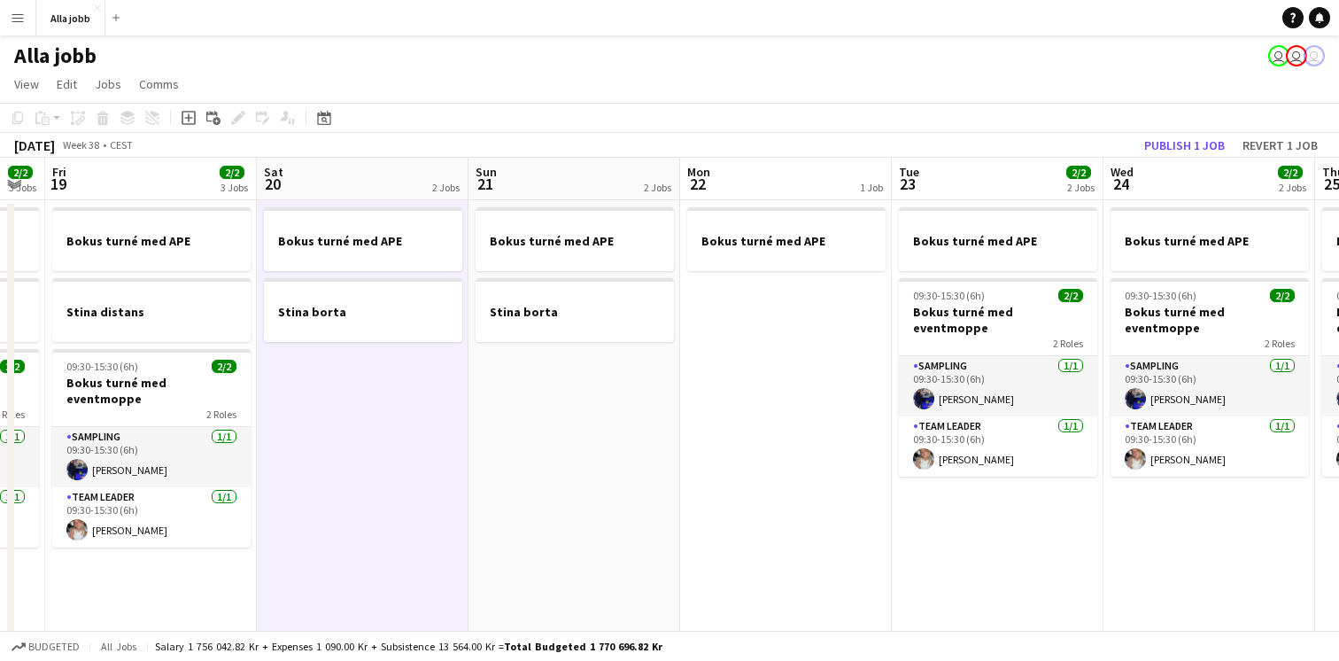
click at [519, 466] on app-date-cell "Bokus turné med APE Stina borta" at bounding box center [574, 590] width 212 height 780
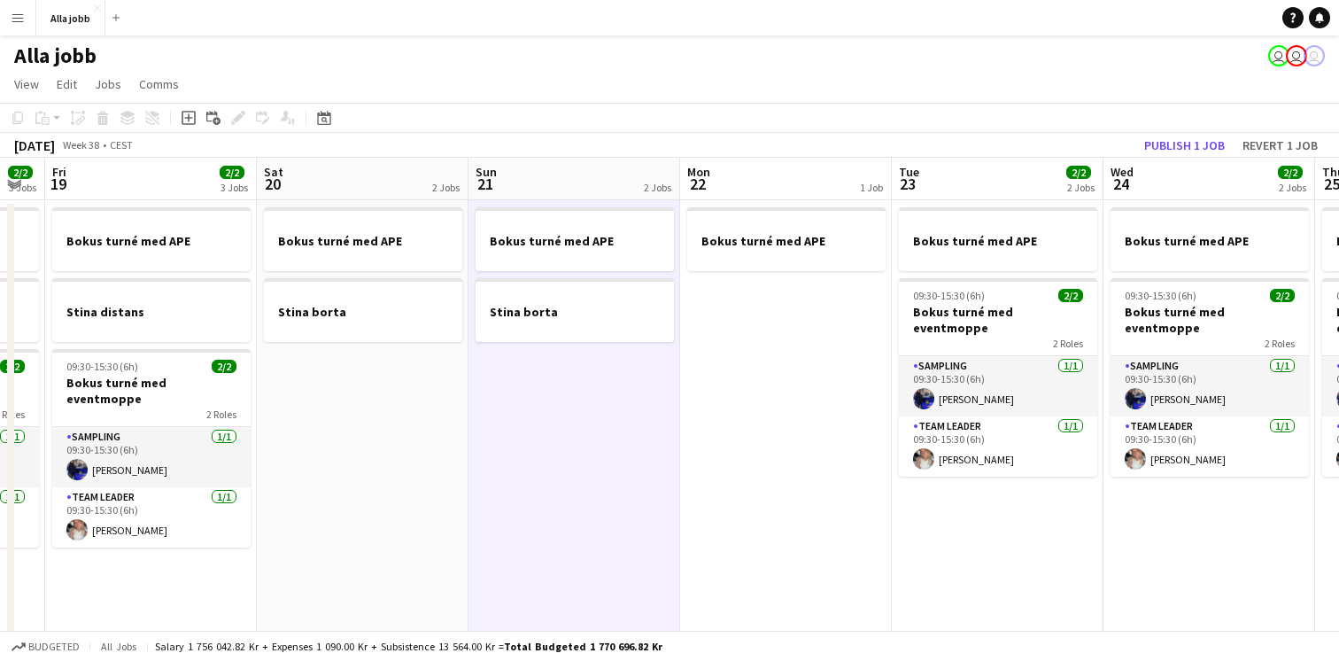
click at [387, 457] on app-date-cell "Bokus turné med APE Stina borta" at bounding box center [363, 590] width 212 height 780
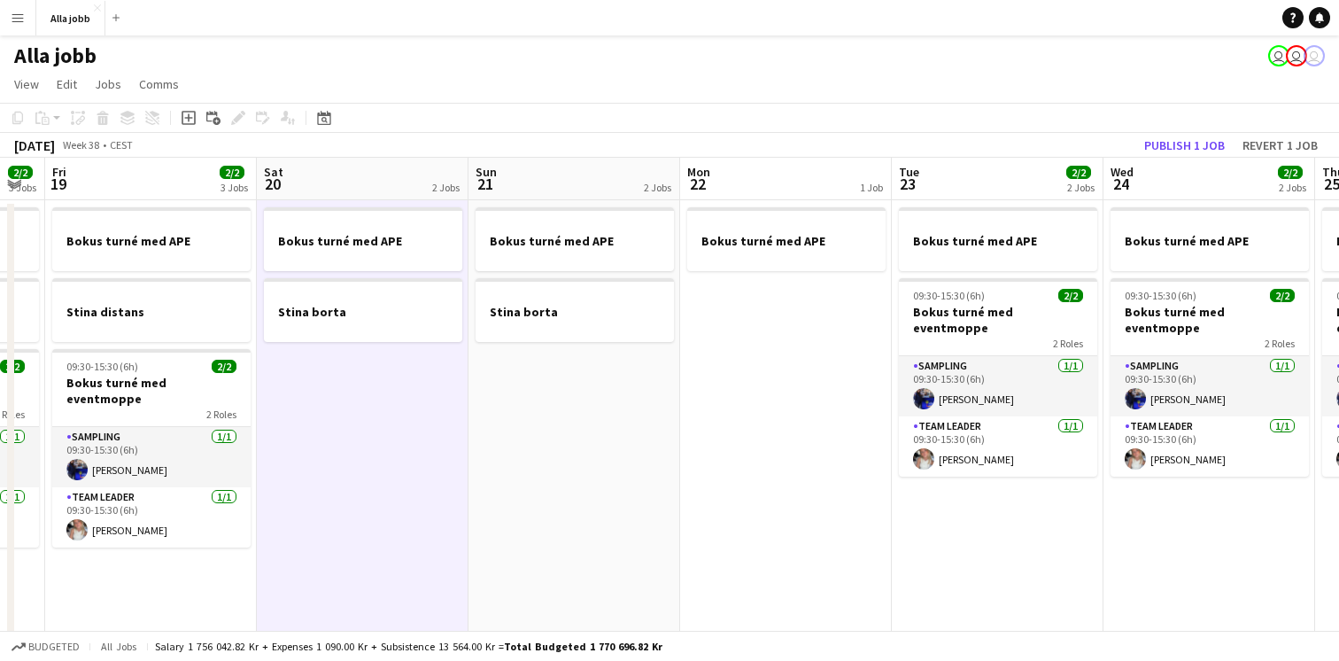
click at [620, 362] on app-date-cell "Bokus turné med APE Stina borta" at bounding box center [574, 590] width 212 height 780
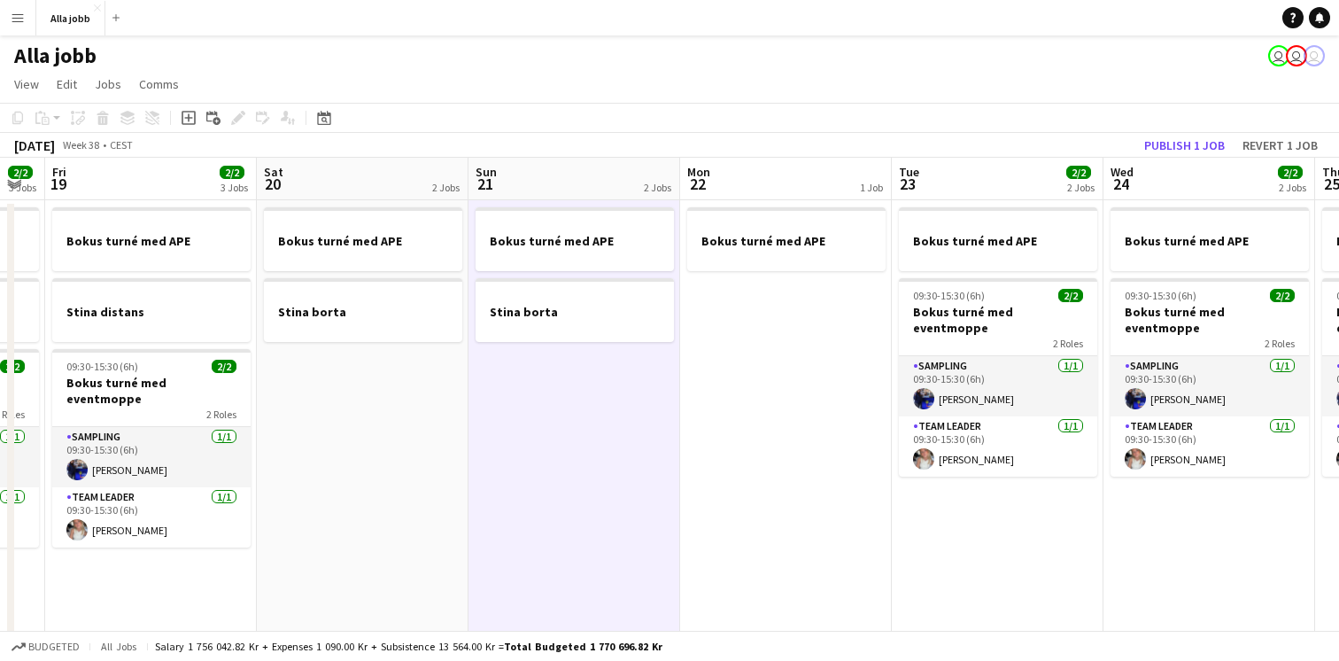
click at [692, 442] on app-date-cell "Bokus turné med APE" at bounding box center [786, 590] width 212 height 780
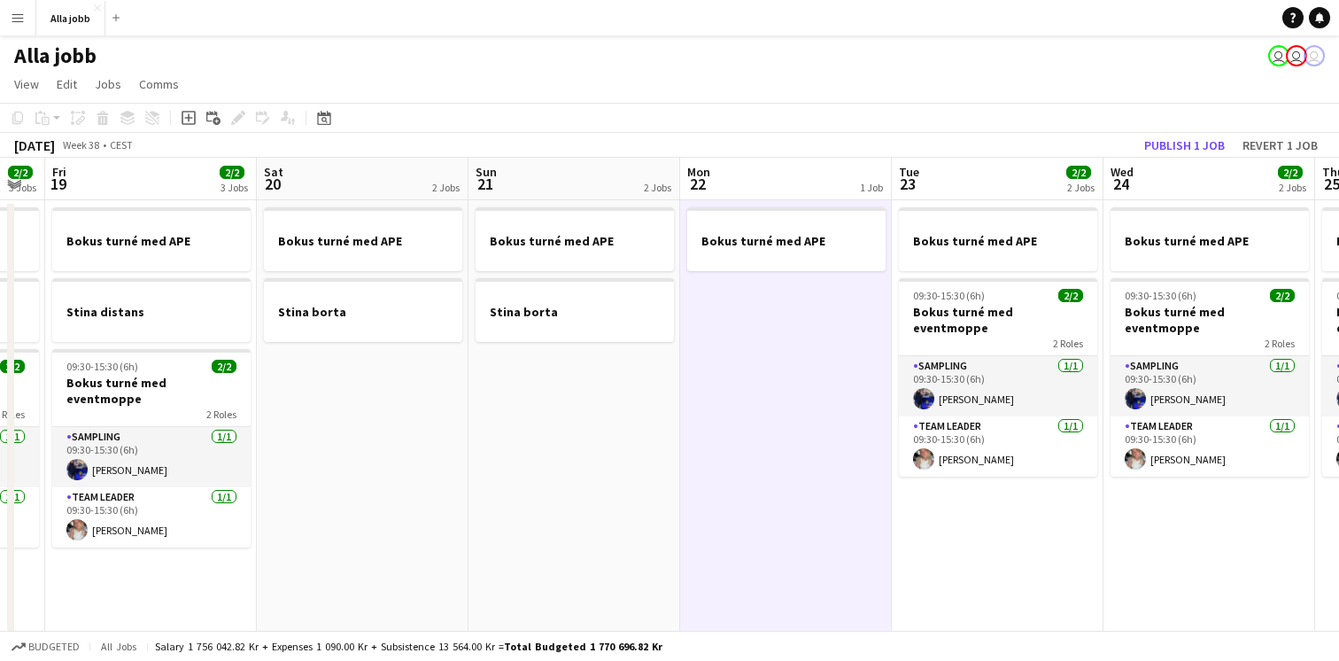
click at [560, 459] on app-date-cell "Bokus turné med APE Stina borta" at bounding box center [574, 590] width 212 height 780
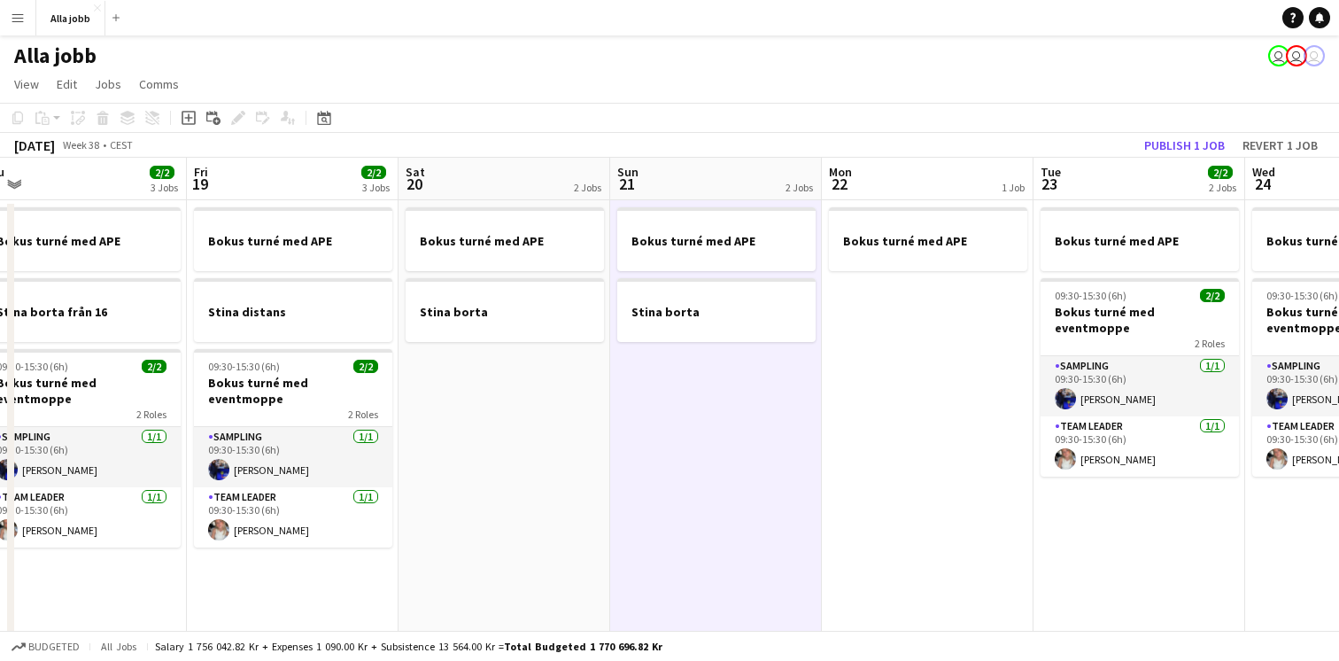
scroll to position [0, 413]
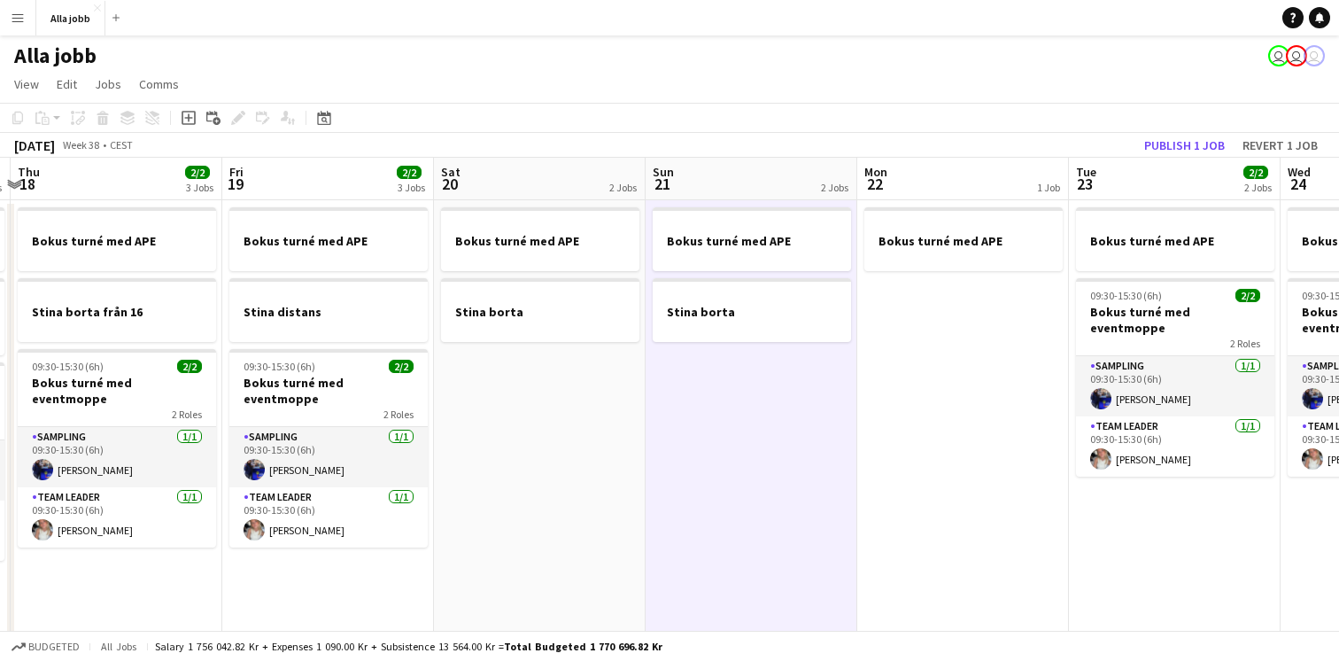
click at [560, 459] on app-date-cell "Bokus turné med APE Stina borta" at bounding box center [540, 590] width 212 height 780
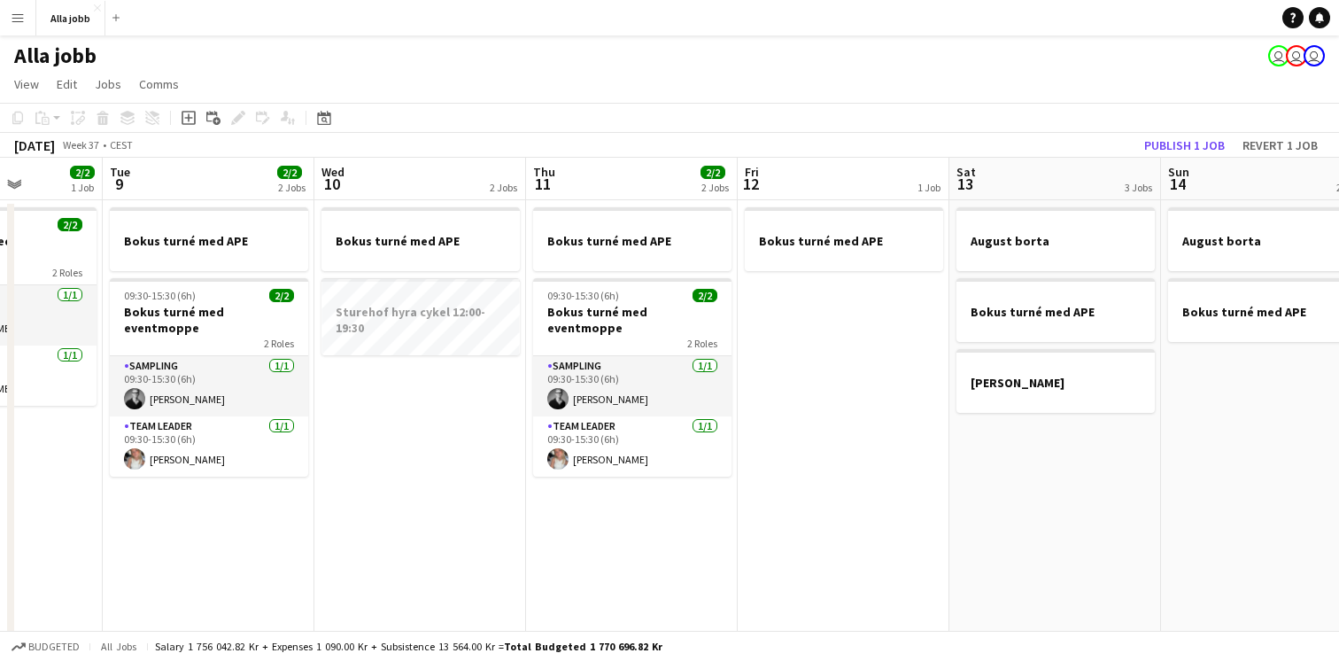
scroll to position [0, 536]
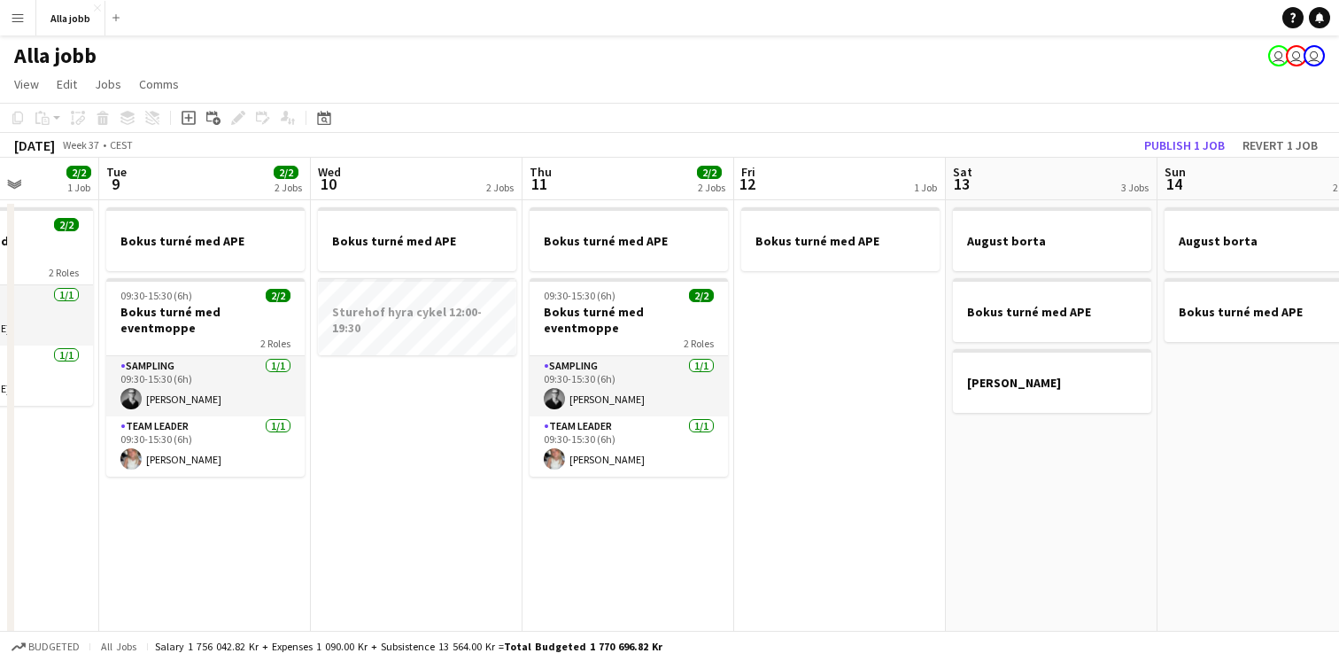
click at [757, 429] on app-date-cell "Bokus turné med APE" at bounding box center [840, 590] width 212 height 780
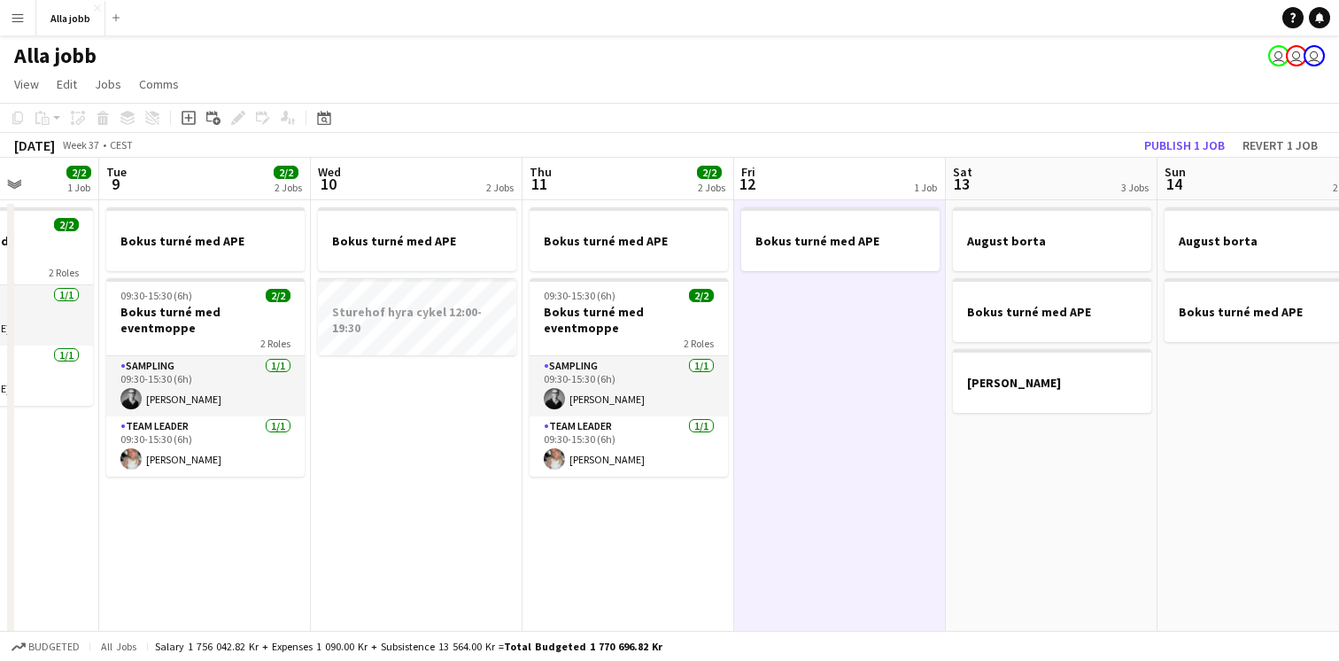
click at [757, 429] on app-date-cell "Bokus turné med APE" at bounding box center [840, 590] width 212 height 780
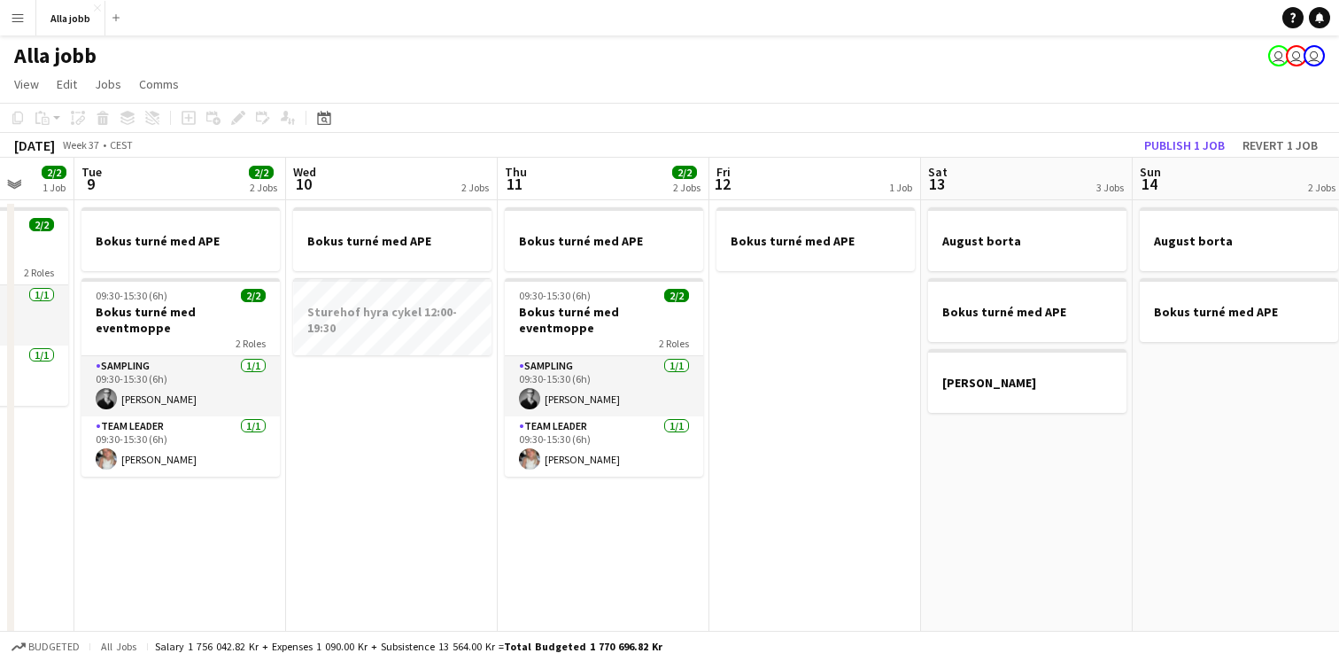
scroll to position [0, 554]
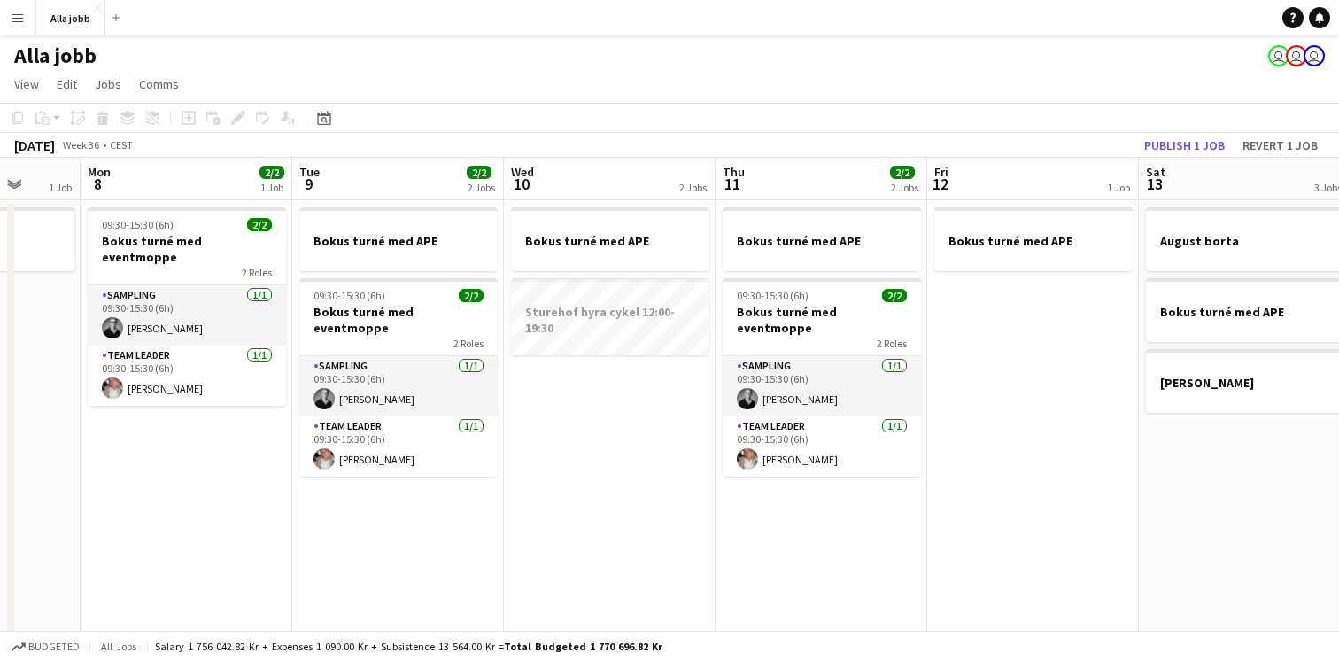
click at [631, 459] on app-date-cell "Bokus turné med APE Sturehof hyra cykel 12:00-19:30" at bounding box center [610, 590] width 212 height 780
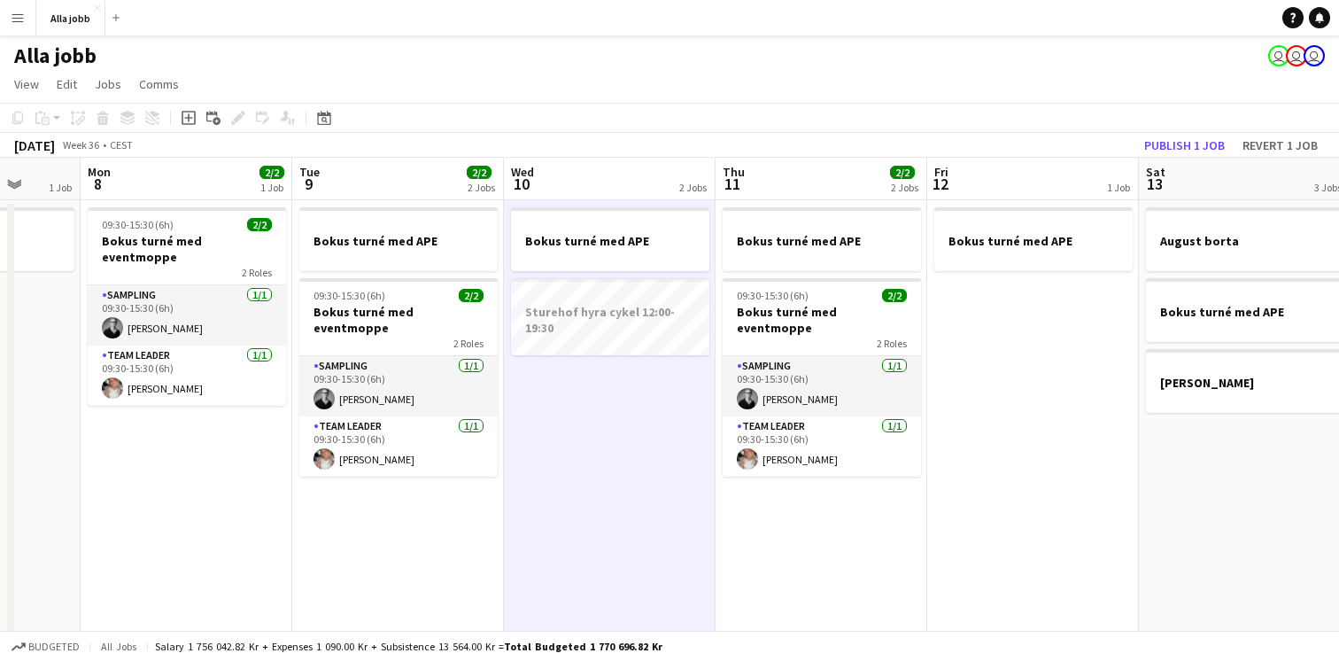
click at [631, 459] on app-date-cell "Bokus turné med APE Sturehof hyra cykel 12:00-19:30" at bounding box center [610, 590] width 212 height 780
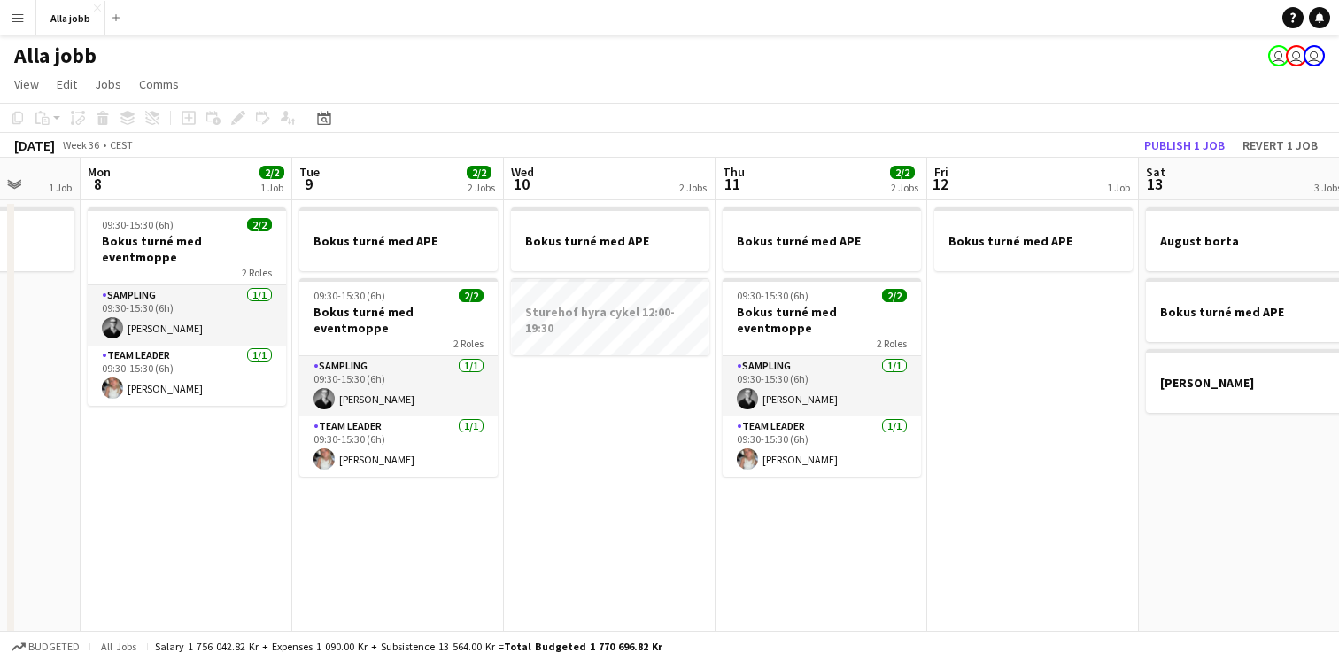
click at [631, 459] on app-date-cell "Bokus turné med APE Sturehof hyra cykel 12:00-19:30" at bounding box center [610, 590] width 212 height 780
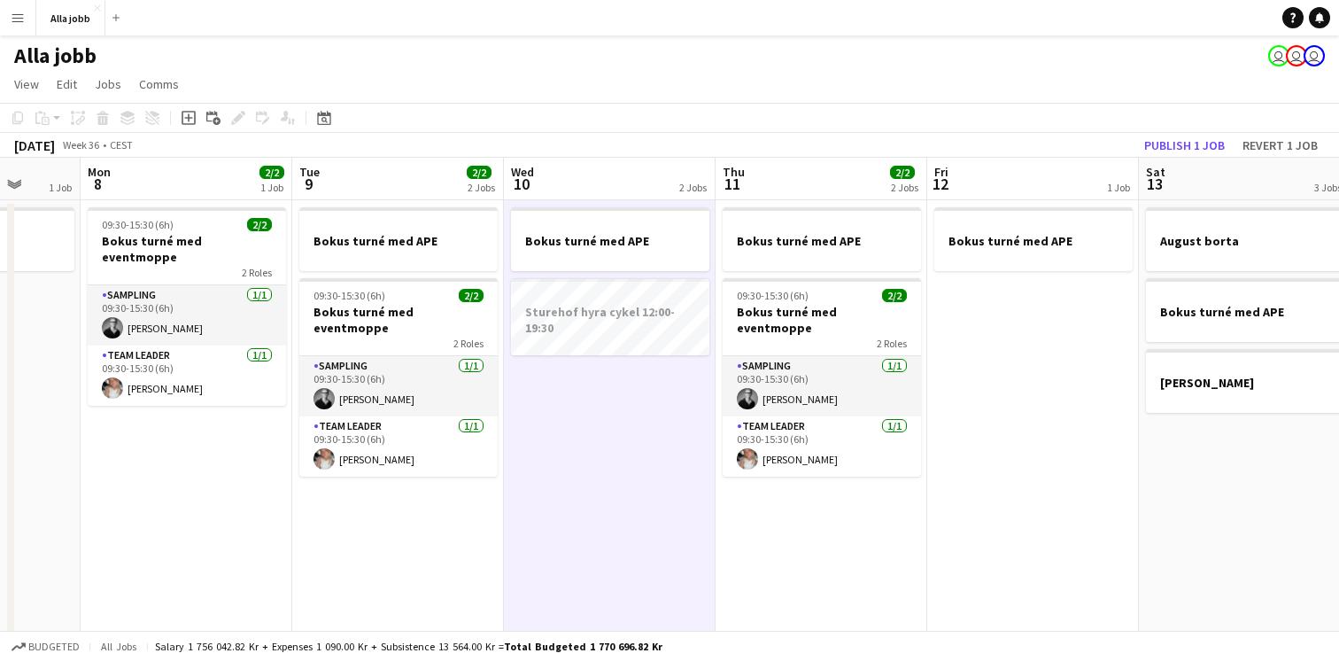
click at [631, 459] on app-date-cell "Bokus turné med APE Sturehof hyra cykel 12:00-19:30" at bounding box center [610, 590] width 212 height 780
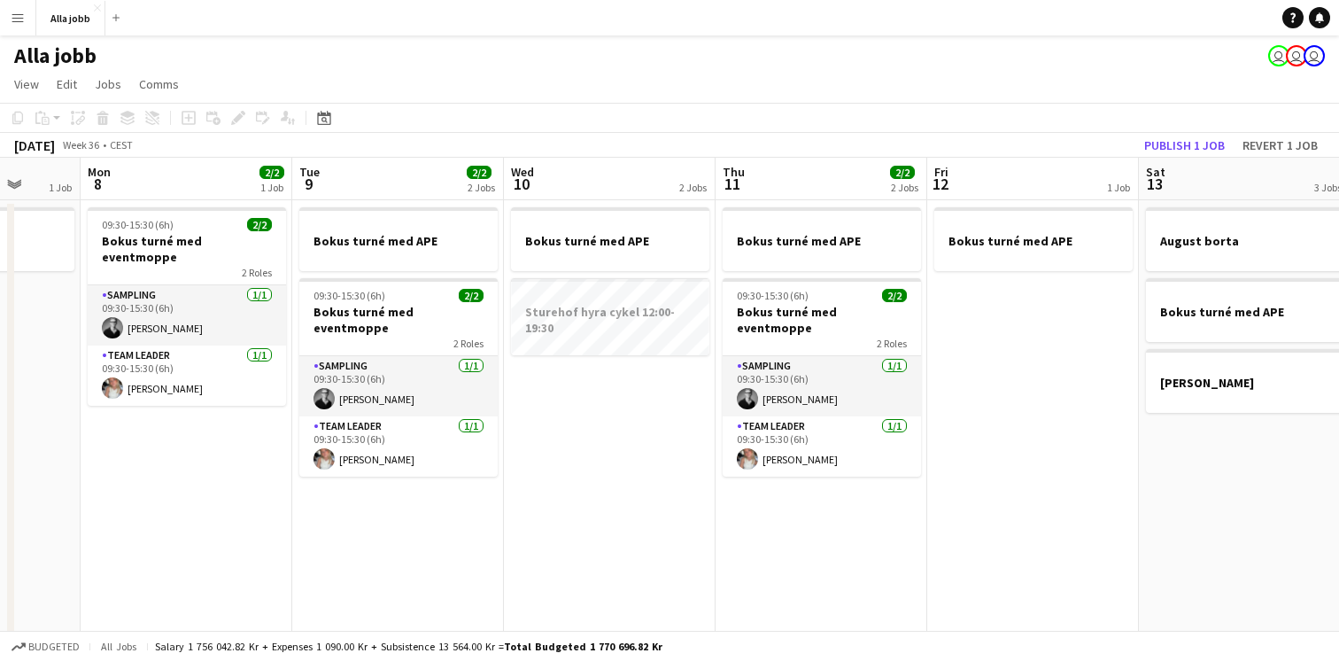
click at [631, 459] on app-date-cell "Bokus turné med APE Sturehof hyra cykel 12:00-19:30" at bounding box center [610, 590] width 212 height 780
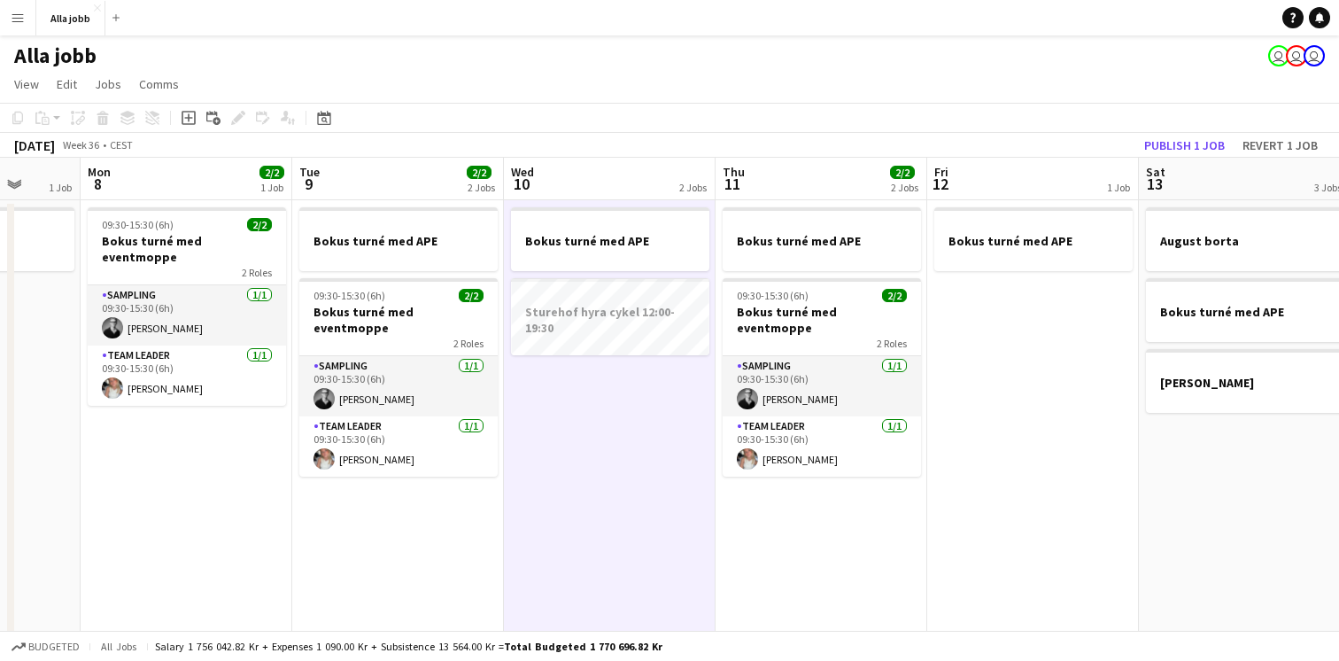
click at [631, 459] on app-date-cell "Bokus turné med APE Sturehof hyra cykel 12:00-19:30" at bounding box center [610, 590] width 212 height 780
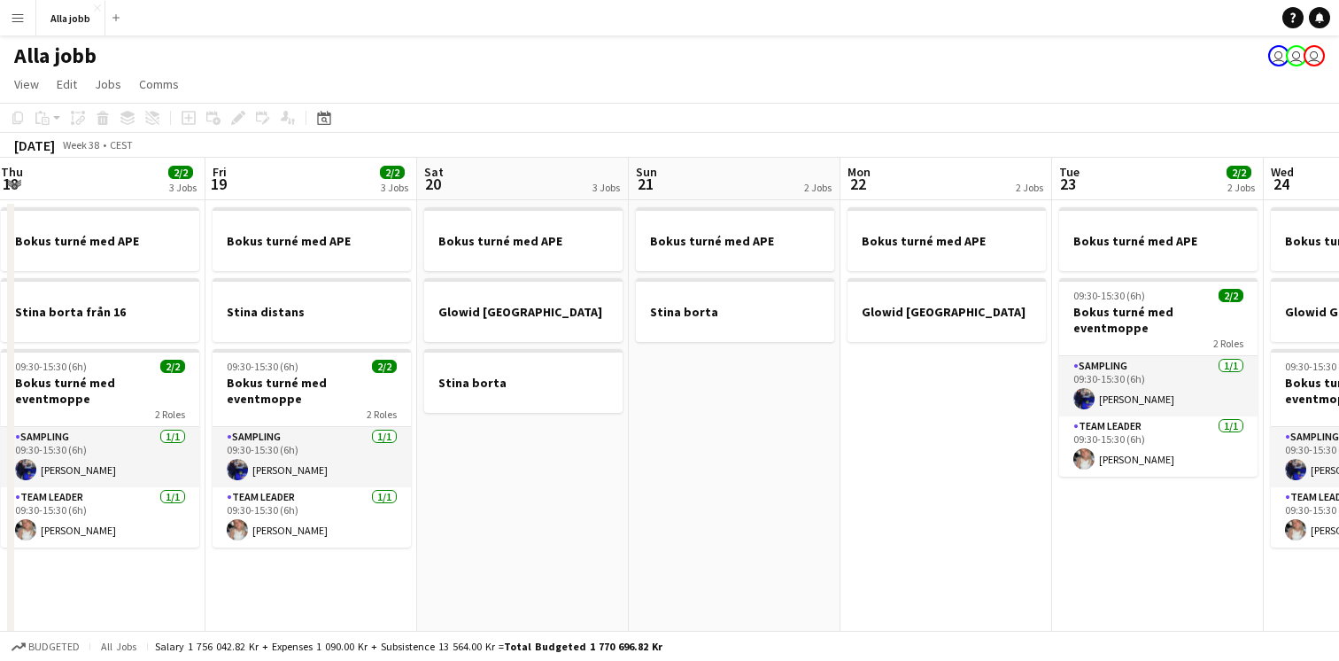
scroll to position [0, 429]
click at [915, 438] on app-date-cell "Bokus turné med APE Glowid Uppsala" at bounding box center [947, 590] width 212 height 780
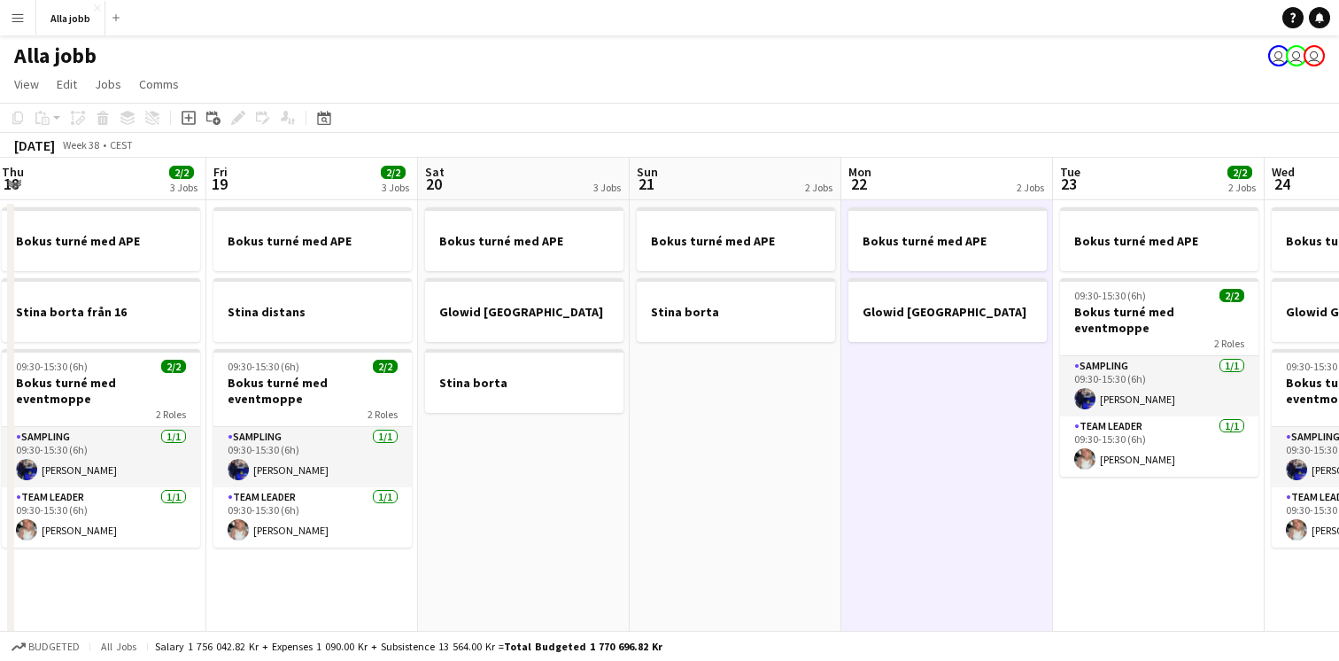
click at [1099, 599] on app-date-cell "Bokus turné med APE 09:30-15:30 (6h) 2/2 Bokus turné med eventmoppe 2 Roles Sam…" at bounding box center [1159, 590] width 212 height 780
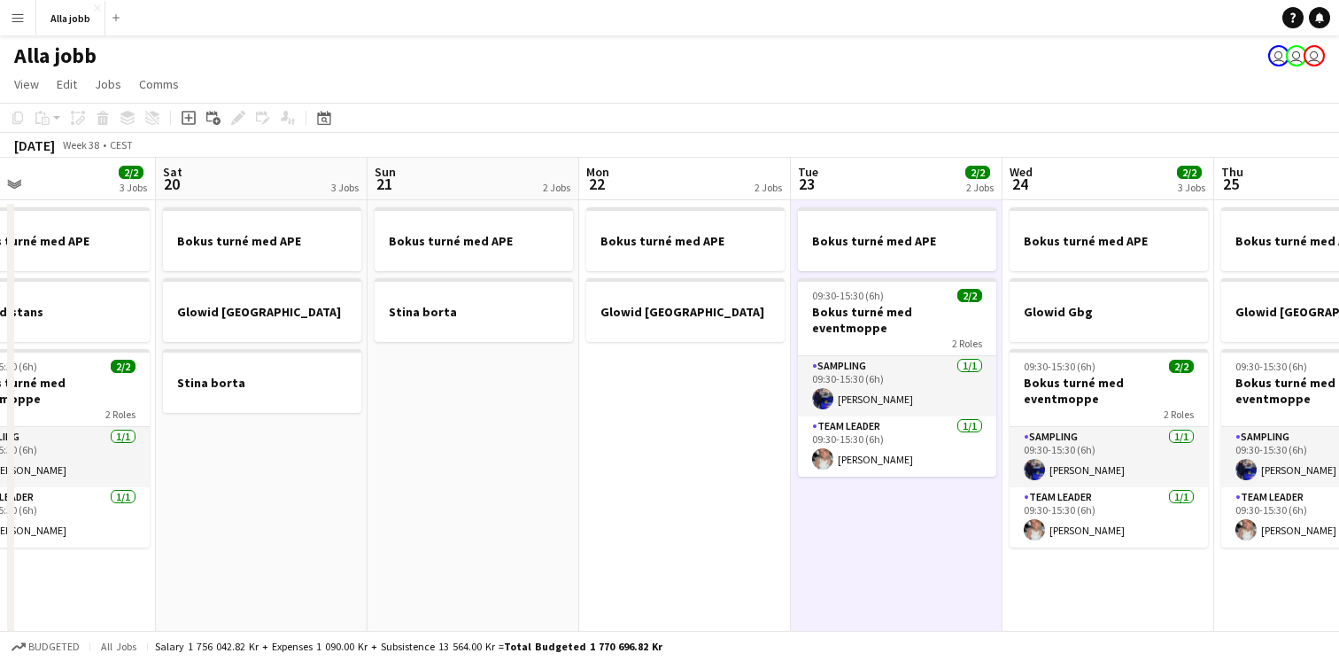
scroll to position [0, 743]
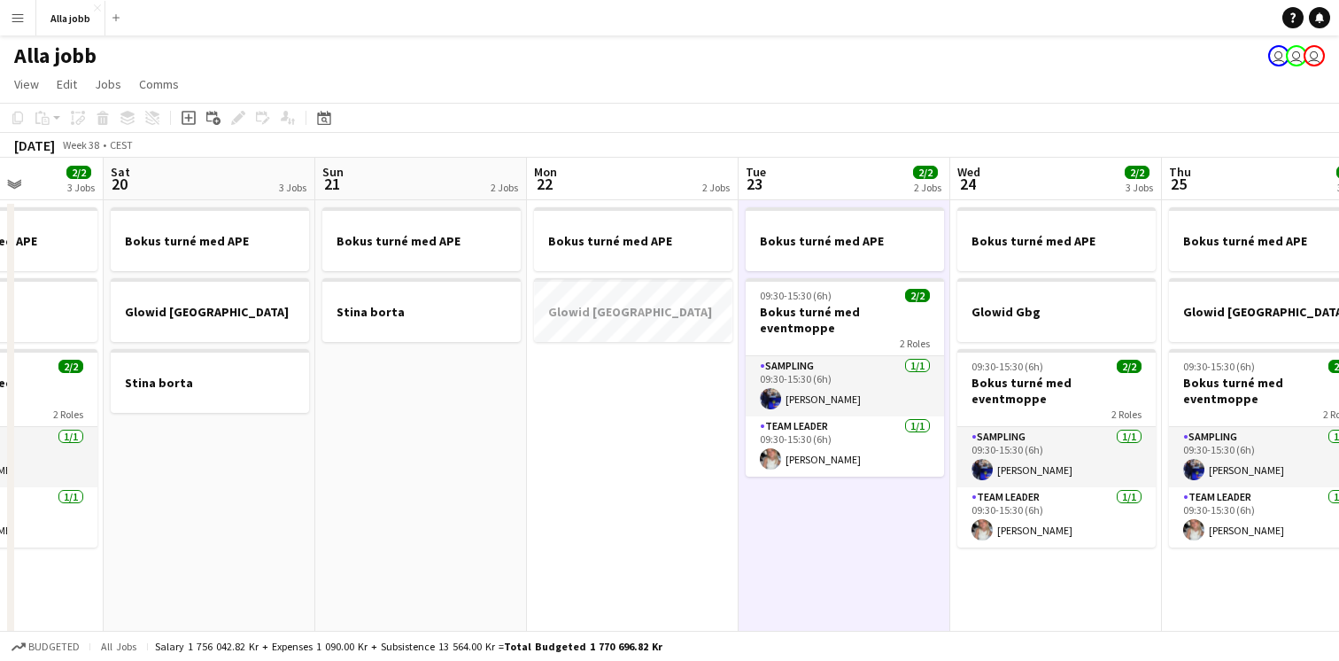
click at [614, 480] on app-date-cell "Bokus turné med APE Glowid Uppsala" at bounding box center [633, 590] width 212 height 780
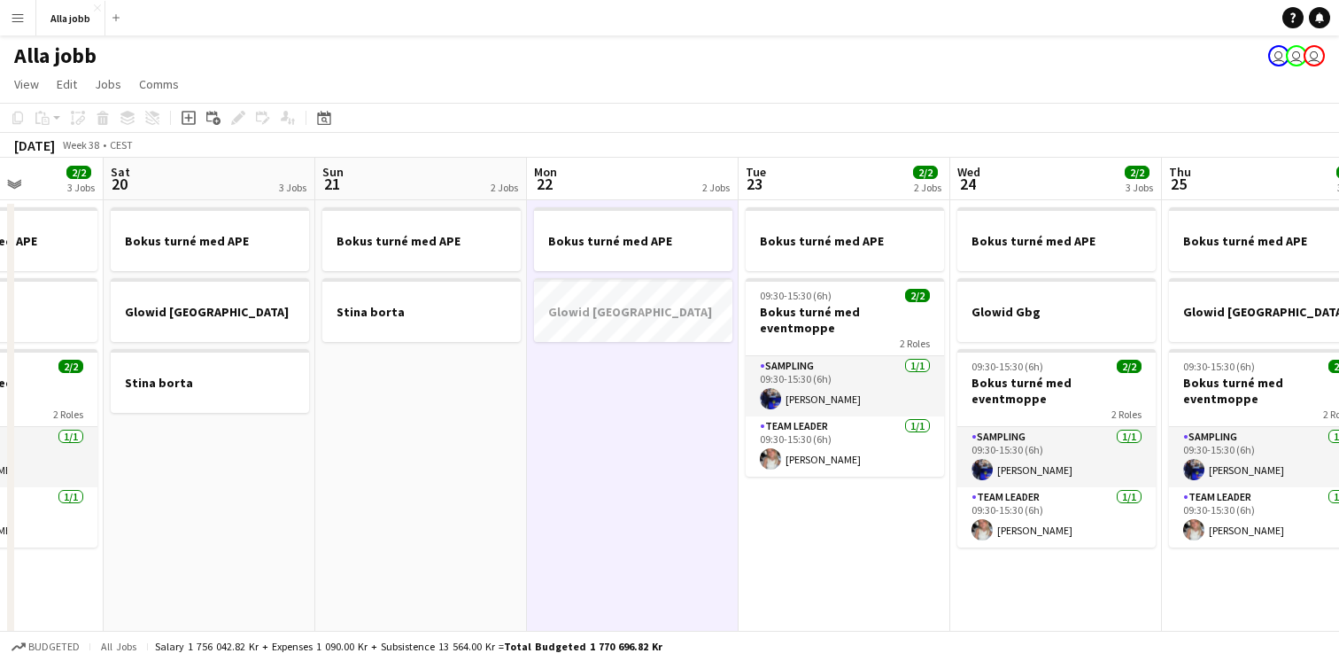
click at [614, 480] on app-date-cell "Bokus turné med APE Glowid Uppsala" at bounding box center [633, 590] width 212 height 780
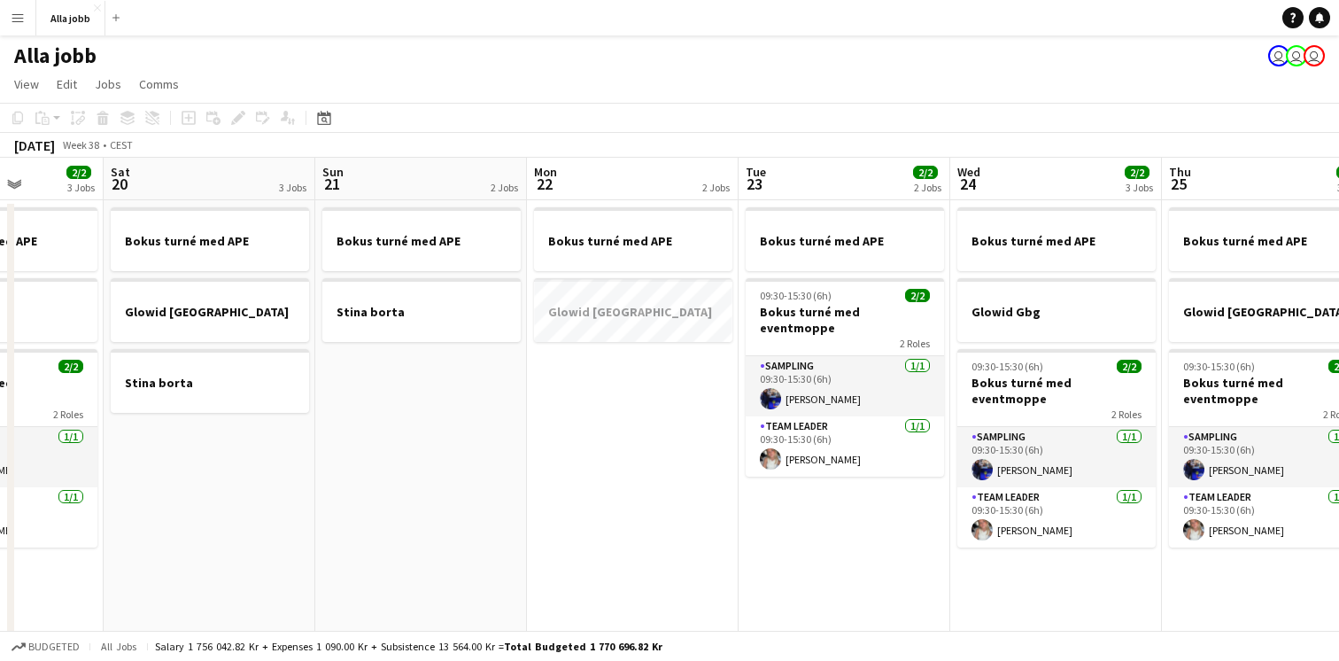
click at [614, 480] on app-date-cell "Bokus turné med APE Glowid Uppsala" at bounding box center [633, 590] width 212 height 780
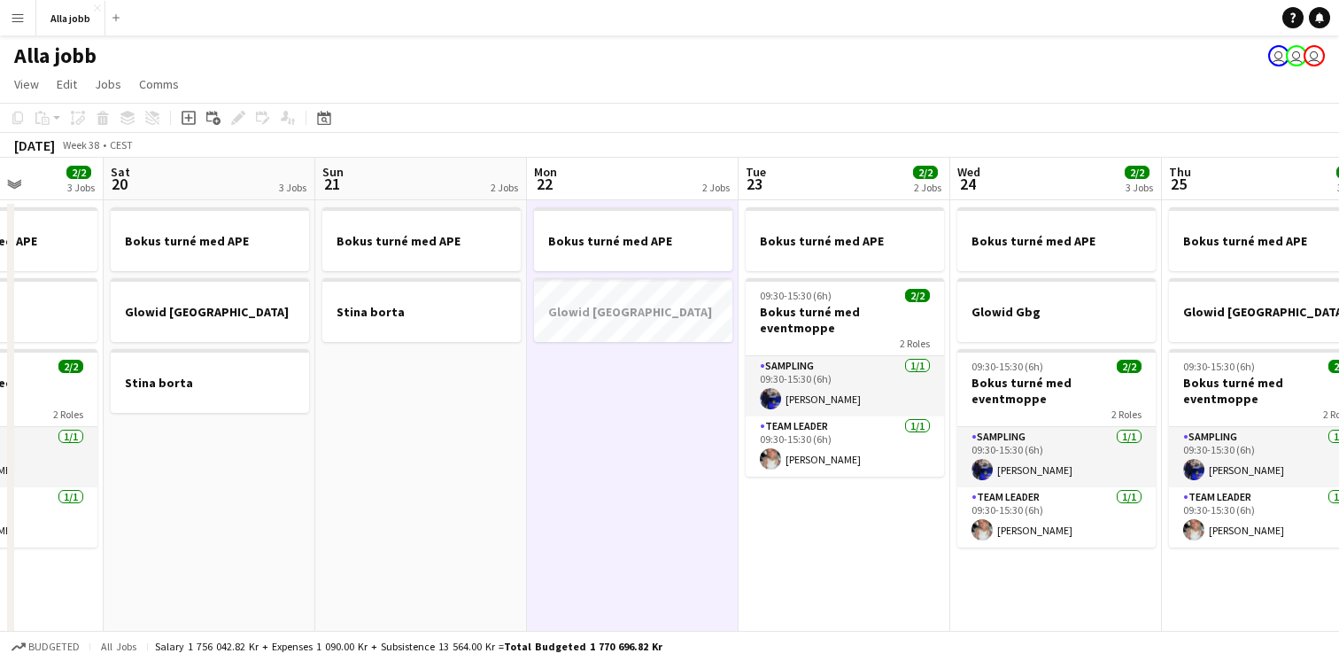
click at [760, 551] on app-date-cell "Bokus turné med APE 09:30-15:30 (6h) 2/2 Bokus turné med eventmoppe 2 Roles Sam…" at bounding box center [845, 590] width 212 height 780
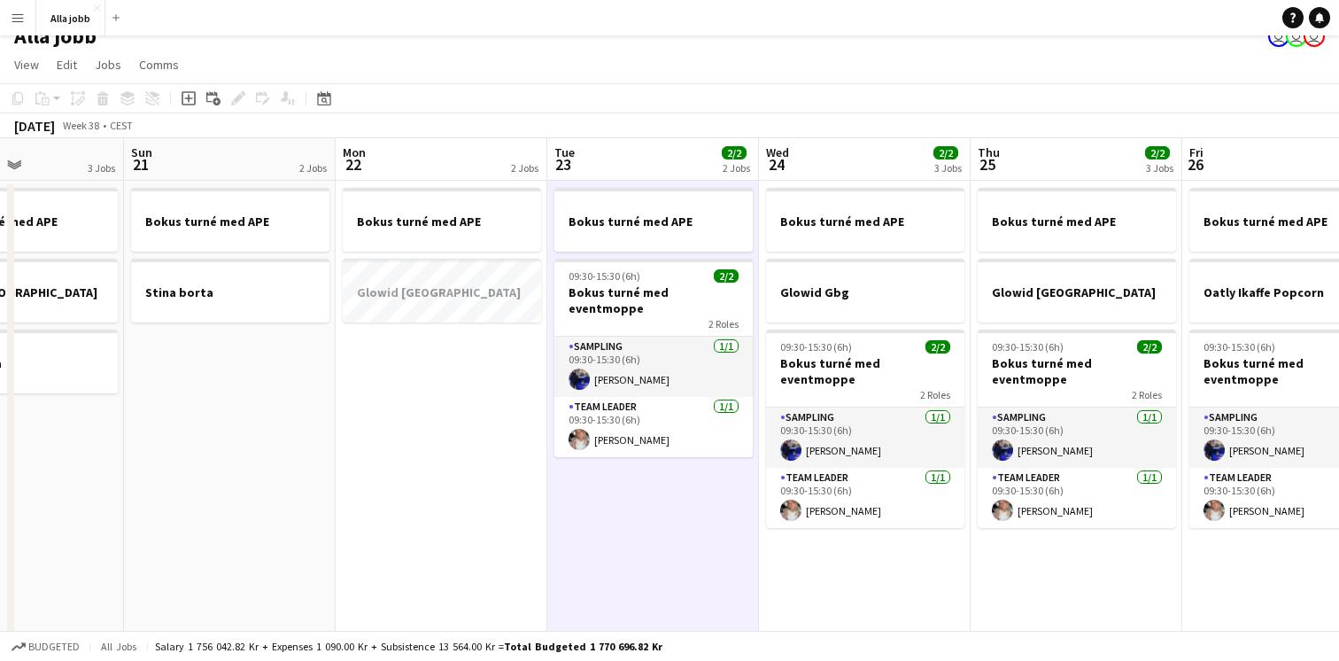
scroll to position [24, 0]
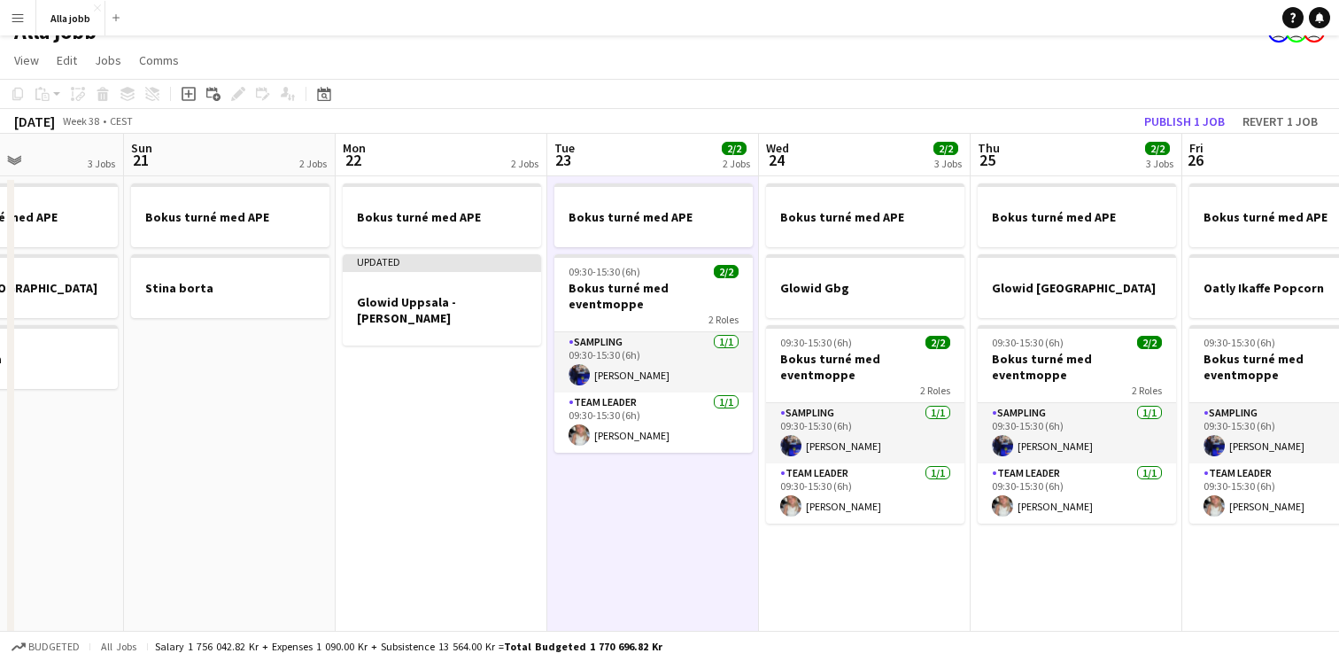
click at [1073, 576] on app-date-cell "Bokus turné med APE Glowid Malmö 09:30-15:30 (6h) 2/2 Bokus turné med eventmopp…" at bounding box center [1077, 566] width 212 height 780
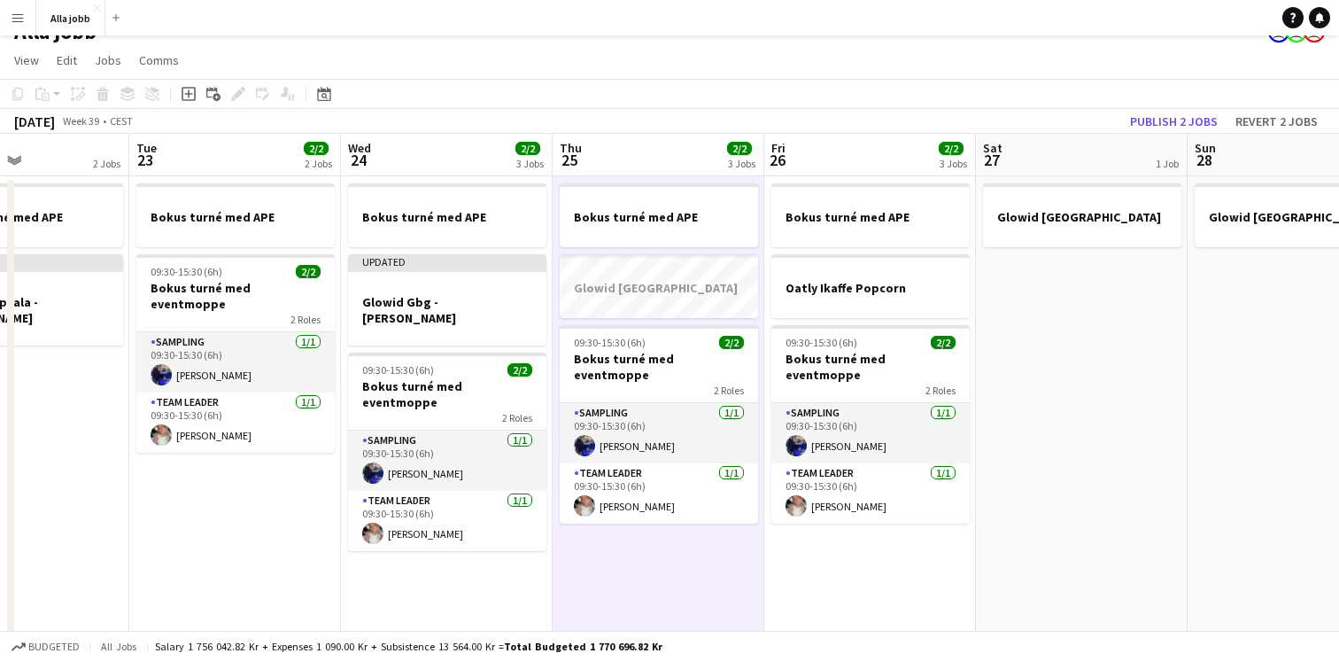
scroll to position [0, 512]
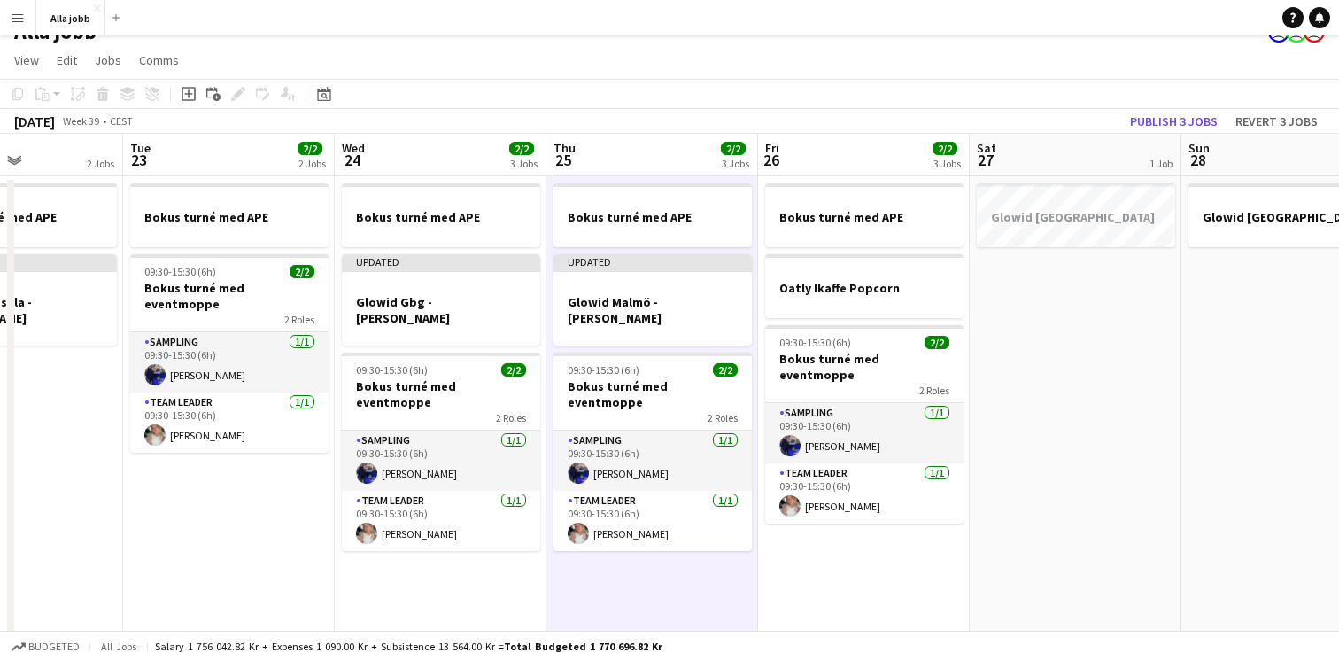
click at [877, 561] on app-date-cell "Bokus turné med APE Oatly Ikaffe Popcorn 09:30-15:30 (6h) 2/2 Bokus turné med e…" at bounding box center [864, 566] width 212 height 780
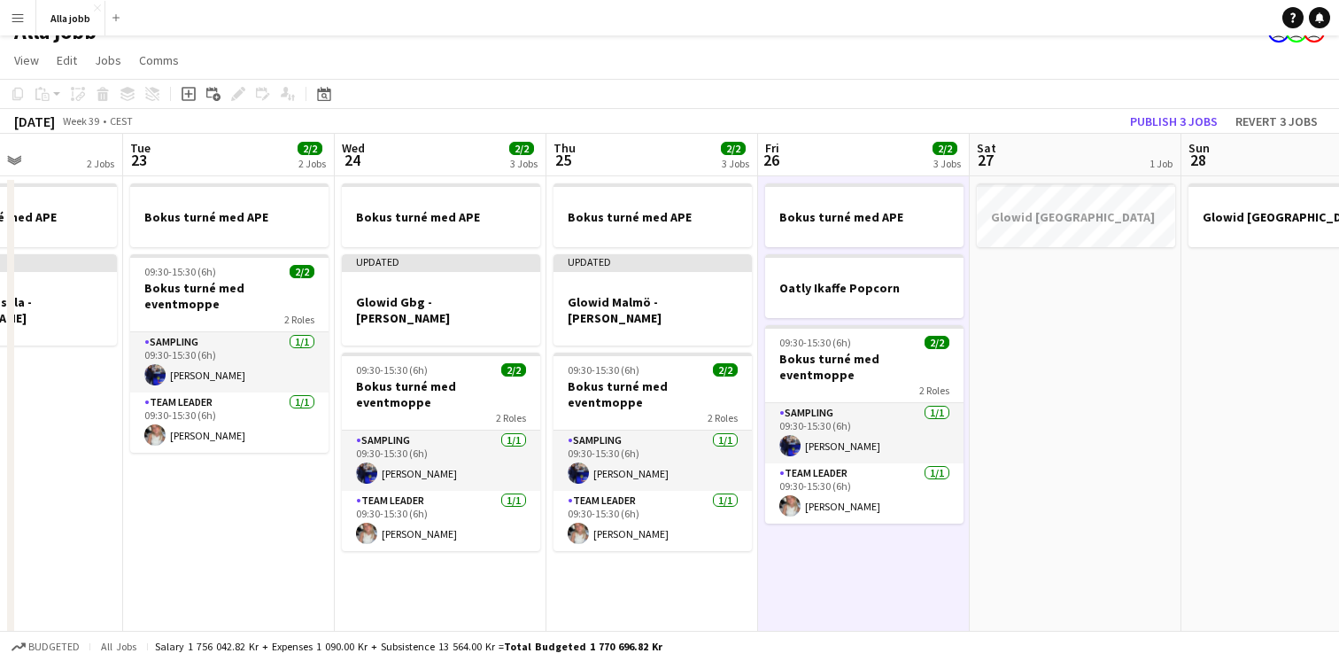
click at [1035, 514] on app-date-cell "Glowid Oslo" at bounding box center [1076, 566] width 212 height 780
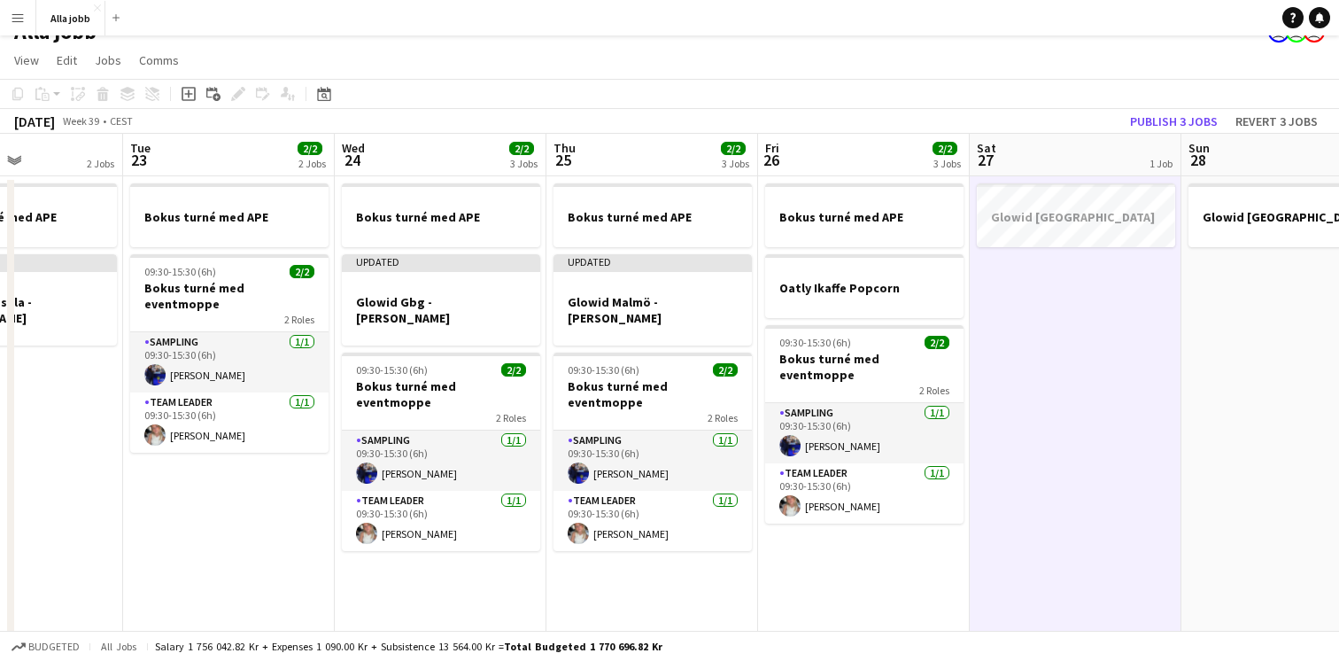
click at [1035, 514] on app-date-cell "Glowid Oslo" at bounding box center [1076, 566] width 212 height 780
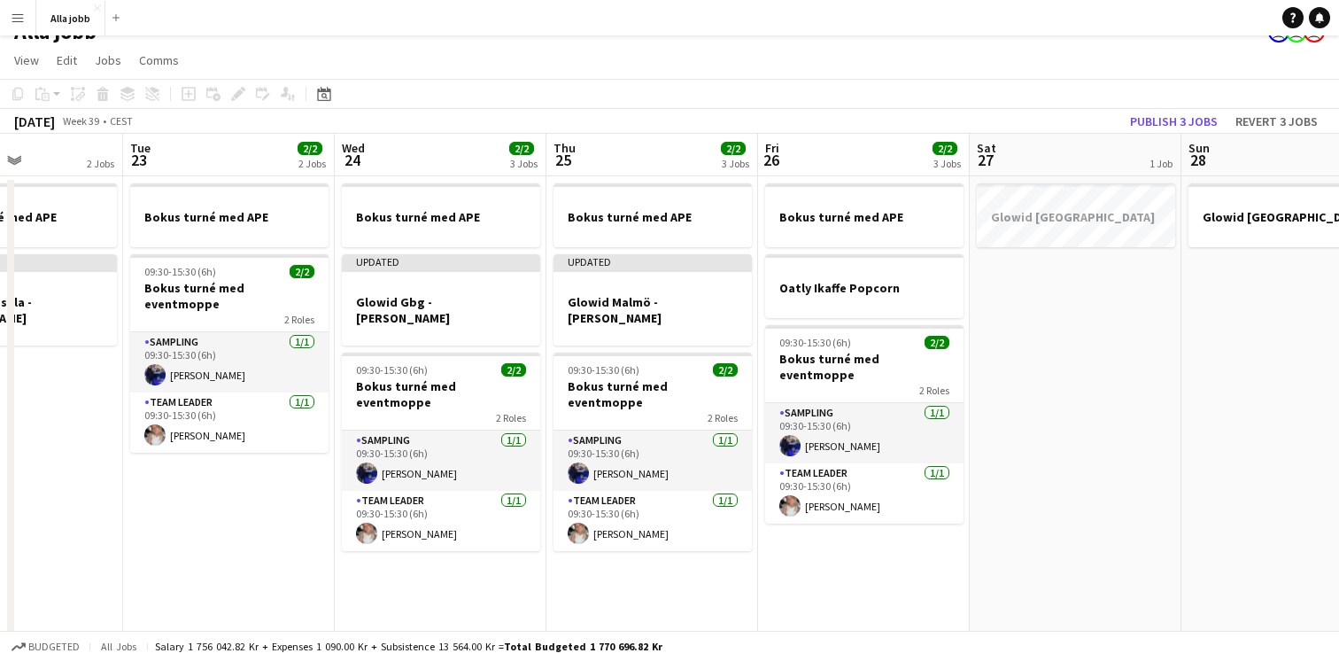
click at [1035, 514] on app-date-cell "Glowid Oslo" at bounding box center [1076, 566] width 212 height 780
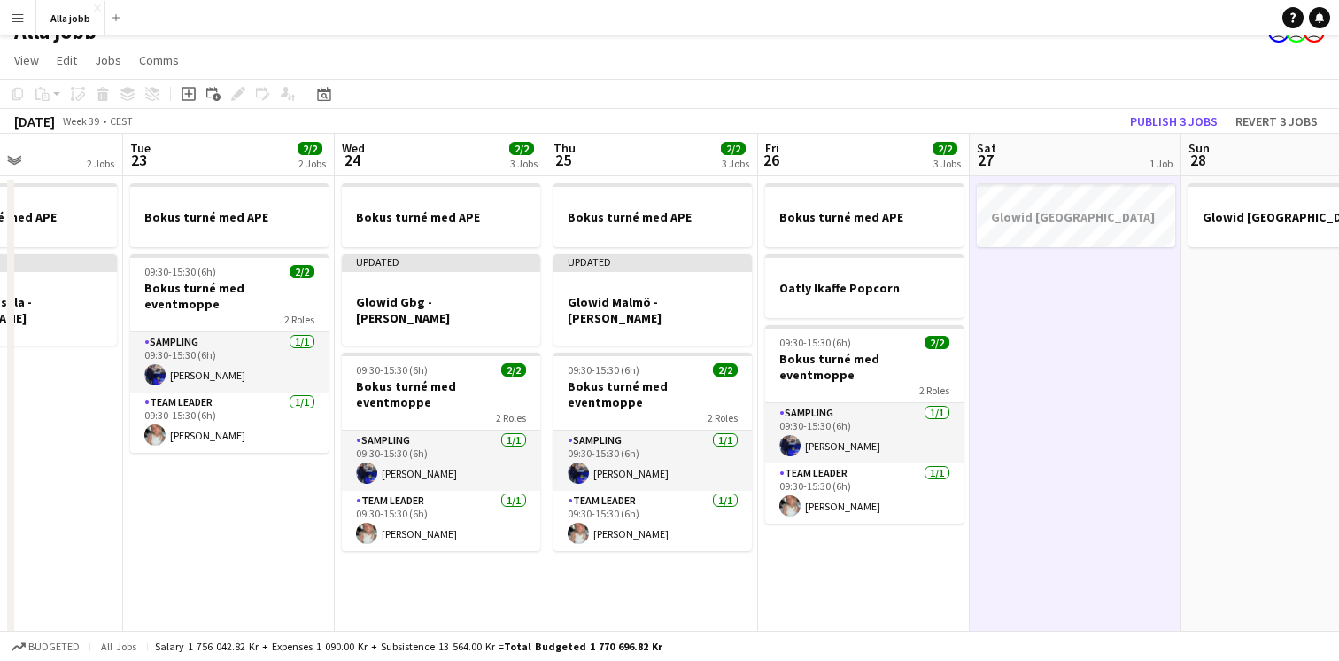
click at [870, 607] on app-date-cell "Bokus turné med APE Oatly Ikaffe Popcorn 09:30-15:30 (6h) 2/2 Bokus turné med e…" at bounding box center [864, 566] width 212 height 780
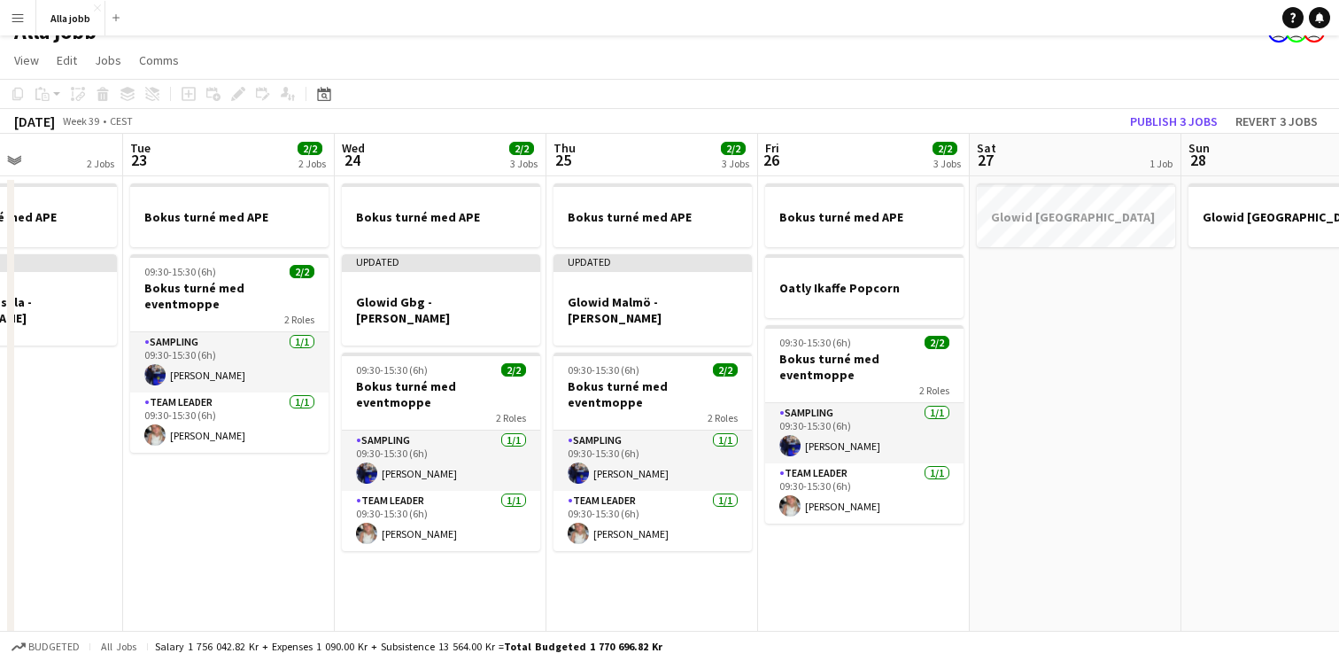
click at [661, 623] on app-date-cell "Bokus turné med APE Updated Glowid Malmö - hedda stina 09:30-15:30 (6h) 2/2 Bok…" at bounding box center [652, 566] width 212 height 780
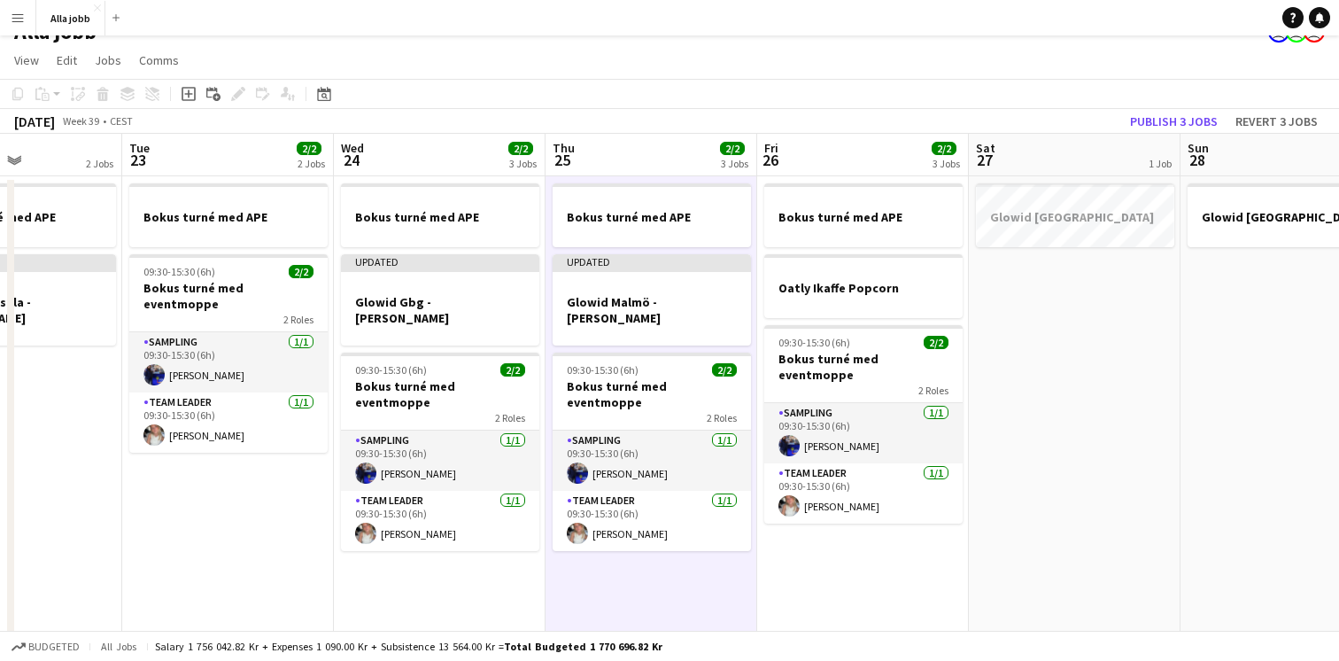
click at [848, 569] on app-date-cell "Bokus turné med APE Oatly Ikaffe Popcorn 09:30-15:30 (6h) 2/2 Bokus turné med e…" at bounding box center [863, 566] width 212 height 780
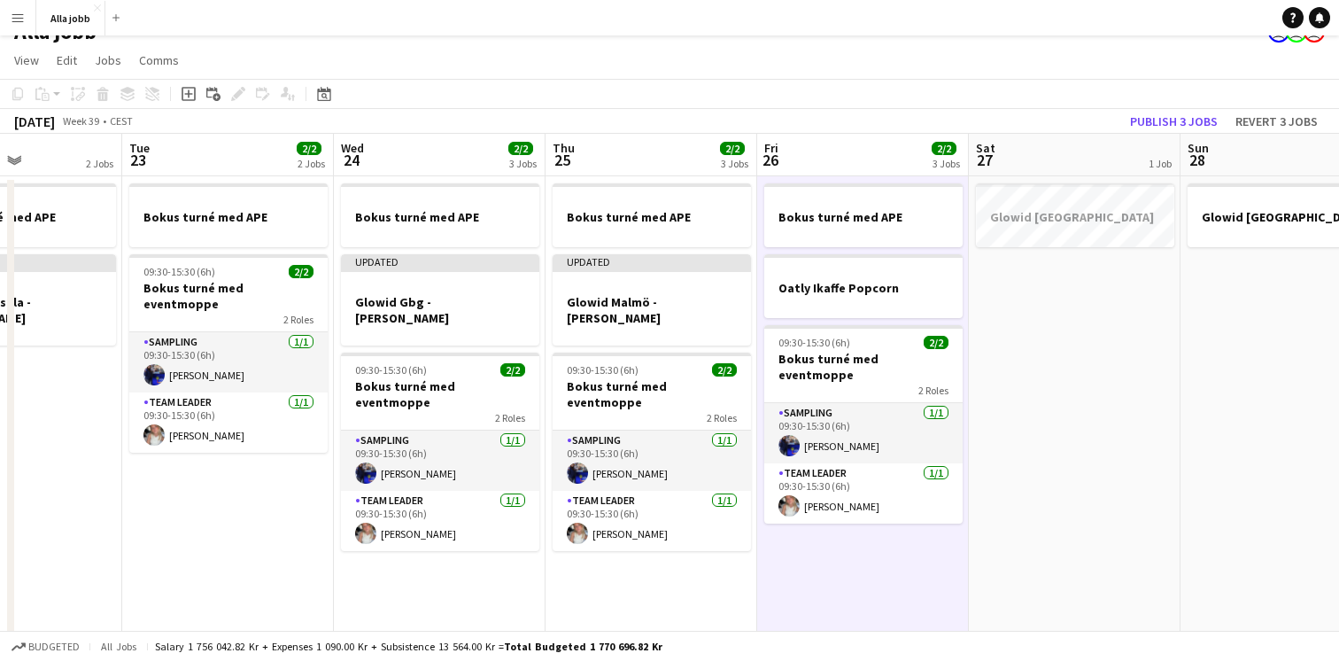
click at [848, 569] on app-date-cell "Bokus turné med APE Oatly Ikaffe Popcorn 09:30-15:30 (6h) 2/2 Bokus turné med e…" at bounding box center [863, 566] width 212 height 780
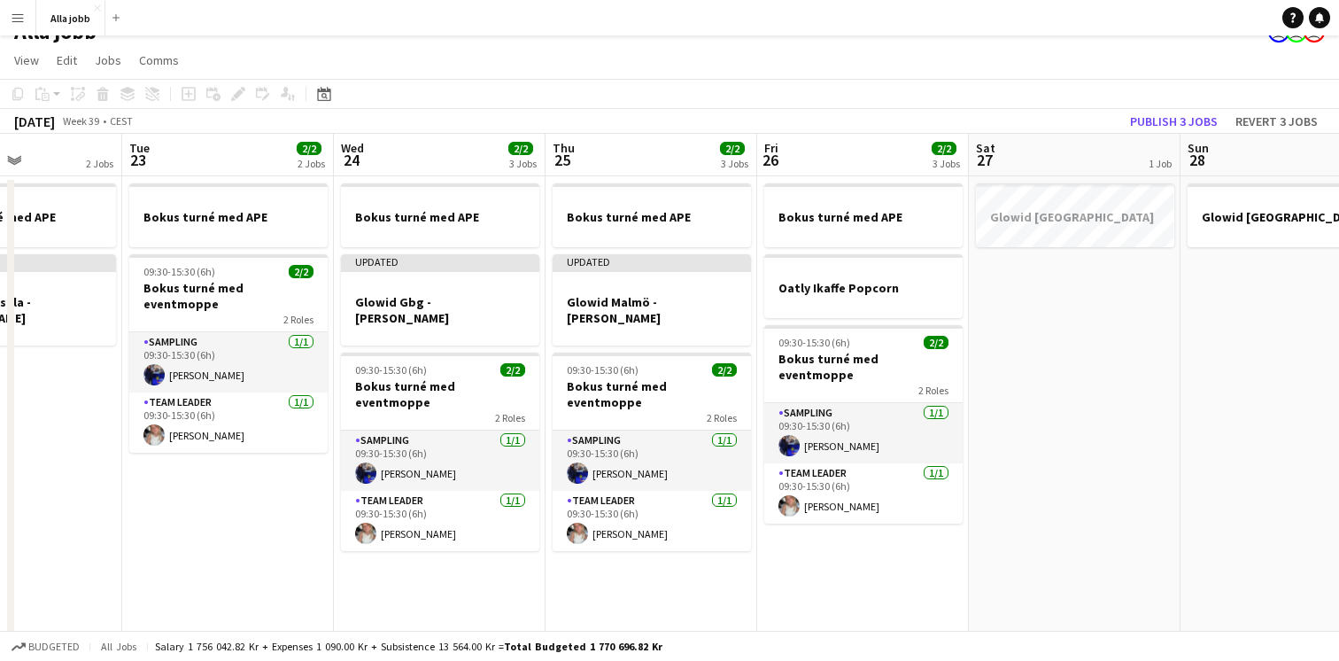
click at [700, 569] on app-date-cell "Bokus turné med APE Updated Glowid Malmö - hedda stina 09:30-15:30 (6h) 2/2 Bok…" at bounding box center [651, 566] width 212 height 780
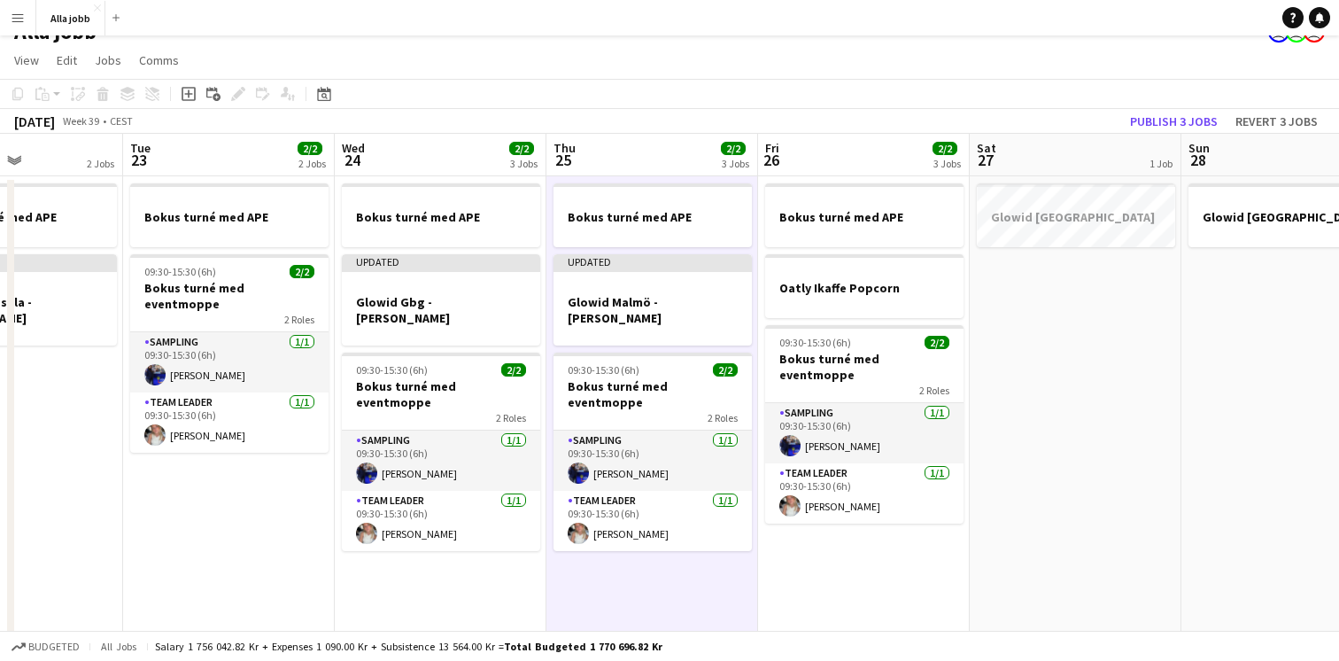
click at [700, 569] on app-date-cell "Bokus turné med APE Updated Glowid Malmö - hedda stina 09:30-15:30 (6h) 2/2 Bok…" at bounding box center [652, 566] width 212 height 780
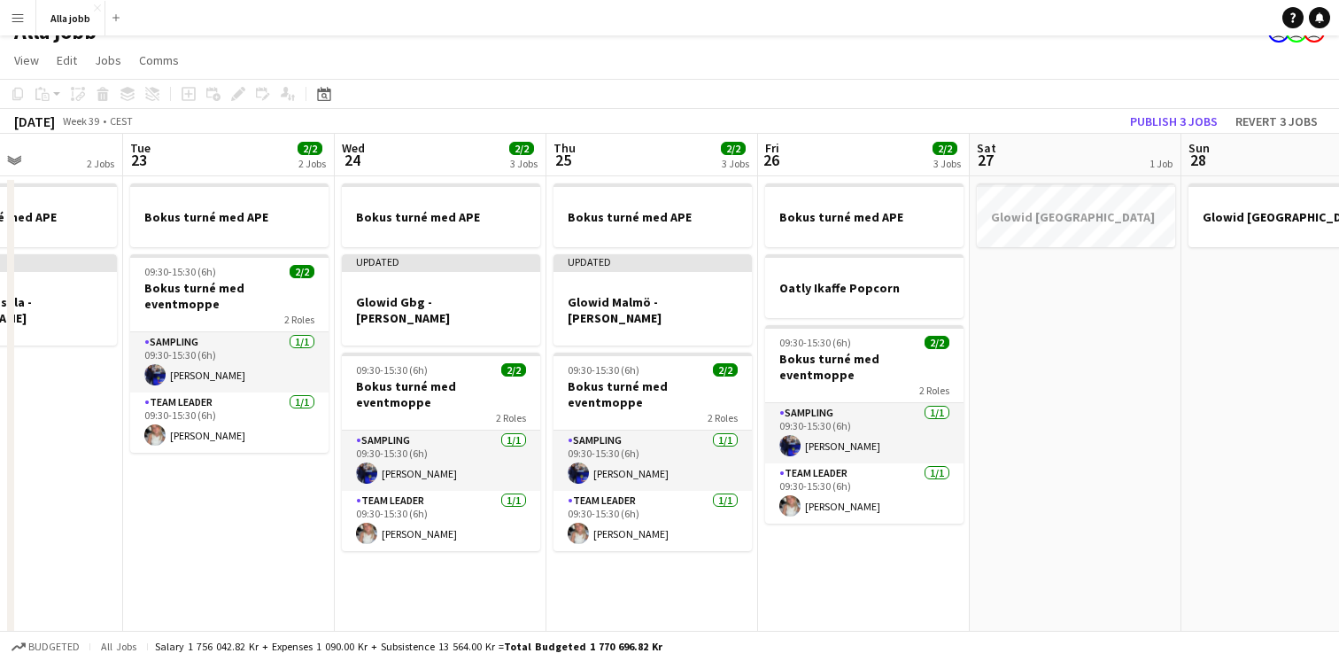
click at [810, 586] on app-date-cell "Bokus turné med APE Oatly Ikaffe Popcorn 09:30-15:30 (6h) 2/2 Bokus turné med e…" at bounding box center [864, 566] width 212 height 780
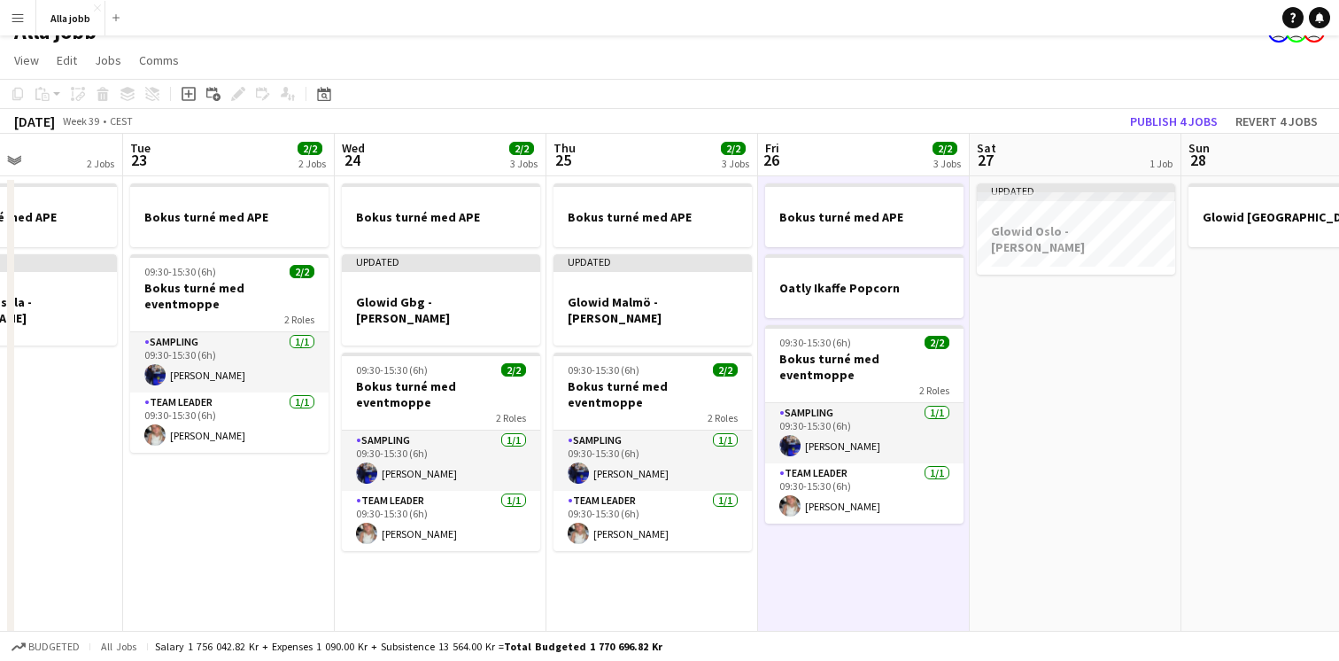
click at [495, 574] on app-date-cell "Bokus turné med APE Updated Glowid Gbg - hedda Stina 09:30-15:30 (6h) 2/2 Bokus…" at bounding box center [441, 566] width 212 height 780
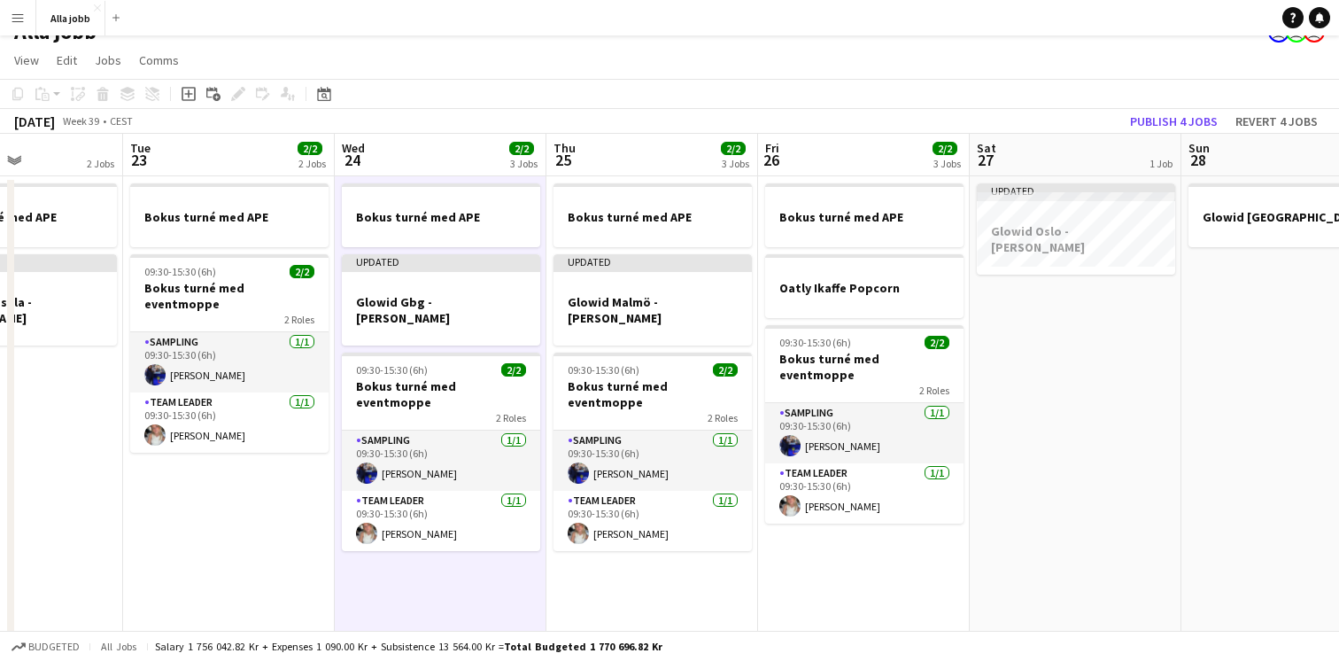
click at [672, 599] on app-date-cell "Bokus turné med APE Updated Glowid Malmö - hedda stina 09:30-15:30 (6h) 2/2 Bok…" at bounding box center [652, 566] width 212 height 780
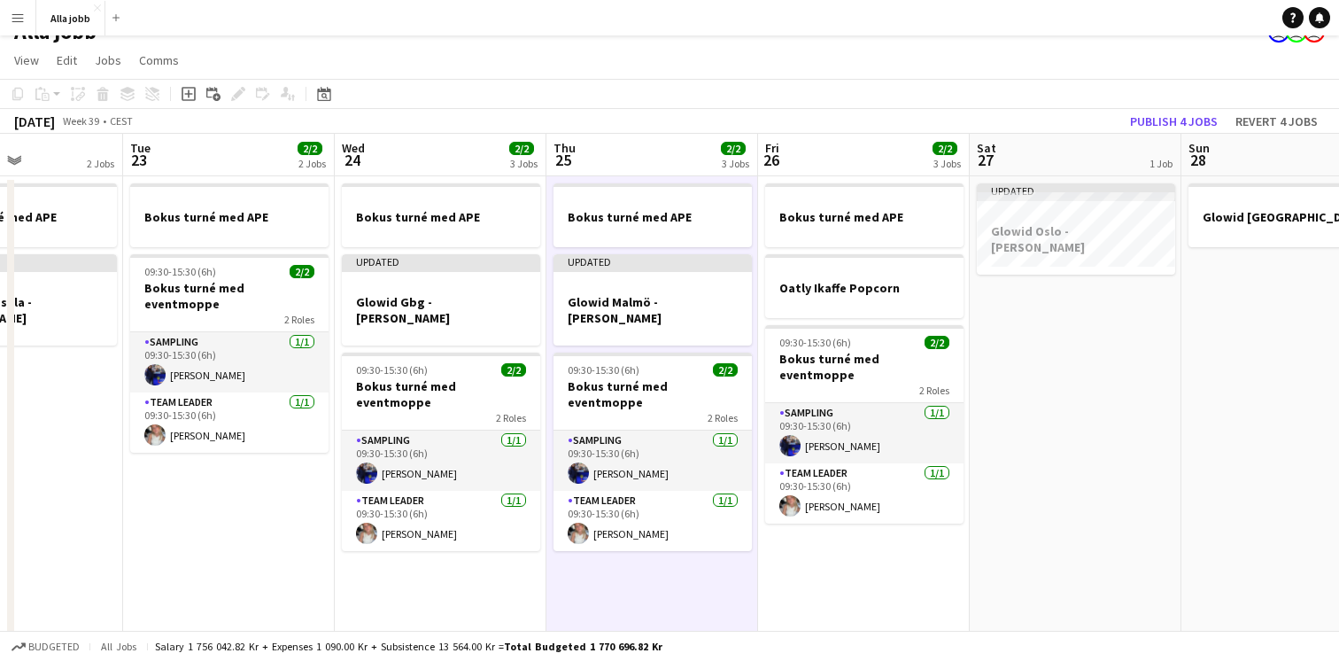
click at [672, 599] on app-date-cell "Bokus turné med APE Updated Glowid Malmö - hedda stina 09:30-15:30 (6h) 2/2 Bok…" at bounding box center [652, 566] width 212 height 780
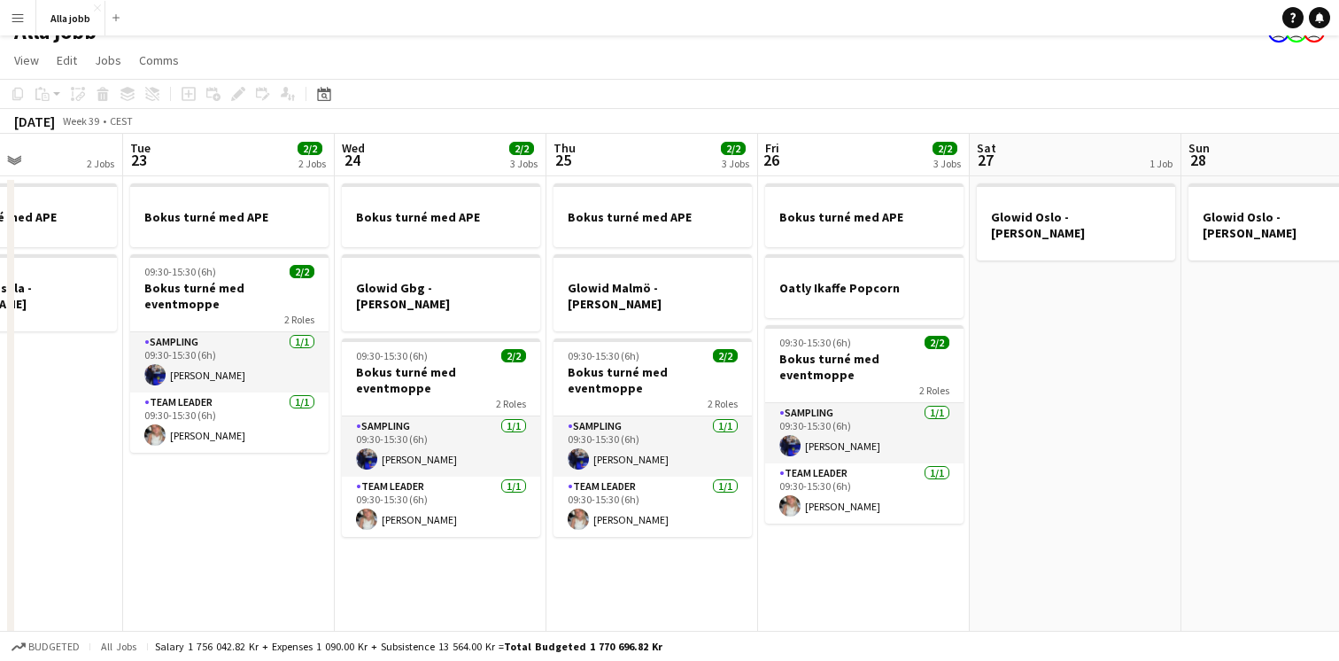
click at [821, 607] on app-date-cell "Bokus turné med APE Oatly Ikaffe Popcorn 09:30-15:30 (6h) 2/2 Bokus turné med e…" at bounding box center [864, 566] width 212 height 780
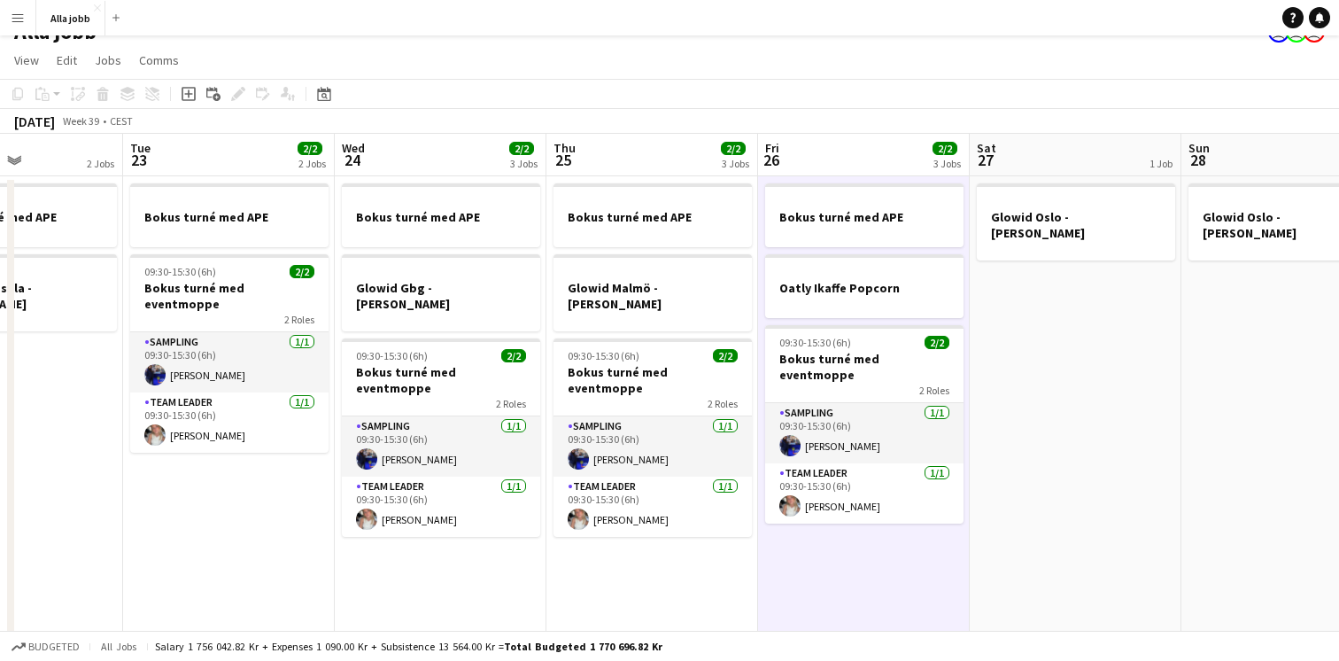
click at [640, 568] on app-date-cell "Bokus turné med APE Glowid Malmö - hedda stina 09:30-15:30 (6h) 2/2 Bokus turné…" at bounding box center [652, 566] width 212 height 780
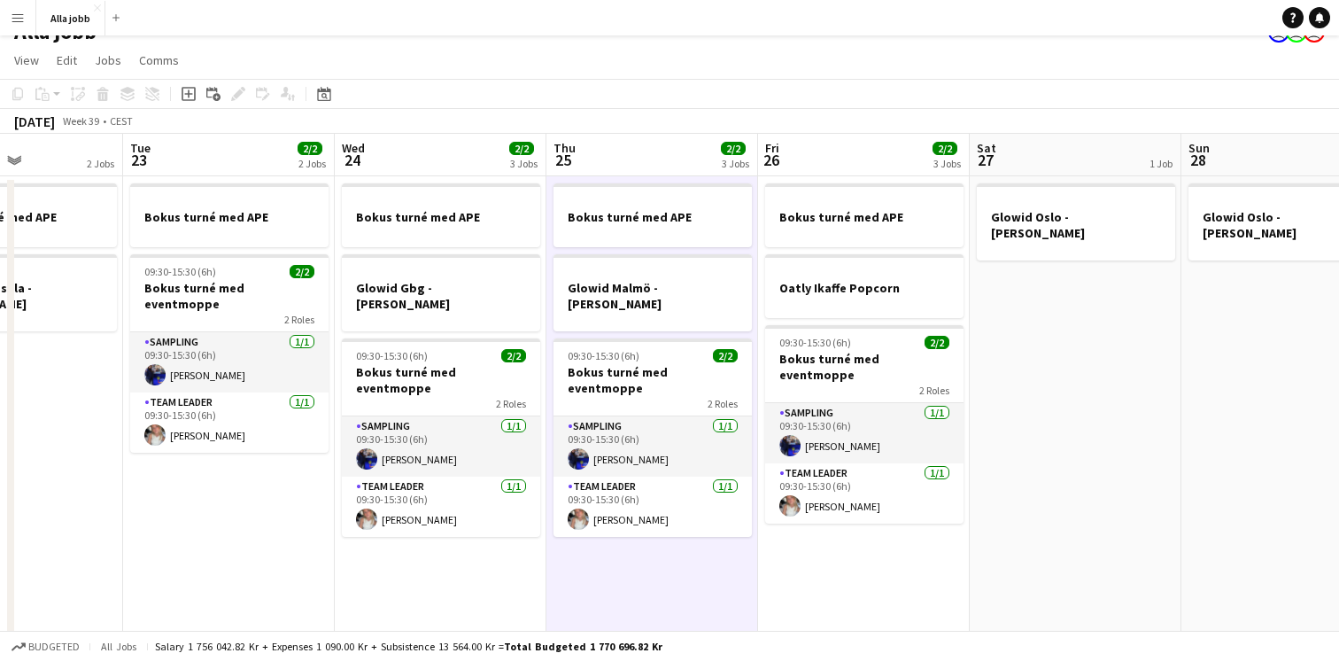
click at [492, 573] on app-date-cell "Bokus turné med APE Glowid Gbg - hedda Stina 09:30-15:30 (6h) 2/2 Bokus turné m…" at bounding box center [441, 566] width 212 height 780
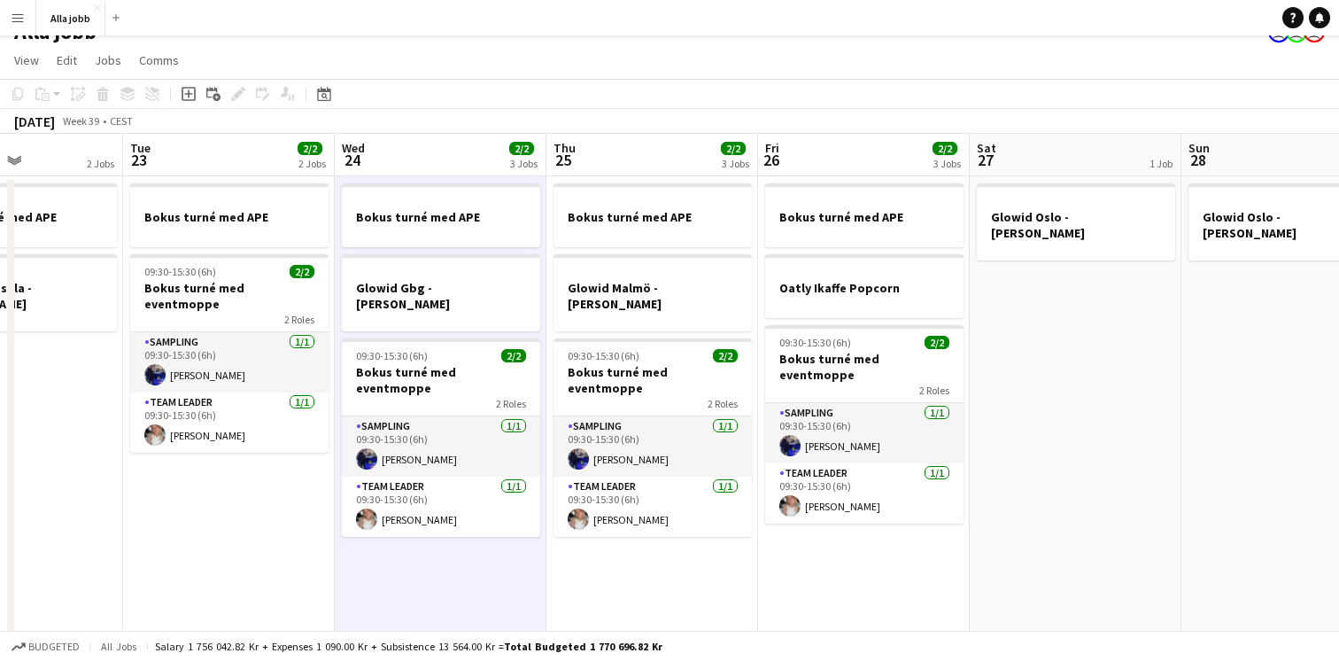
click at [627, 584] on app-date-cell "Bokus turné med APE Glowid Malmö - hedda stina 09:30-15:30 (6h) 2/2 Bokus turné…" at bounding box center [652, 566] width 212 height 780
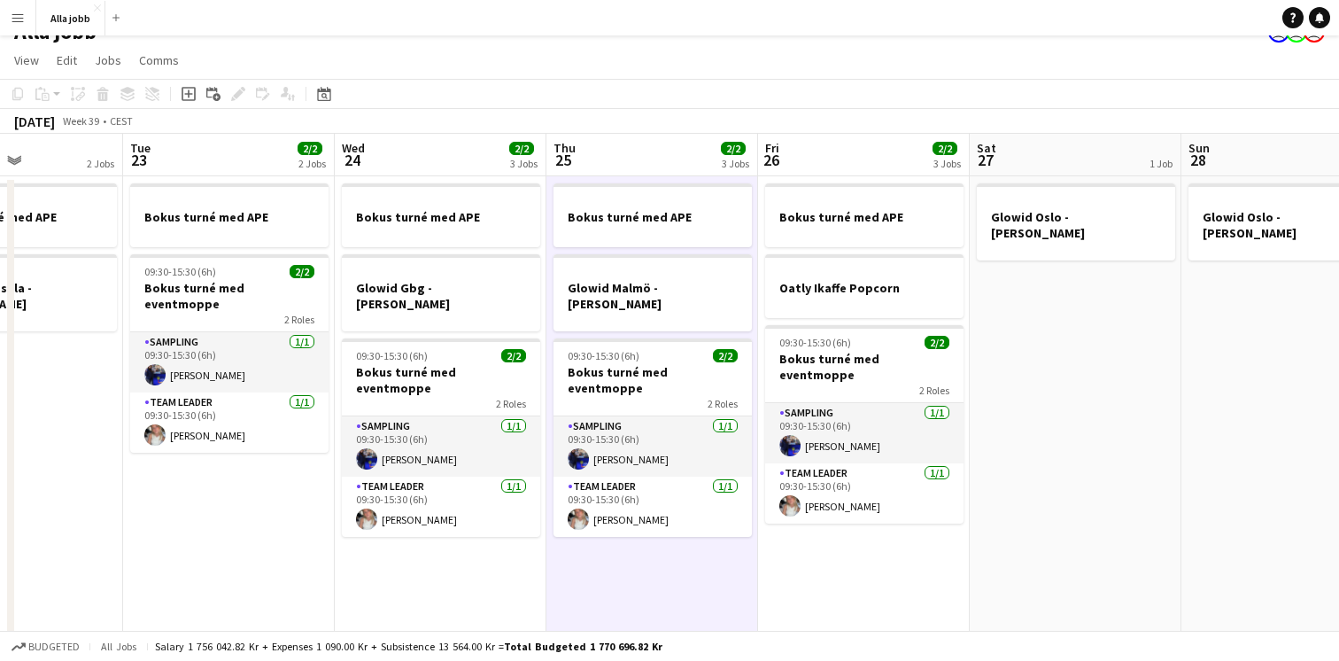
click at [814, 544] on app-date-cell "Bokus turné med APE Oatly Ikaffe Popcorn 09:30-15:30 (6h) 2/2 Bokus turné med e…" at bounding box center [864, 566] width 212 height 780
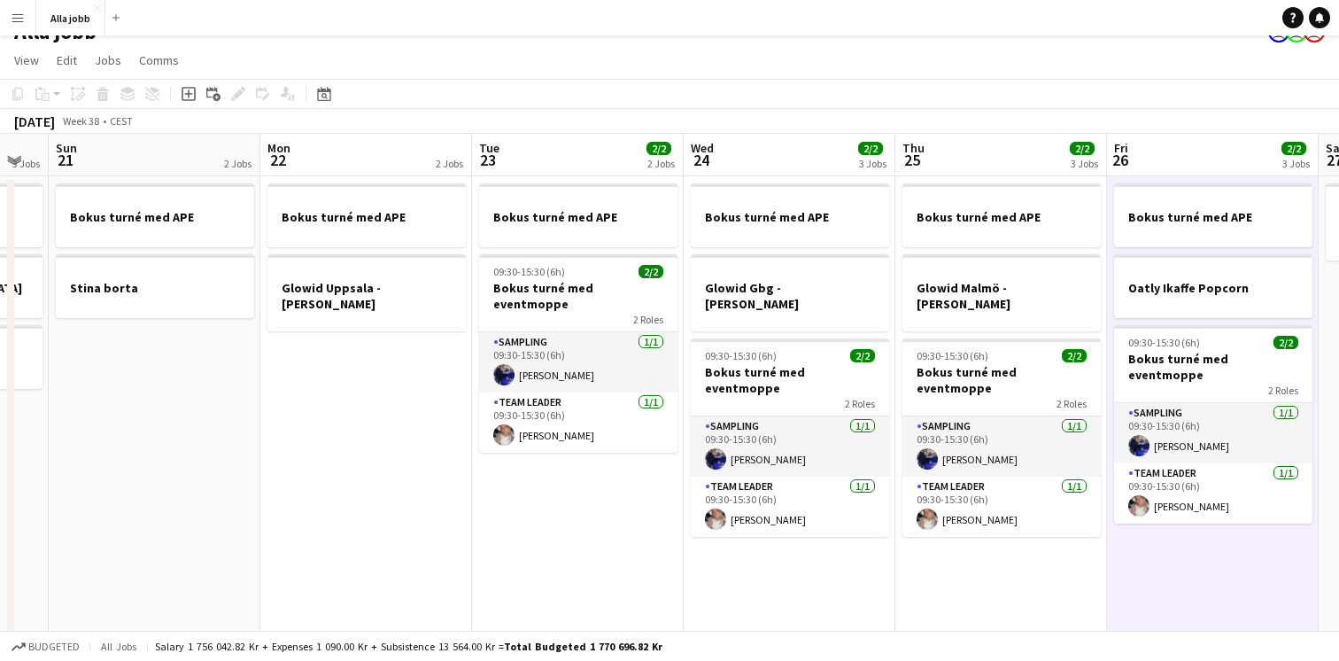
scroll to position [0, 357]
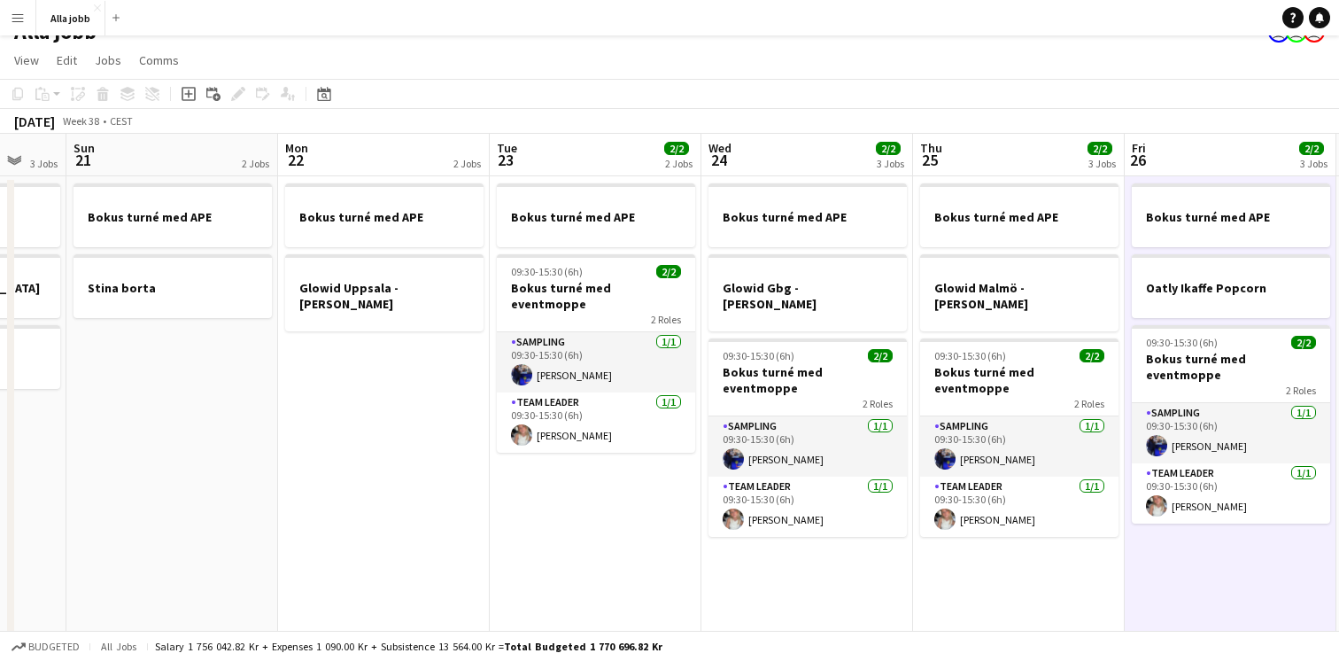
click at [406, 452] on app-date-cell "Bokus turné med APE Glowid Uppsala - hedda stina" at bounding box center [384, 566] width 212 height 780
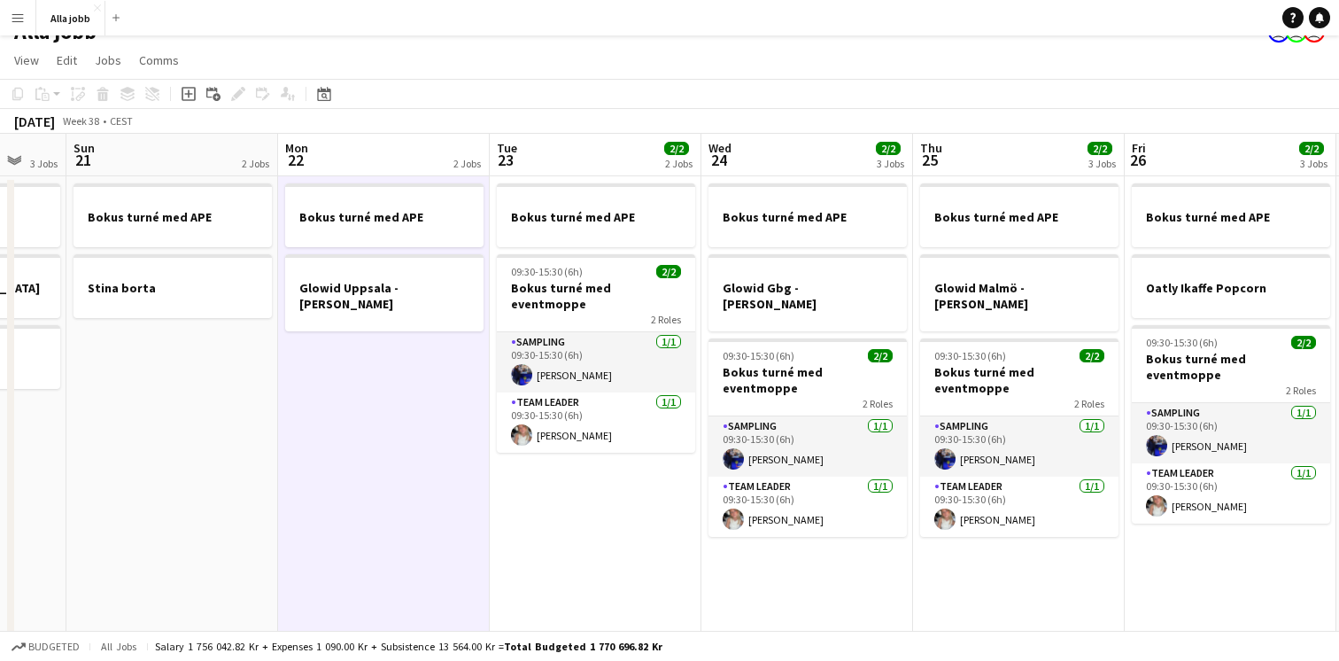
click at [561, 514] on app-date-cell "Bokus turné med APE 09:30-15:30 (6h) 2/2 Bokus turné med eventmoppe 2 Roles Sam…" at bounding box center [596, 566] width 212 height 780
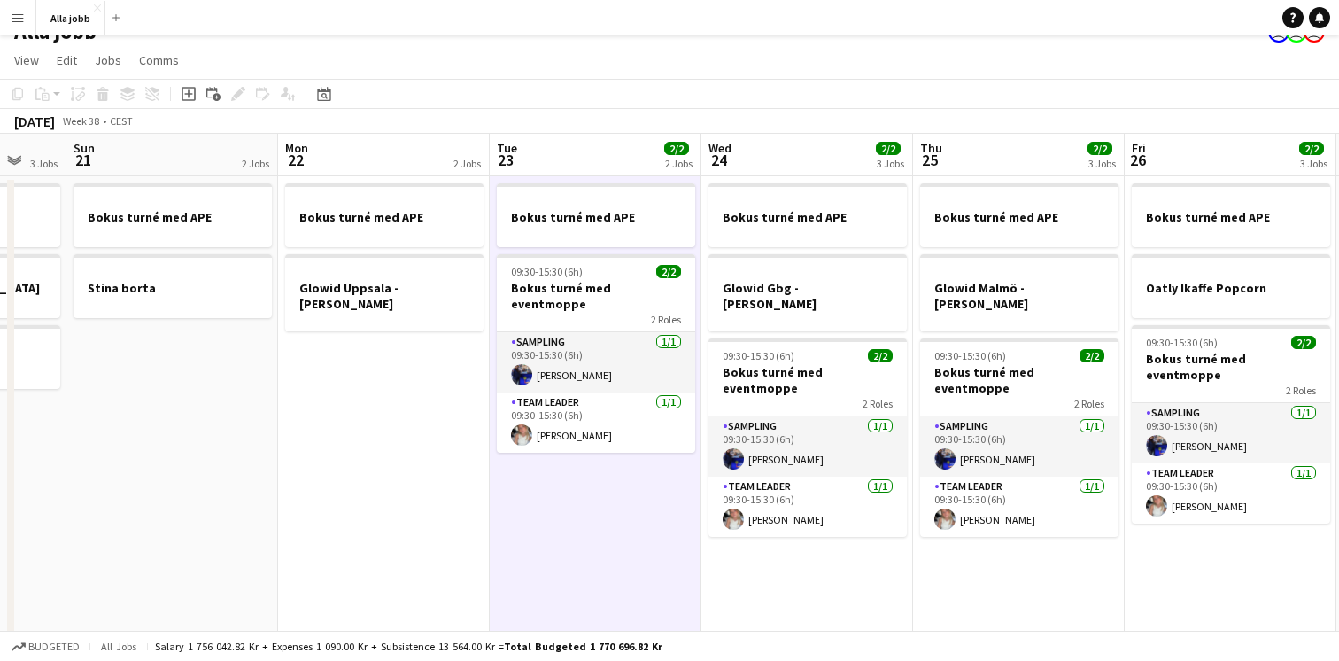
click at [762, 584] on app-date-cell "Bokus turné med APE Glowid Gbg - hedda Stina 09:30-15:30 (6h) 2/2 Bokus turné m…" at bounding box center [807, 566] width 212 height 780
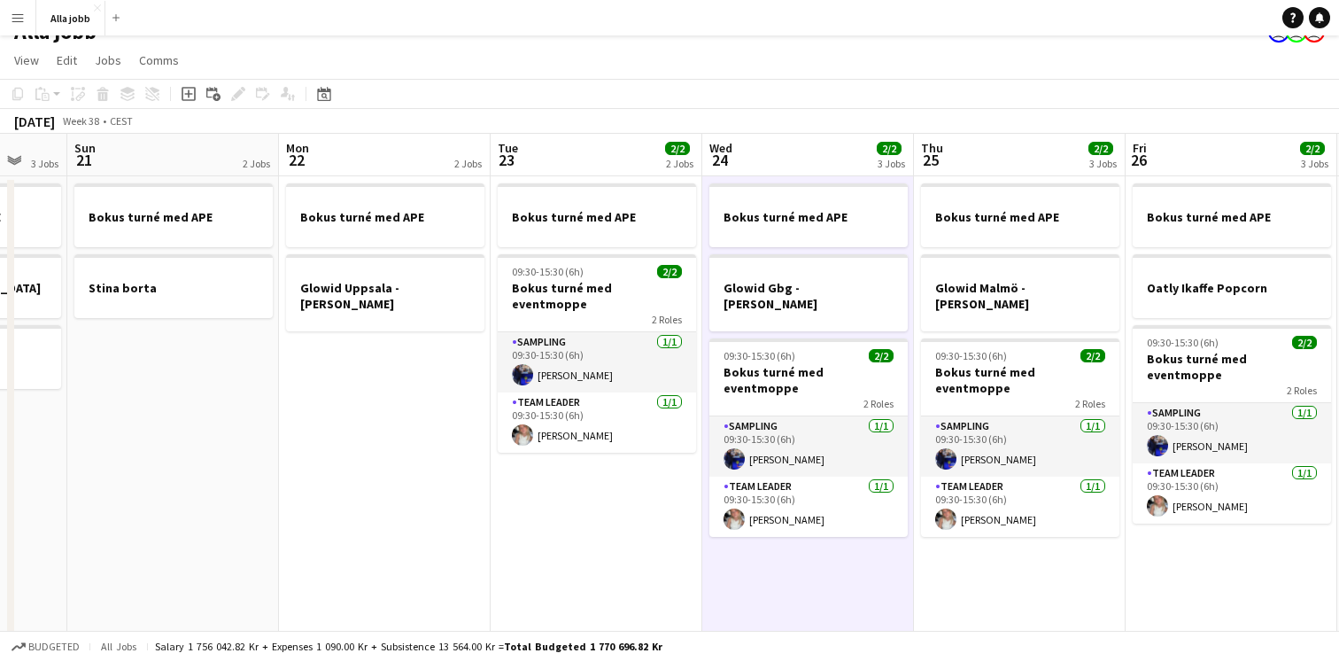
click at [412, 467] on app-date-cell "Bokus turné med APE Glowid Uppsala - hedda stina" at bounding box center [385, 566] width 212 height 780
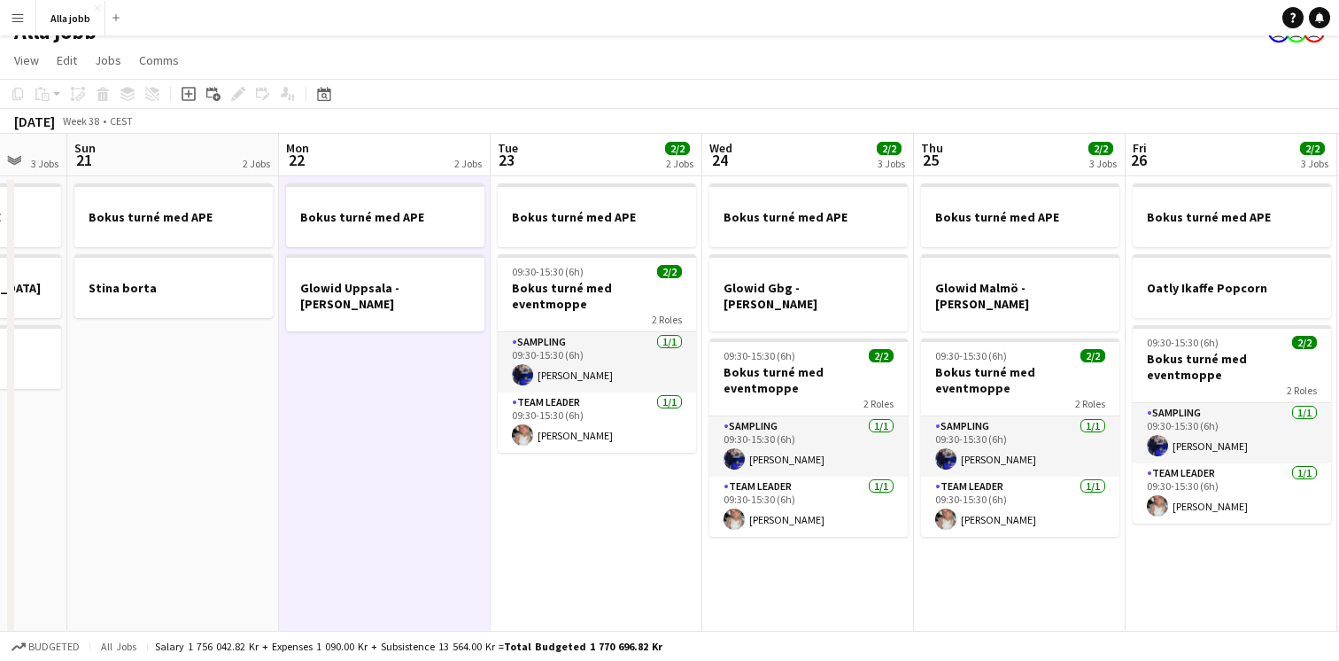
click at [249, 429] on app-date-cell "Bokus turné med APE Stina borta" at bounding box center [173, 566] width 212 height 780
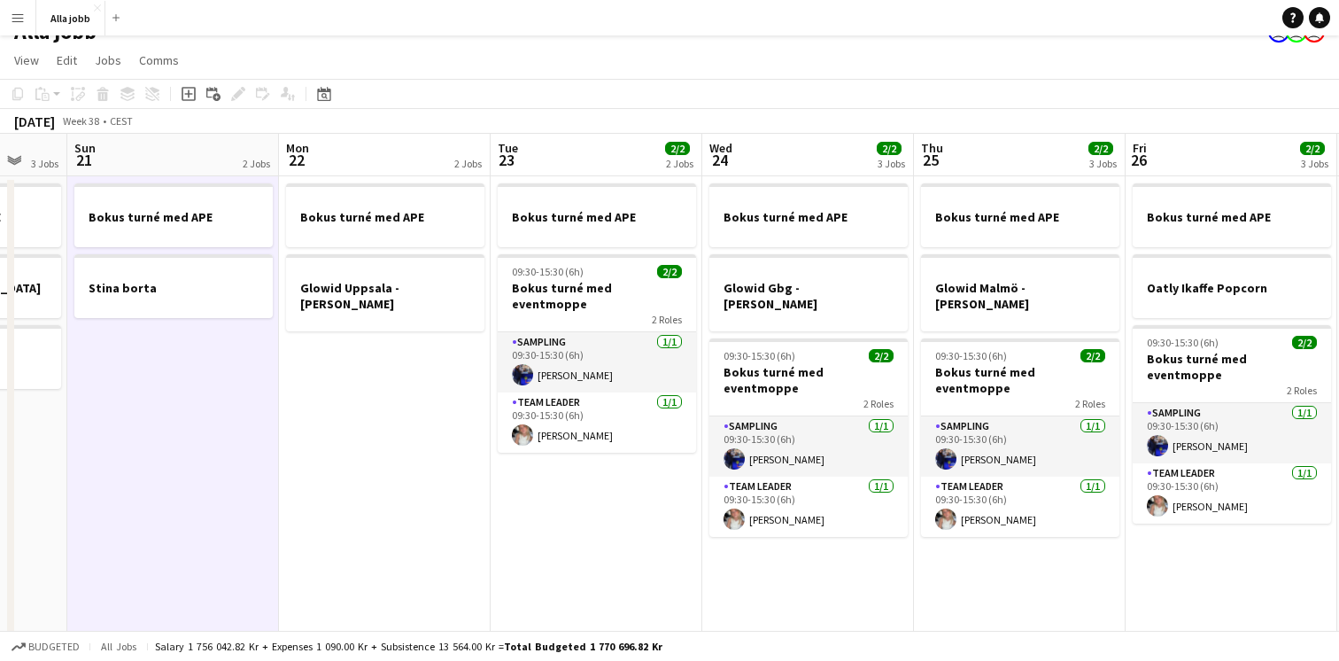
click at [369, 463] on app-date-cell "Bokus turné med APE Glowid Uppsala - hedda stina" at bounding box center [385, 566] width 212 height 780
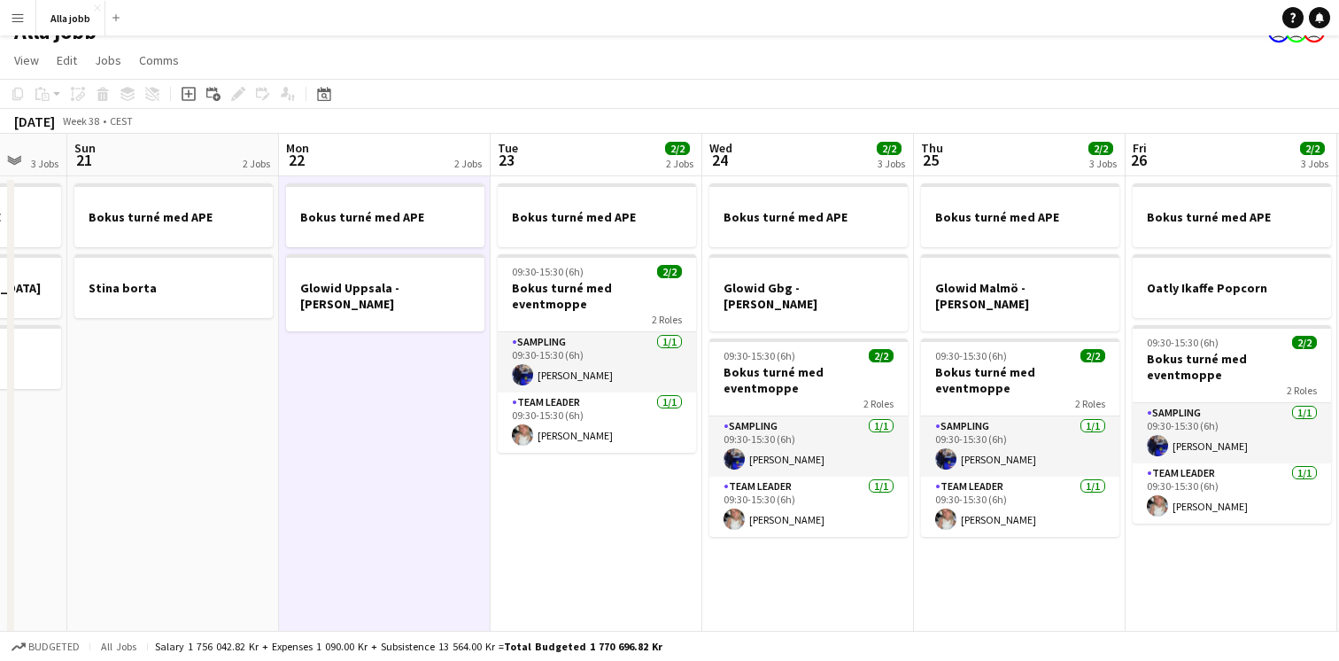
scroll to position [0, 355]
click at [352, 481] on app-date-cell "Bokus turné med APE Glowid Uppsala - hedda stina" at bounding box center [386, 566] width 212 height 780
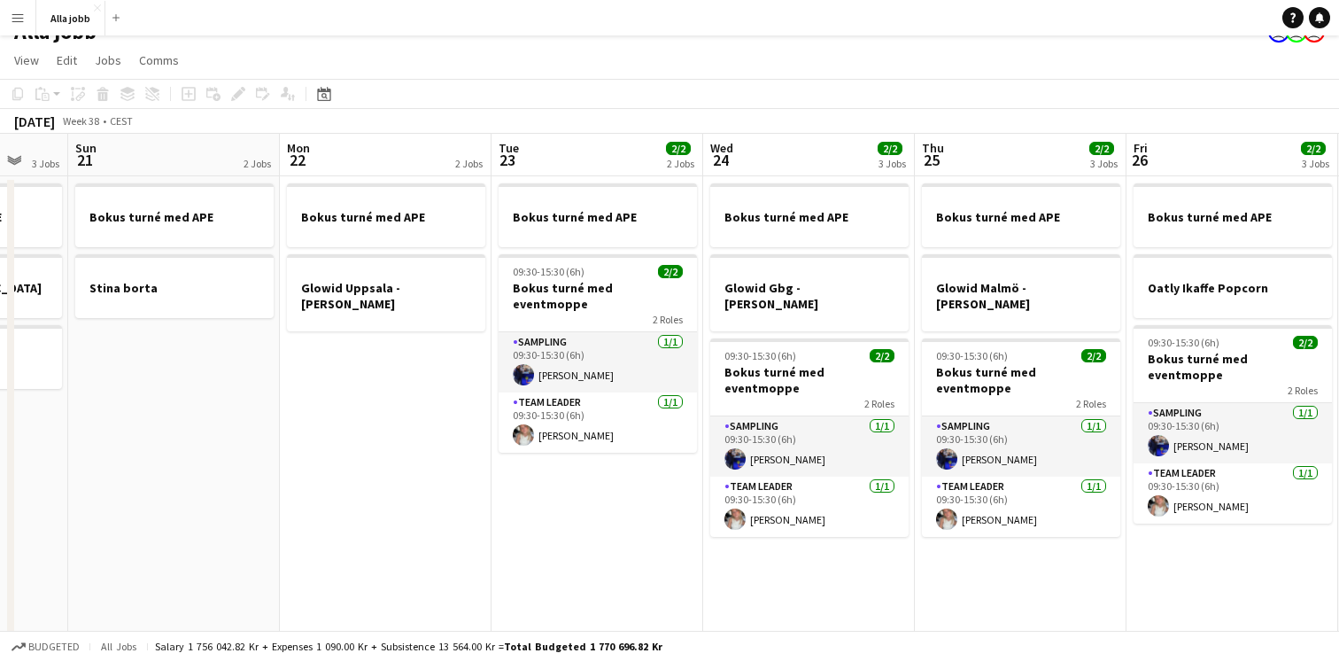
click at [252, 427] on app-date-cell "Bokus turné med APE Stina borta" at bounding box center [174, 566] width 212 height 780
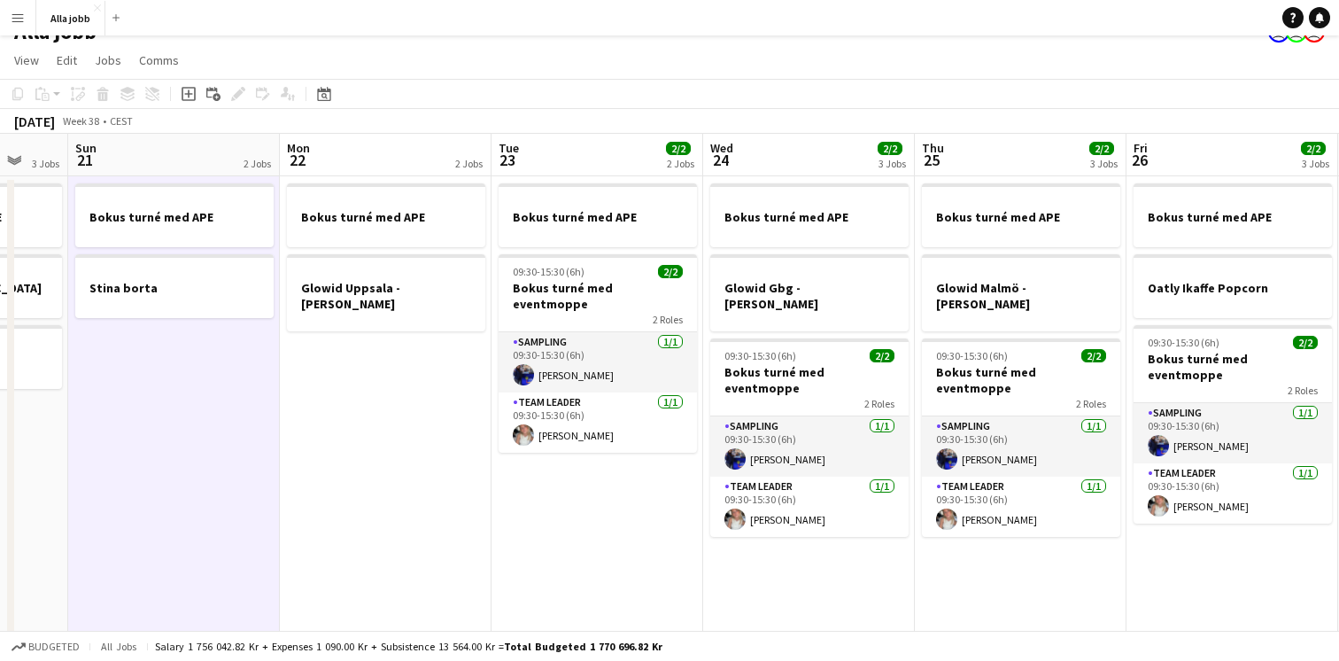
click at [457, 469] on app-date-cell "Bokus turné med APE Glowid Uppsala - hedda stina" at bounding box center [386, 566] width 212 height 780
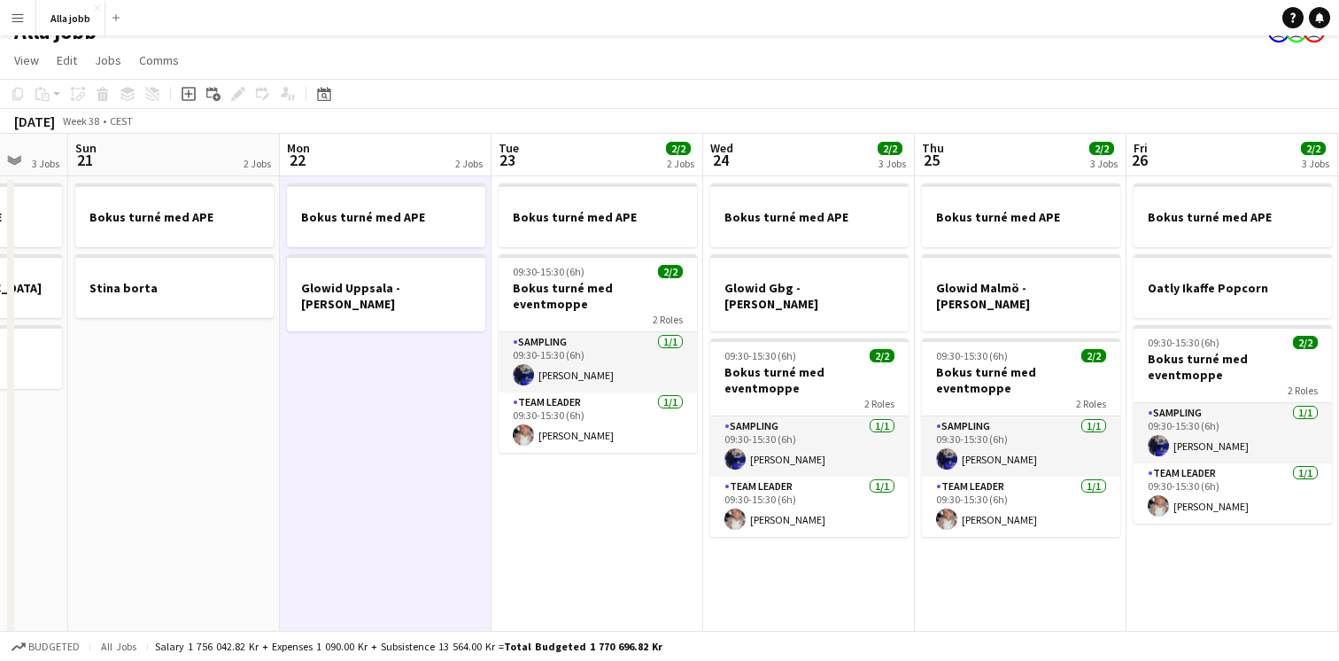
click at [600, 522] on app-date-cell "Bokus turné med APE 09:30-15:30 (6h) 2/2 Bokus turné med eventmoppe 2 Roles Sam…" at bounding box center [597, 566] width 212 height 780
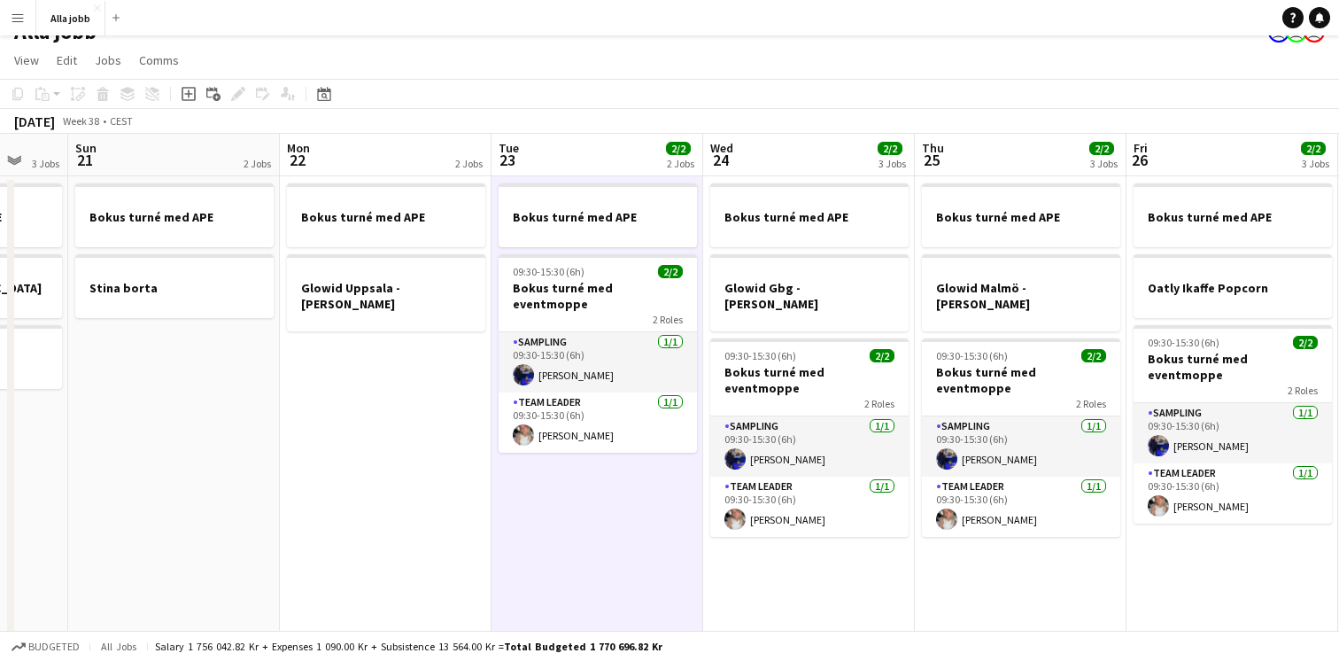
click at [762, 535] on app-date-cell "Bokus turné med APE Glowid Gbg - hedda Stina 09:30-15:30 (6h) 2/2 Bokus turné m…" at bounding box center [809, 566] width 212 height 780
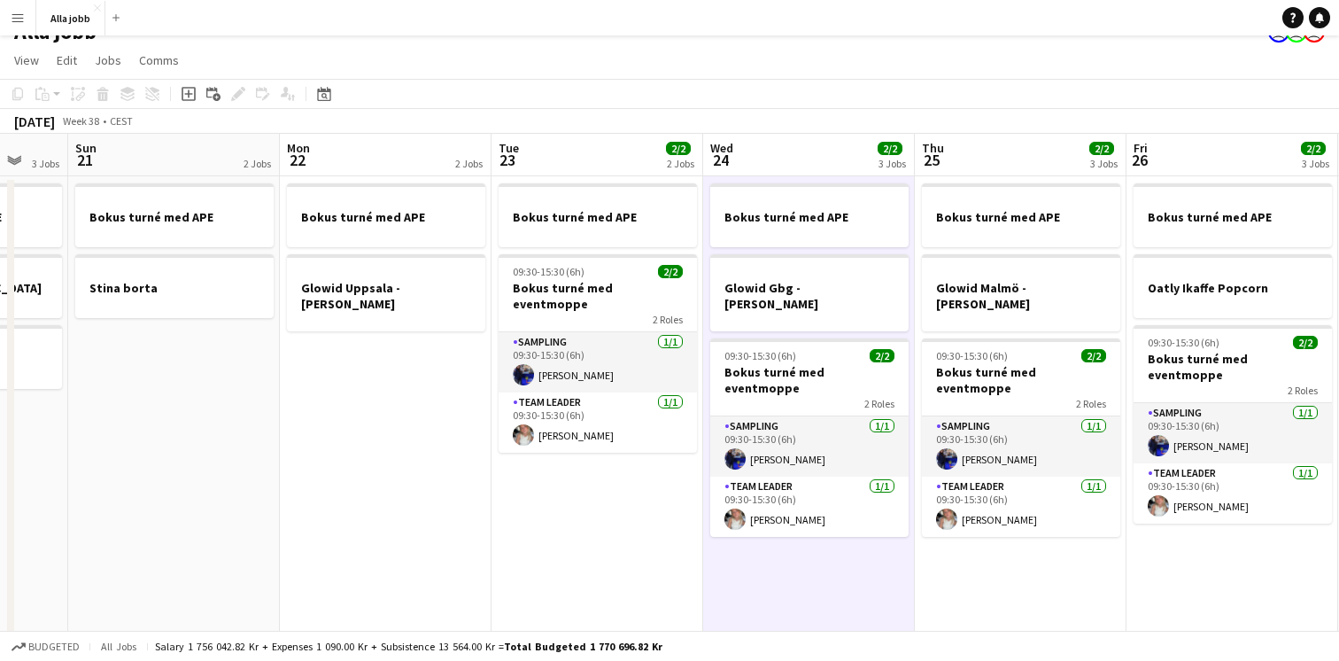
click at [606, 544] on app-date-cell "Bokus turné med APE 09:30-15:30 (6h) 2/2 Bokus turné med eventmoppe 2 Roles Sam…" at bounding box center [597, 566] width 212 height 780
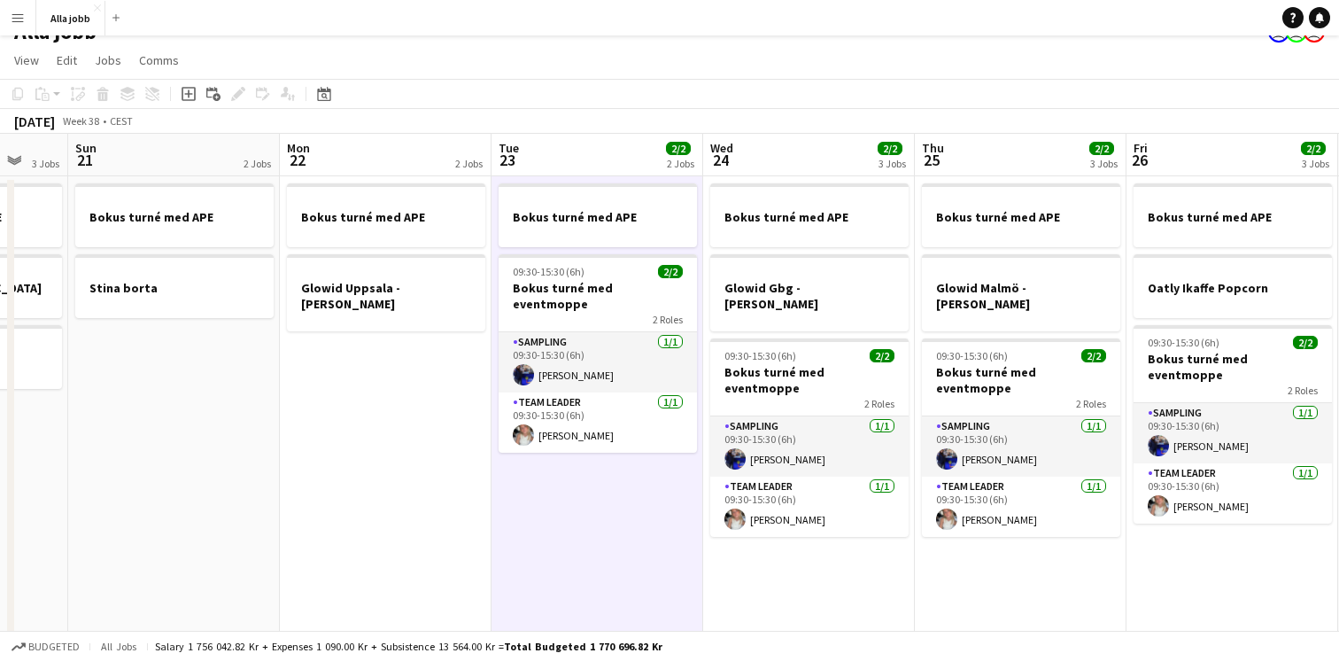
click at [764, 561] on app-date-cell "Bokus turné med APE Glowid Gbg - hedda Stina 09:30-15:30 (6h) 2/2 Bokus turné m…" at bounding box center [809, 566] width 212 height 780
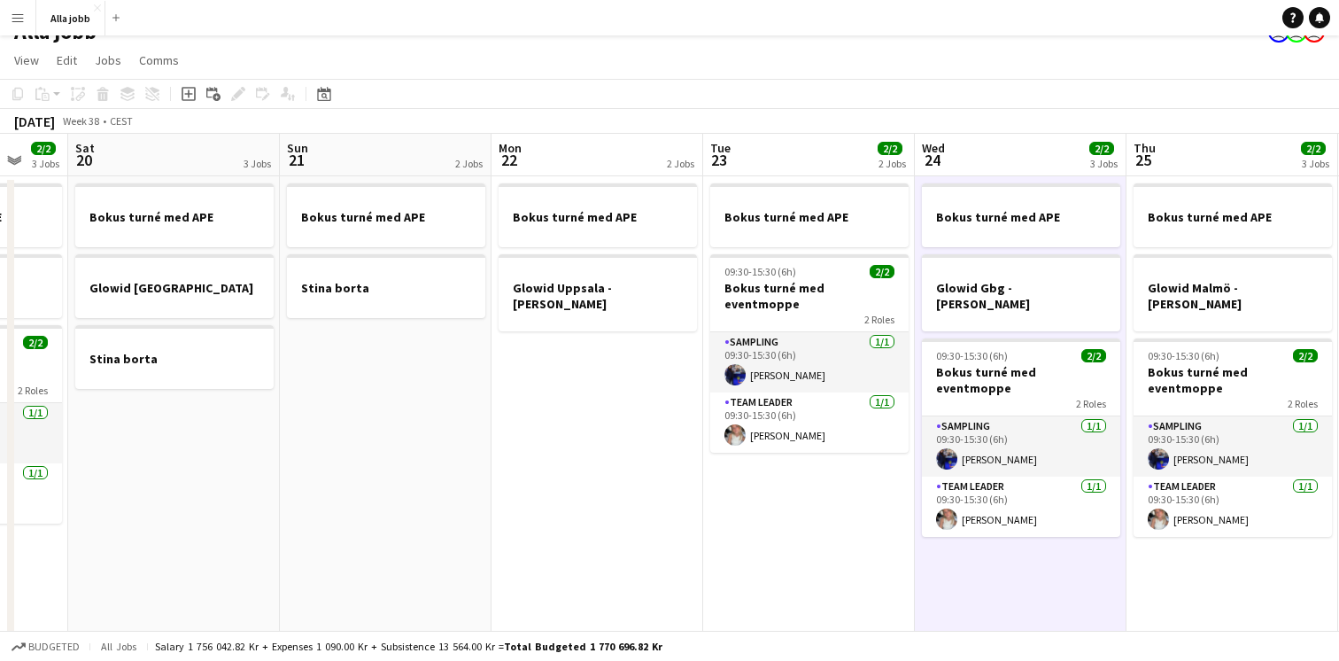
scroll to position [0, 566]
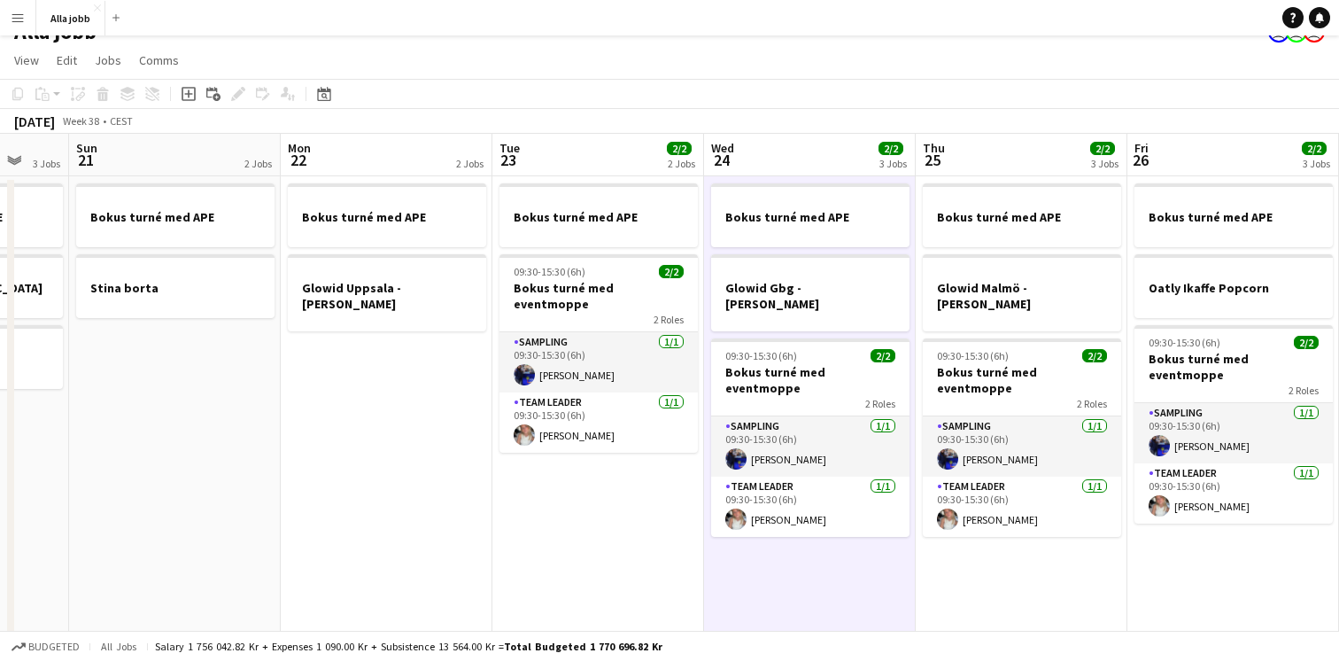
click at [333, 439] on app-date-cell "Bokus turné med APE Glowid Uppsala - hedda stina" at bounding box center [387, 566] width 212 height 780
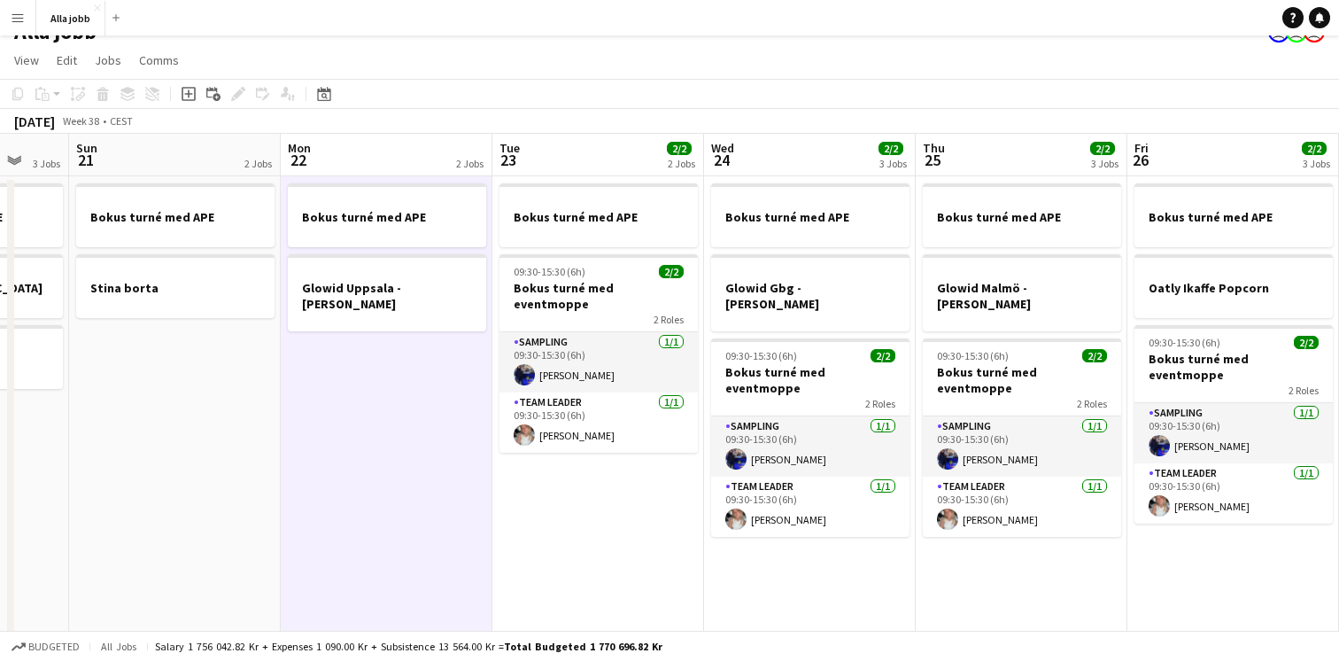
click at [570, 543] on app-date-cell "Bokus turné med APE 09:30-15:30 (6h) 2/2 Bokus turné med eventmoppe 2 Roles Sam…" at bounding box center [598, 566] width 212 height 780
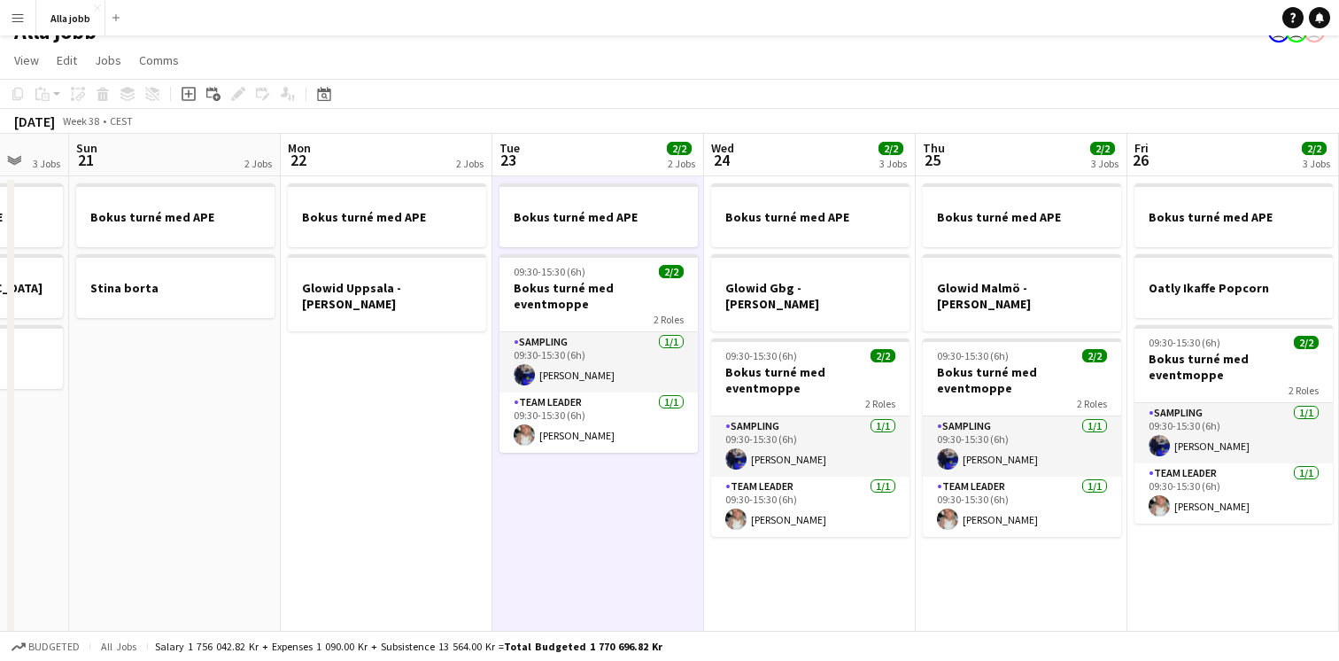
click at [767, 578] on app-date-cell "Bokus turné med APE Glowid Gbg - hedda Stina 09:30-15:30 (6h) 2/2 Bokus turné m…" at bounding box center [810, 566] width 212 height 780
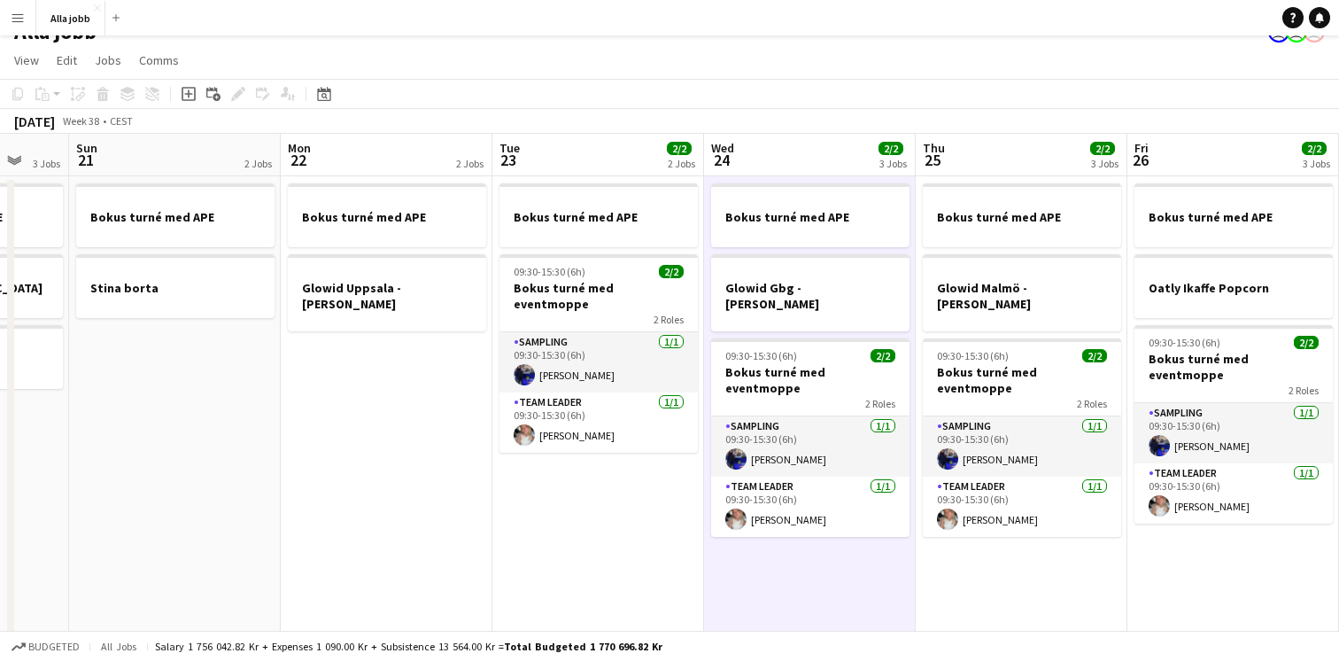
scroll to position [0, 567]
click at [607, 497] on app-date-cell "Bokus turné med APE 09:30-15:30 (6h) 2/2 Bokus turné med eventmoppe 2 Roles Sam…" at bounding box center [597, 566] width 212 height 780
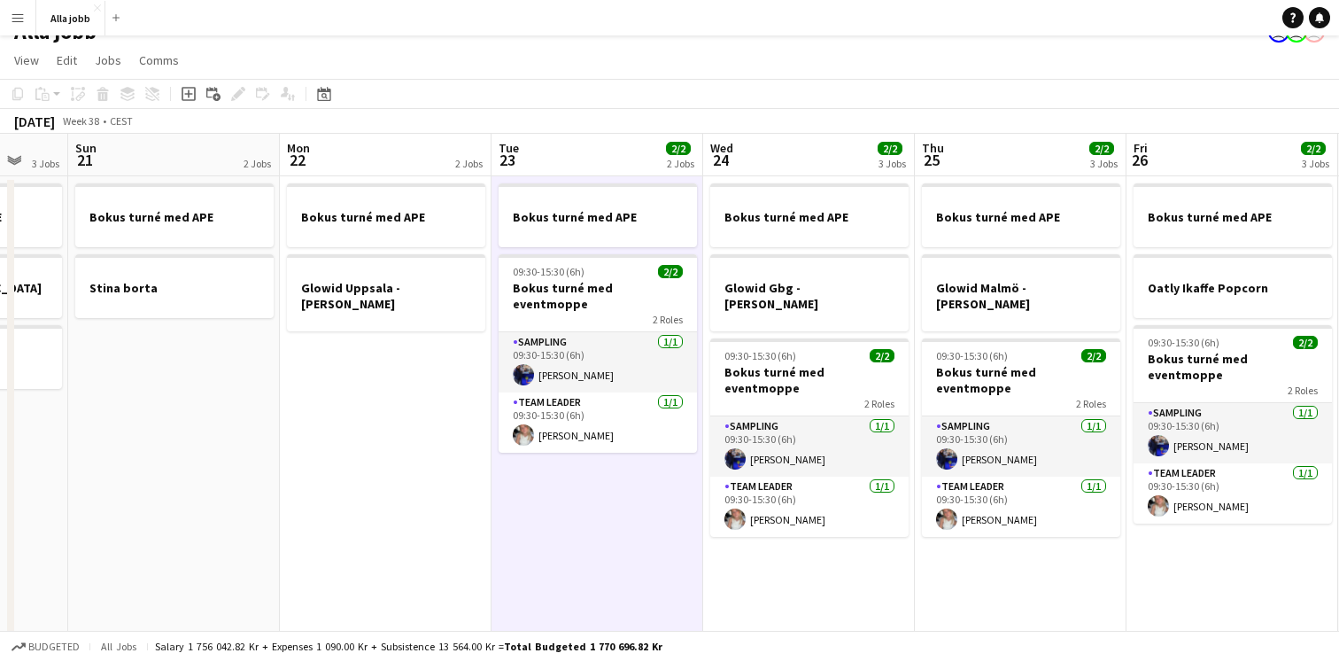
click at [802, 553] on app-date-cell "Bokus turné med APE Glowid Gbg - hedda Stina 09:30-15:30 (6h) 2/2 Bokus turné m…" at bounding box center [809, 566] width 212 height 780
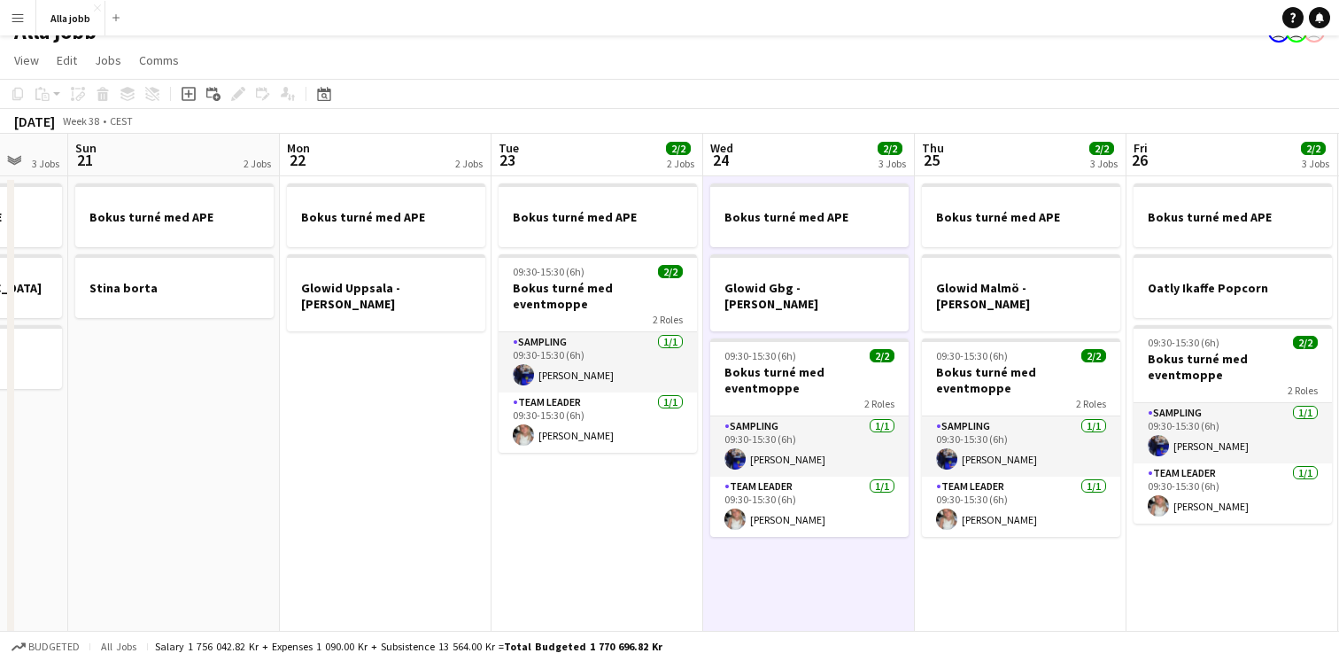
click at [653, 462] on app-date-cell "Bokus turné med APE 09:30-15:30 (6h) 2/2 Bokus turné med eventmoppe 2 Roles Sam…" at bounding box center [597, 566] width 212 height 780
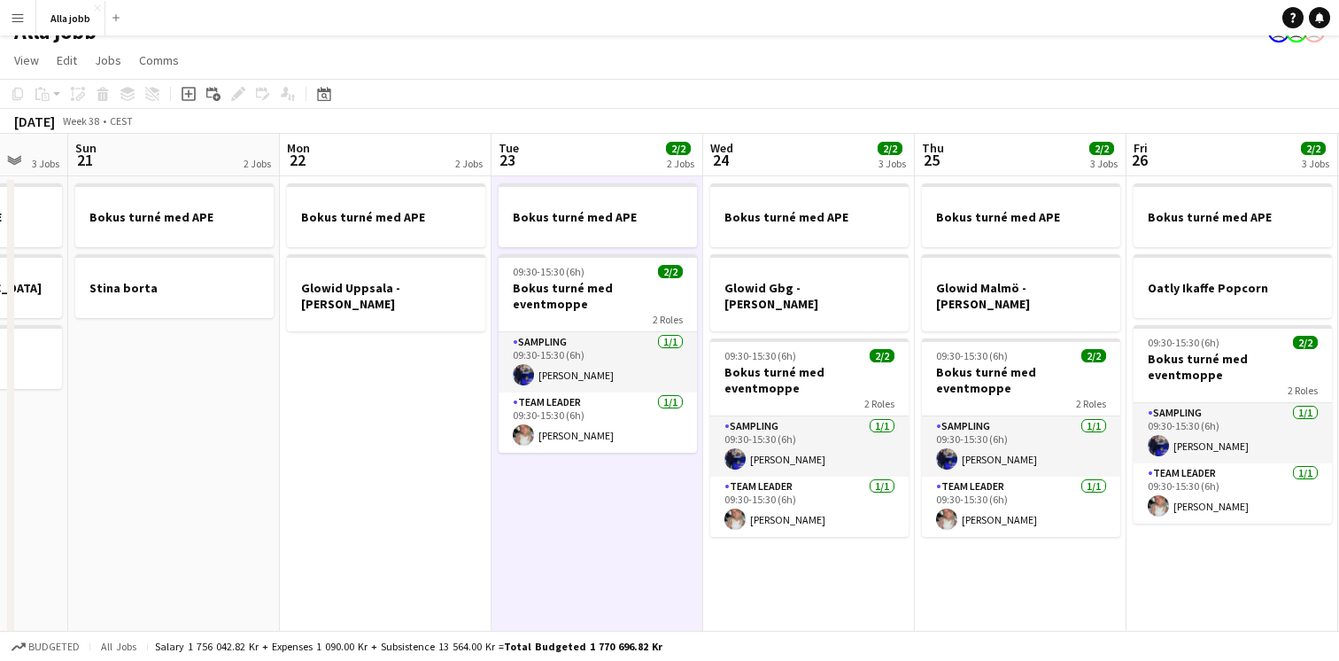
click at [794, 539] on app-date-cell "Bokus turné med APE Glowid Gbg - hedda Stina 09:30-15:30 (6h) 2/2 Bokus turné m…" at bounding box center [809, 566] width 212 height 780
